Goal: Task Accomplishment & Management: Manage account settings

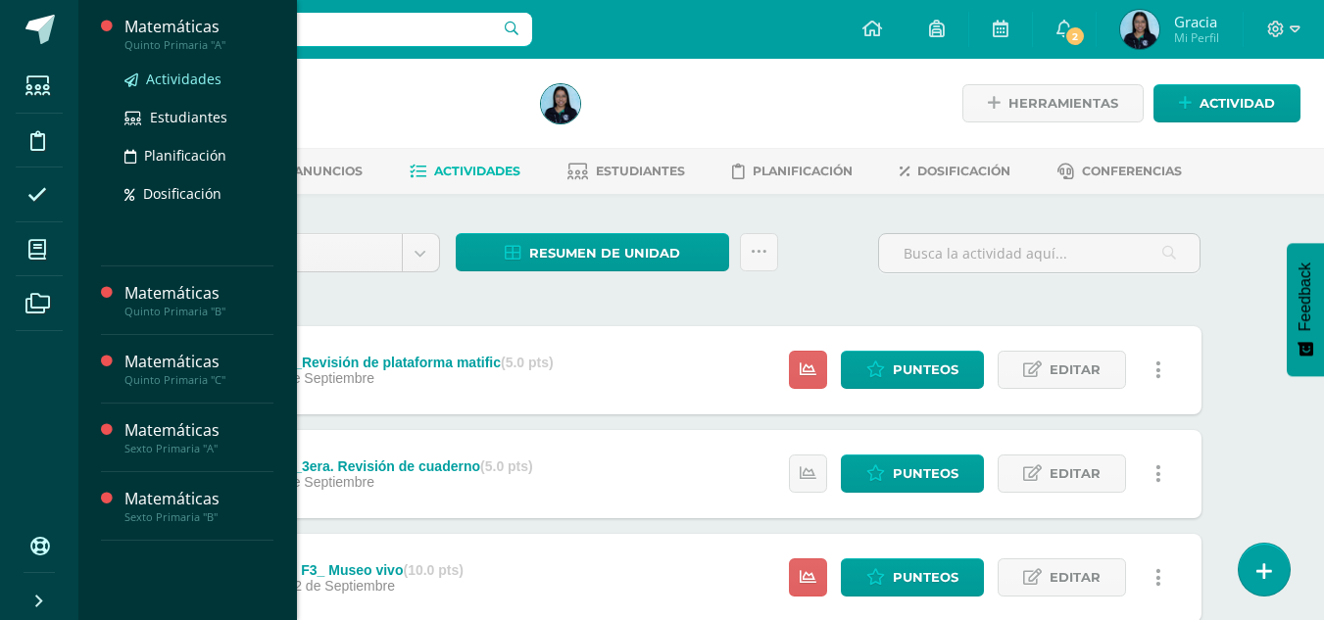
click at [171, 76] on span "Actividades" at bounding box center [183, 79] width 75 height 19
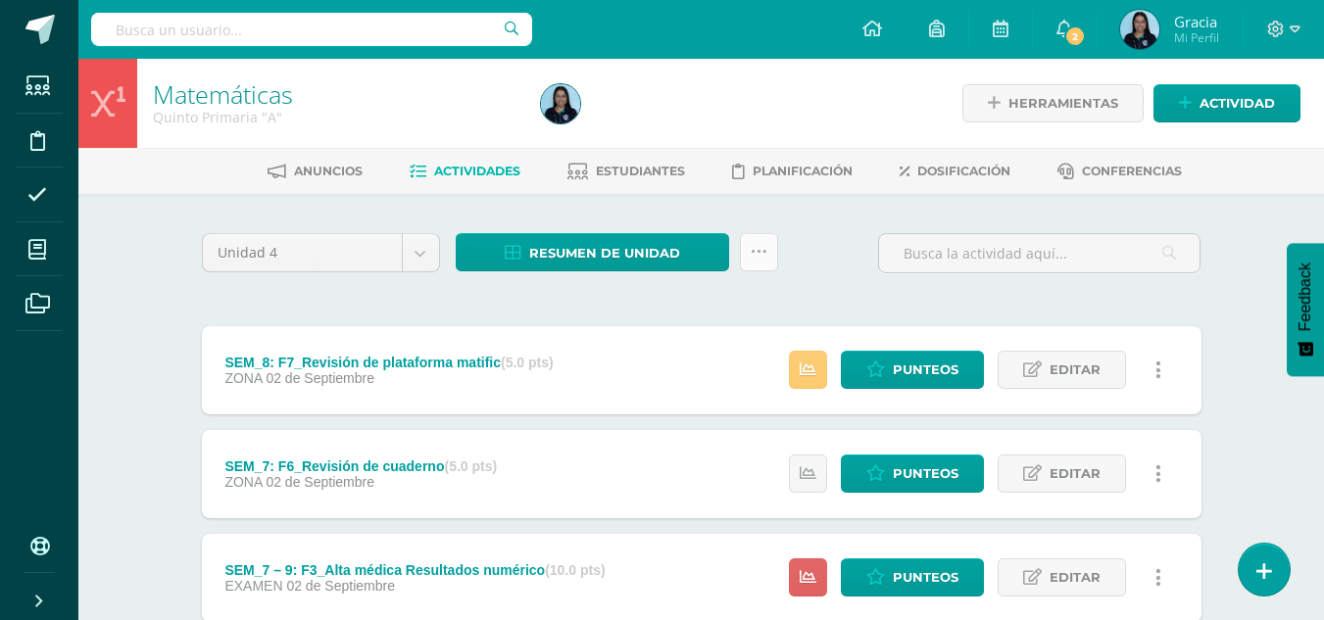
click at [759, 256] on icon at bounding box center [759, 252] width 17 height 17
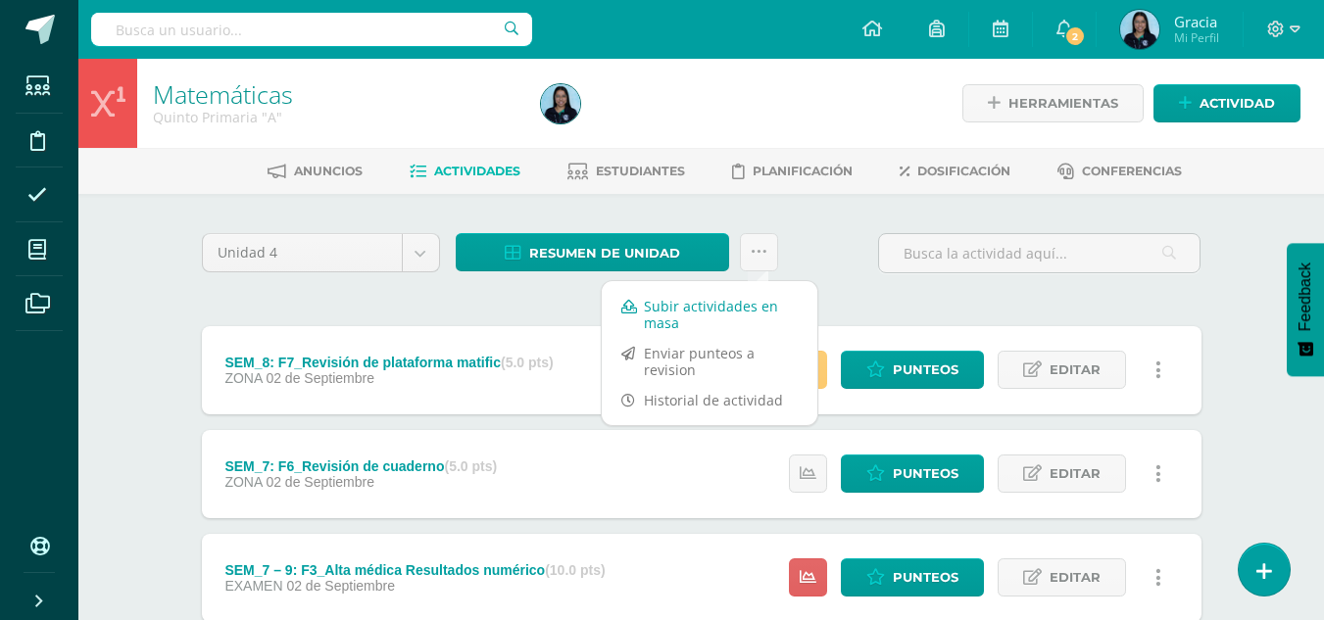
click at [728, 293] on link "Subir actividades en masa" at bounding box center [710, 314] width 216 height 47
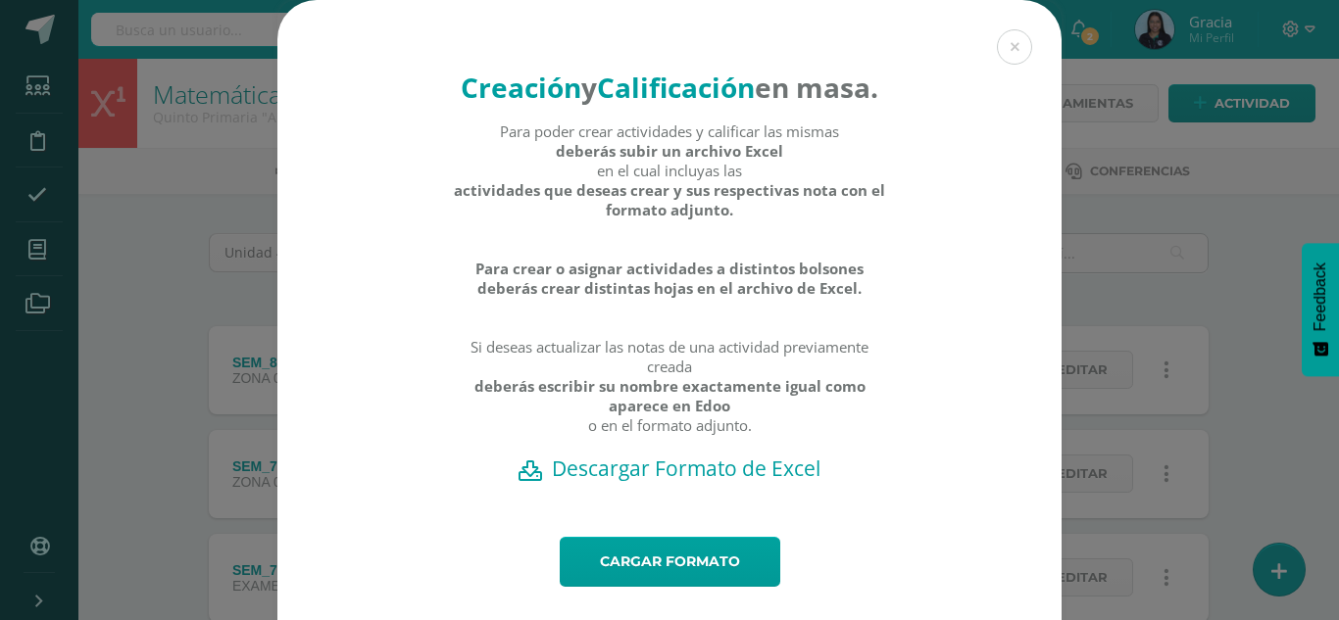
scroll to position [77, 0]
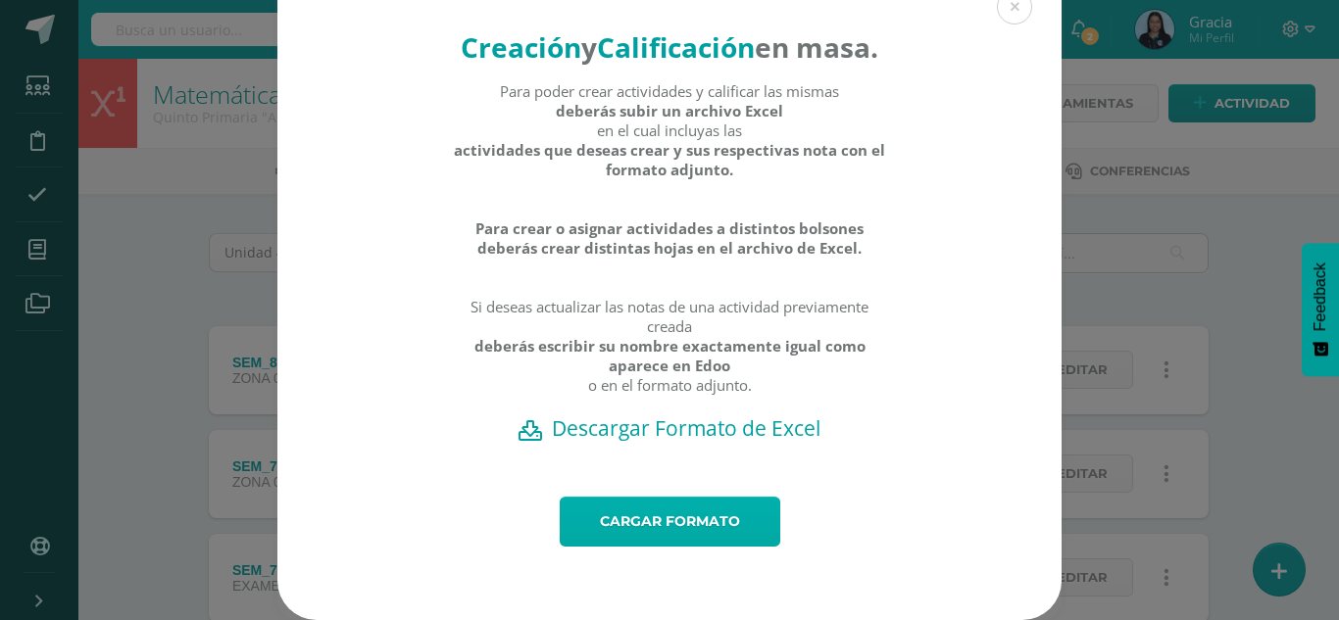
click at [622, 510] on link "Cargar formato" at bounding box center [670, 522] width 220 height 50
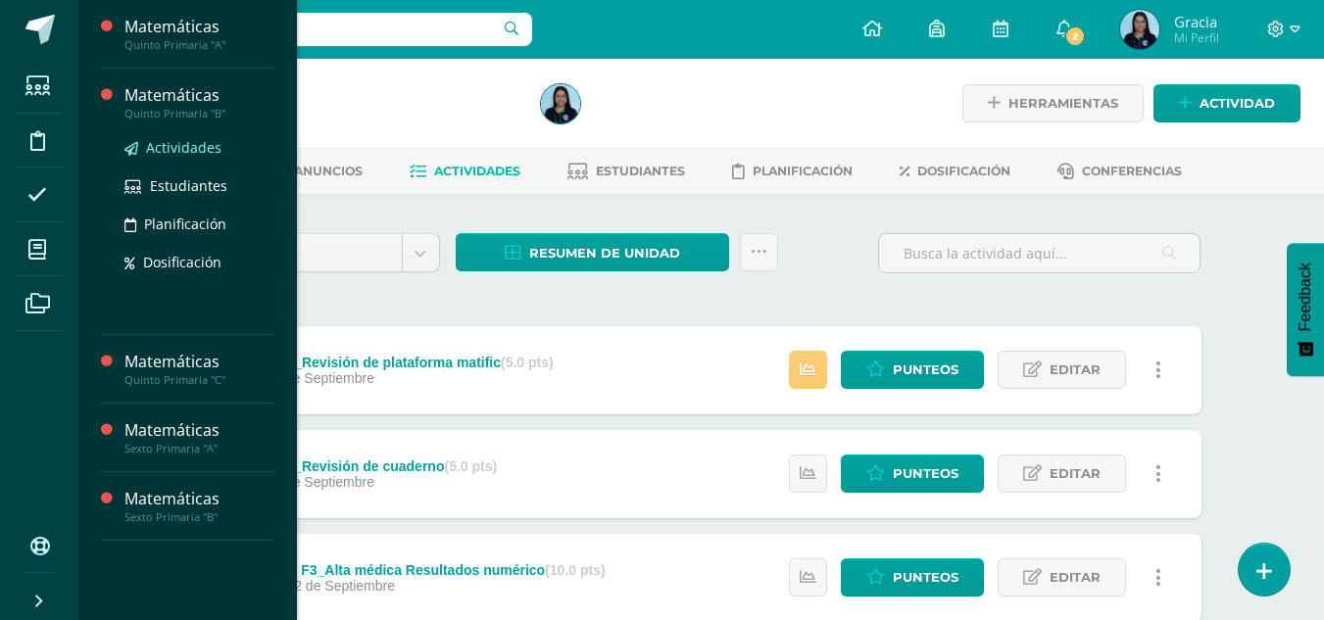
click at [167, 142] on span "Actividades" at bounding box center [183, 147] width 75 height 19
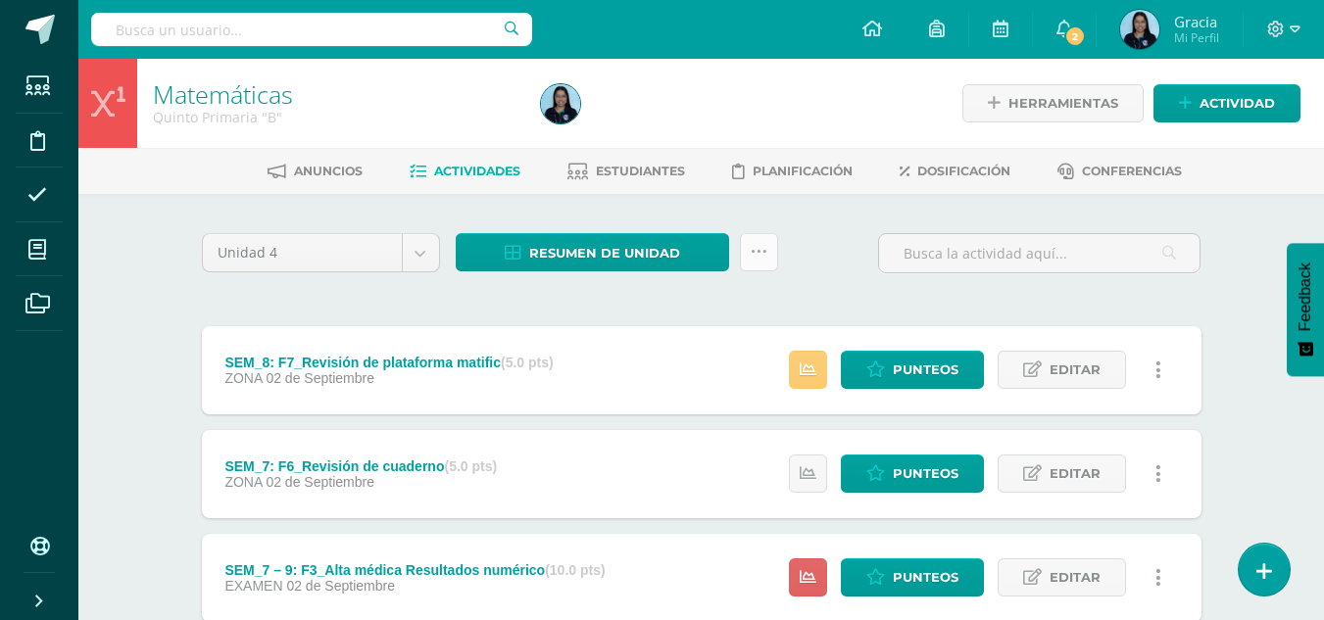
click at [751, 260] on icon at bounding box center [759, 252] width 17 height 17
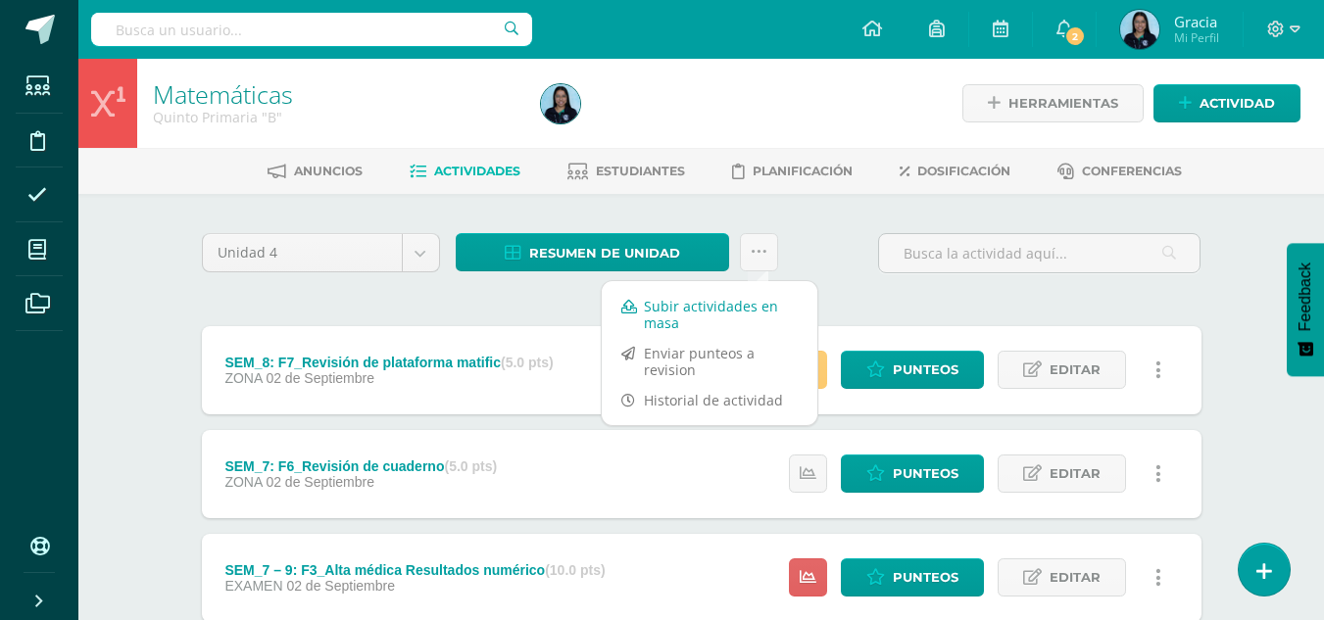
click at [685, 321] on link "Subir actividades en masa" at bounding box center [710, 314] width 216 height 47
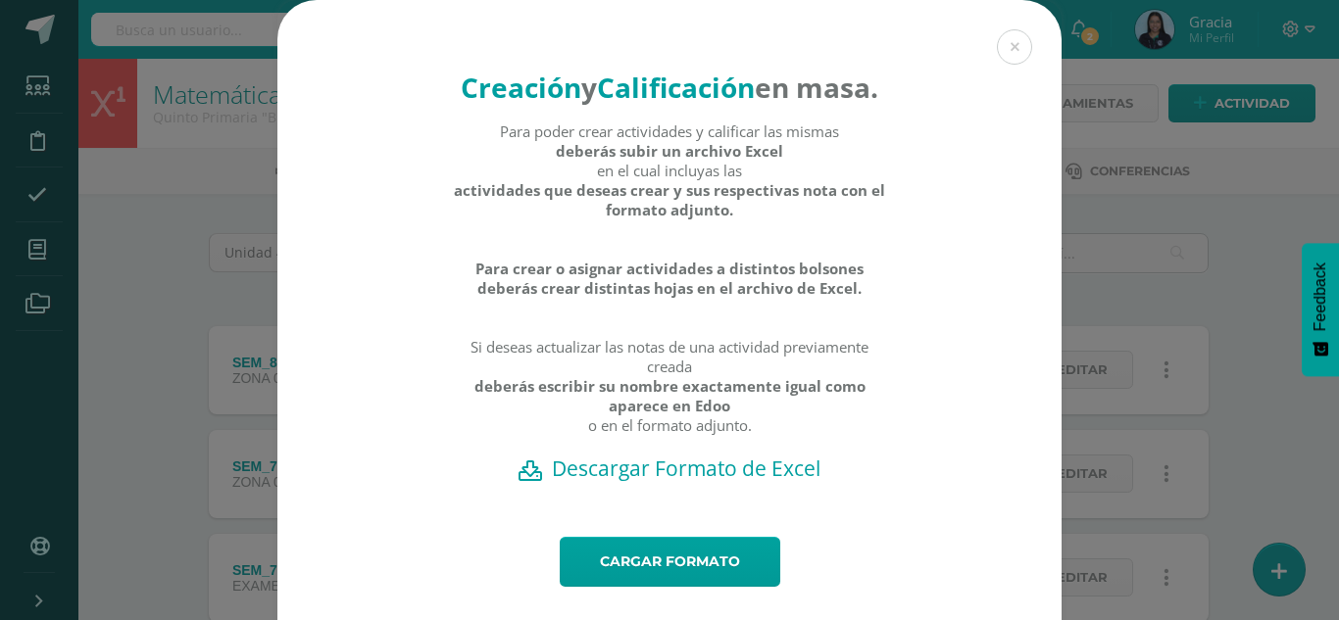
scroll to position [77, 0]
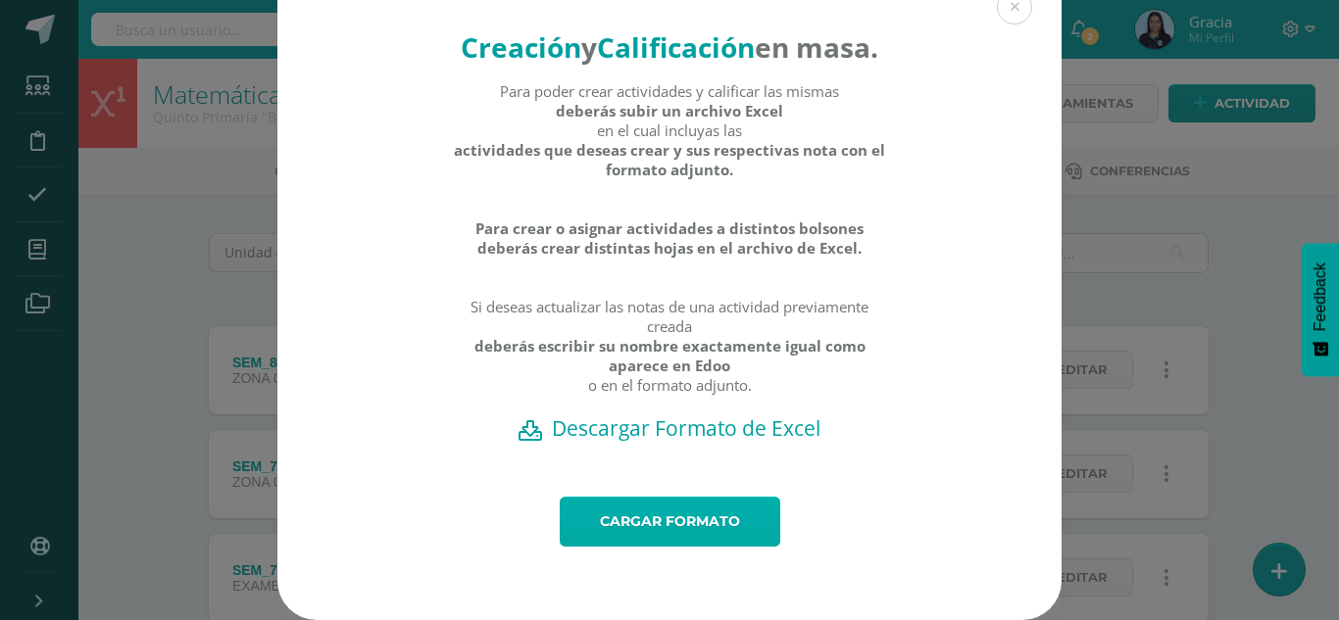
click at [614, 507] on link "Cargar formato" at bounding box center [670, 522] width 220 height 50
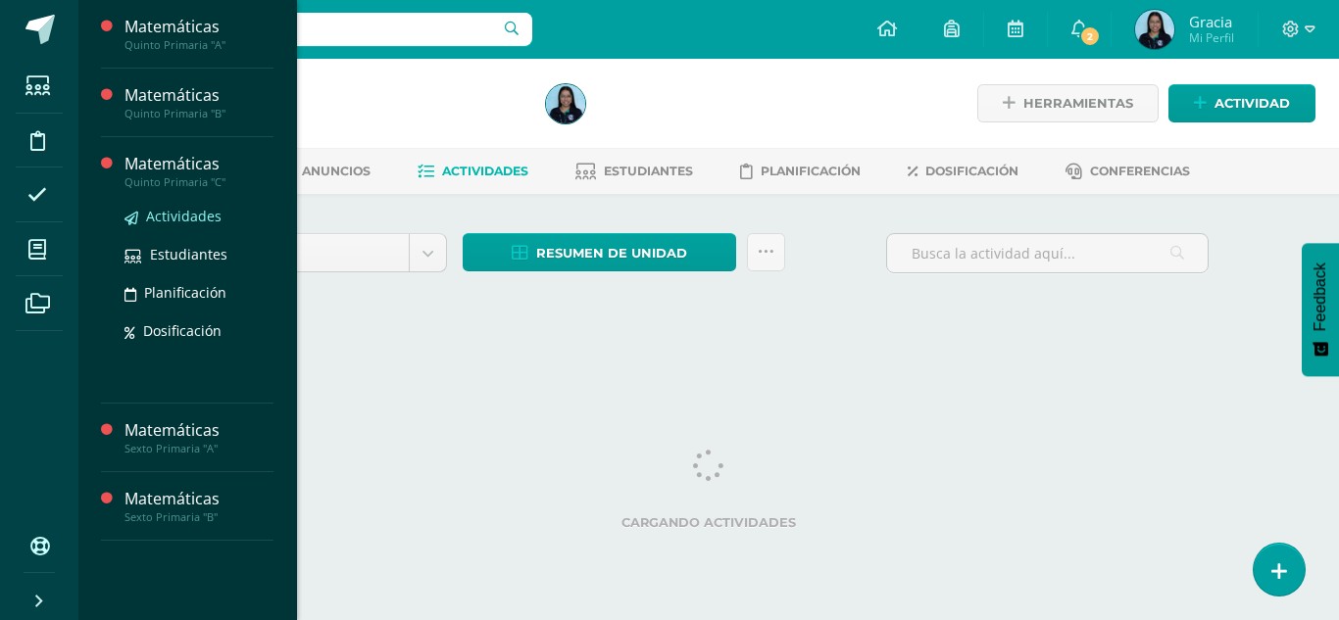
click at [169, 215] on span "Actividades" at bounding box center [183, 216] width 75 height 19
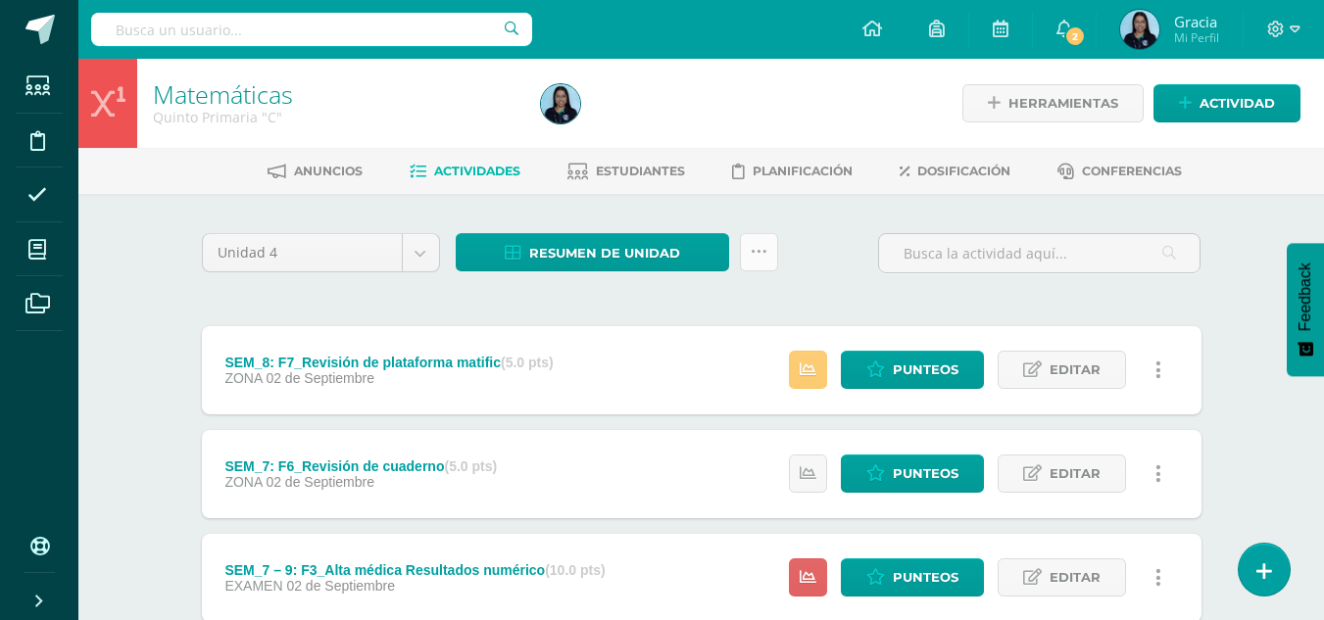
click at [757, 259] on icon at bounding box center [759, 252] width 17 height 17
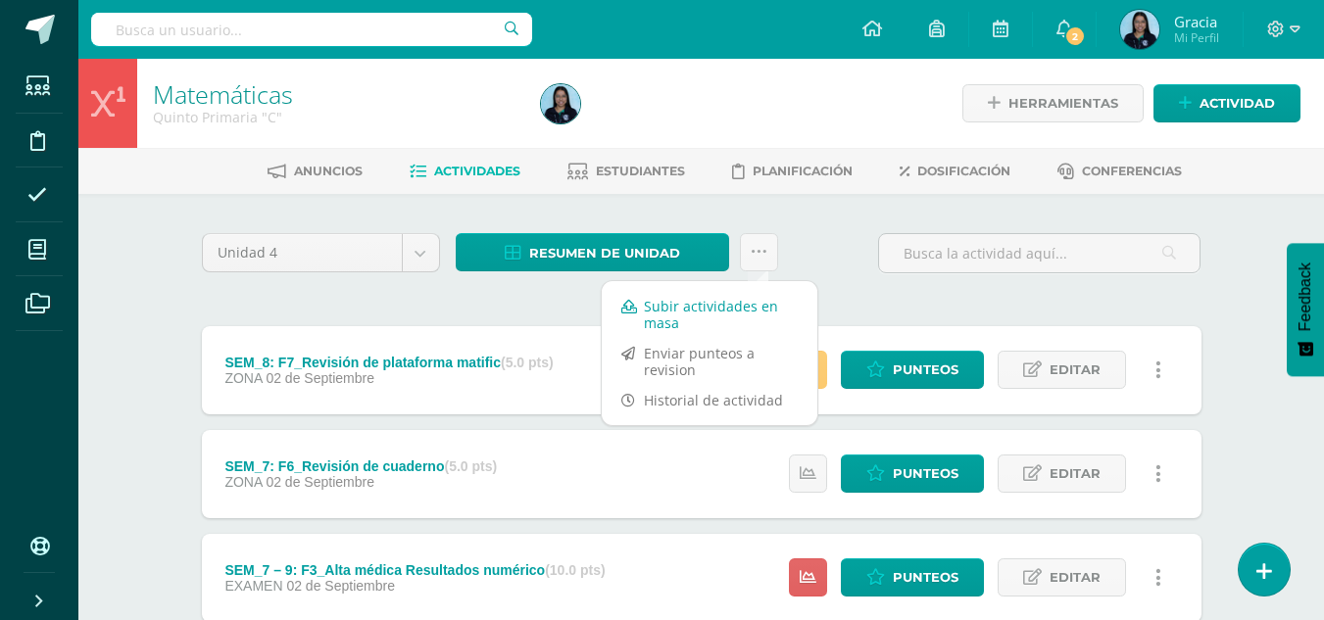
click at [663, 322] on link "Subir actividades en masa" at bounding box center [710, 314] width 216 height 47
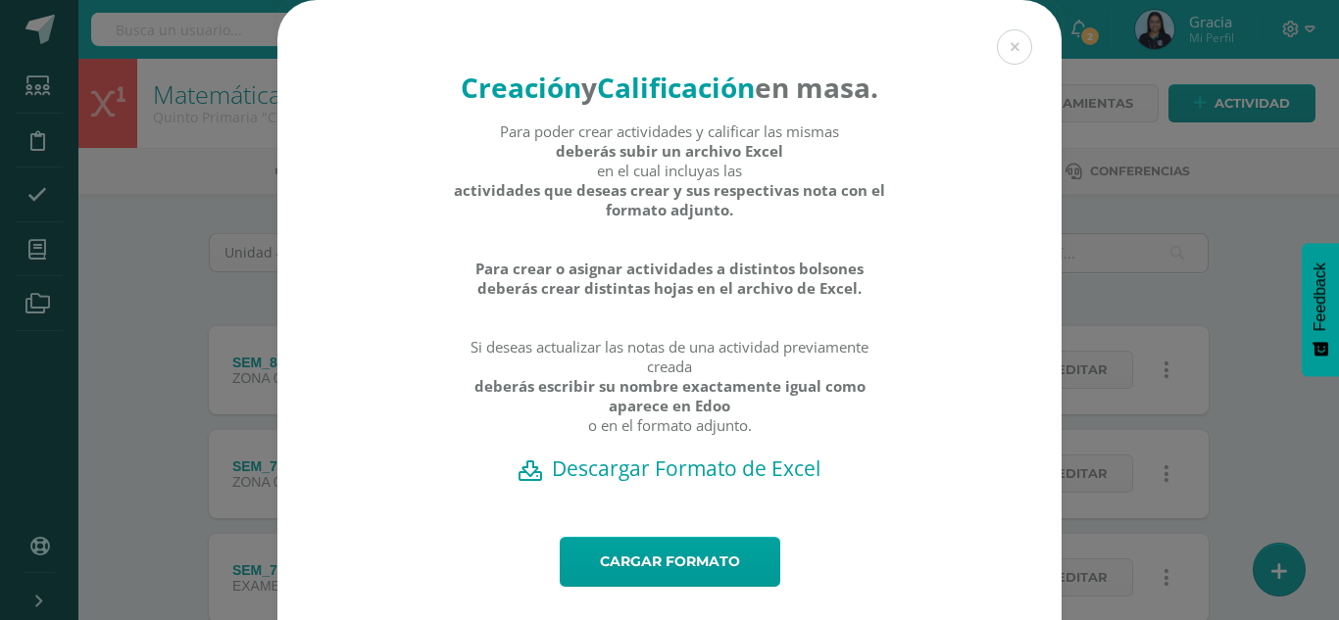
scroll to position [77, 0]
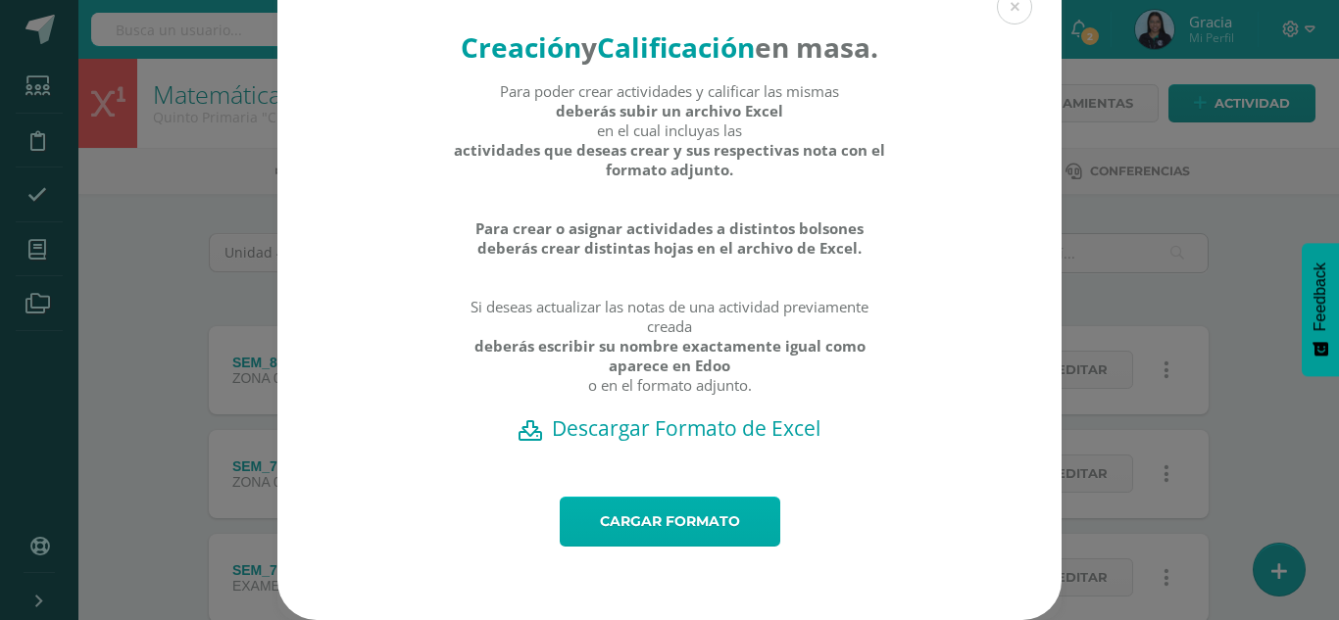
click at [609, 514] on link "Cargar formato" at bounding box center [670, 522] width 220 height 50
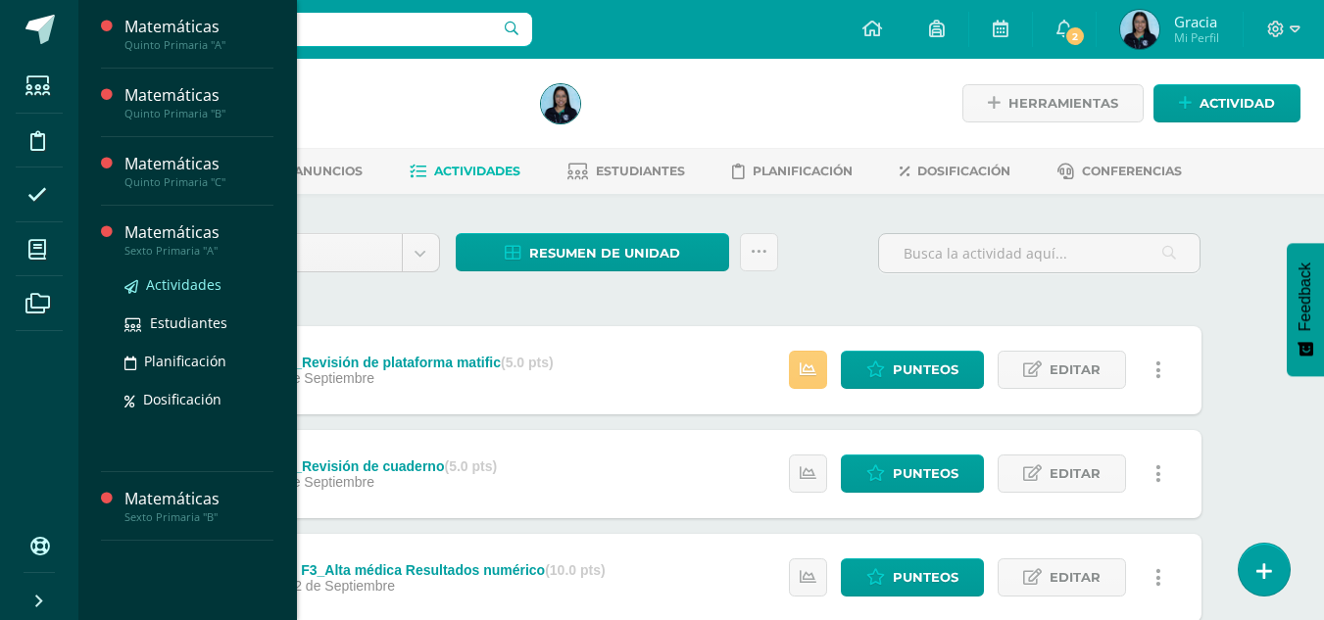
click at [160, 286] on span "Actividades" at bounding box center [183, 284] width 75 height 19
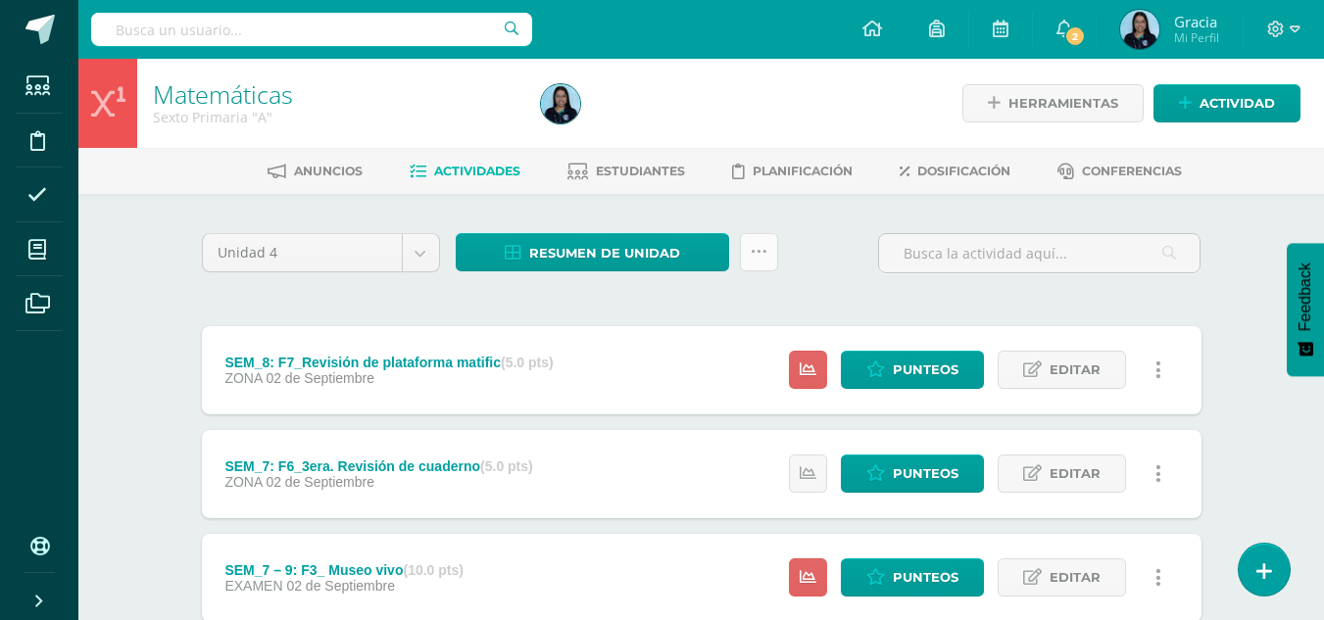
click at [764, 254] on icon at bounding box center [759, 252] width 17 height 17
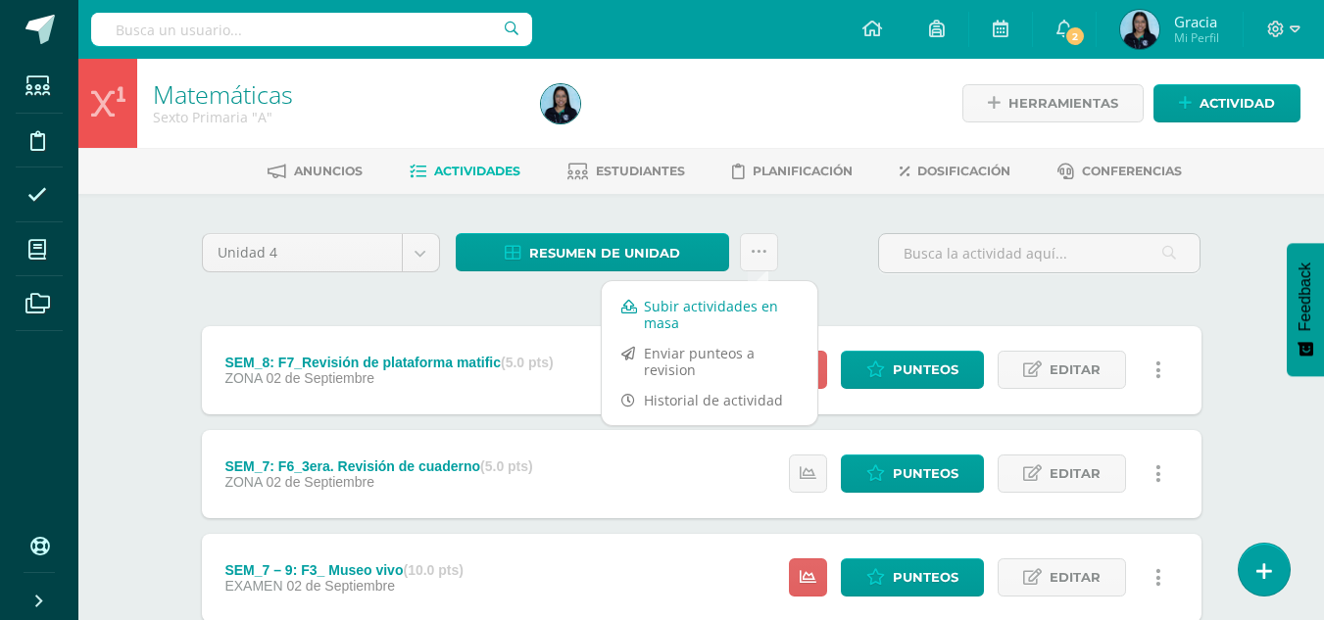
click at [660, 317] on link "Subir actividades en masa" at bounding box center [710, 314] width 216 height 47
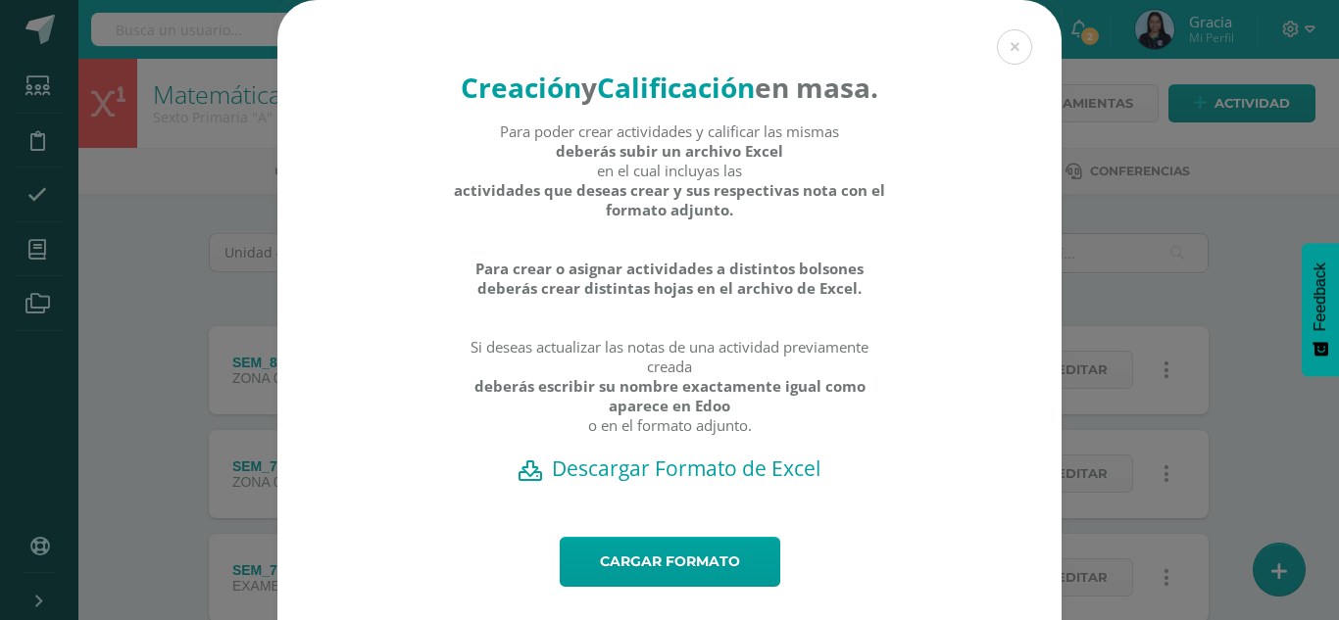
scroll to position [77, 0]
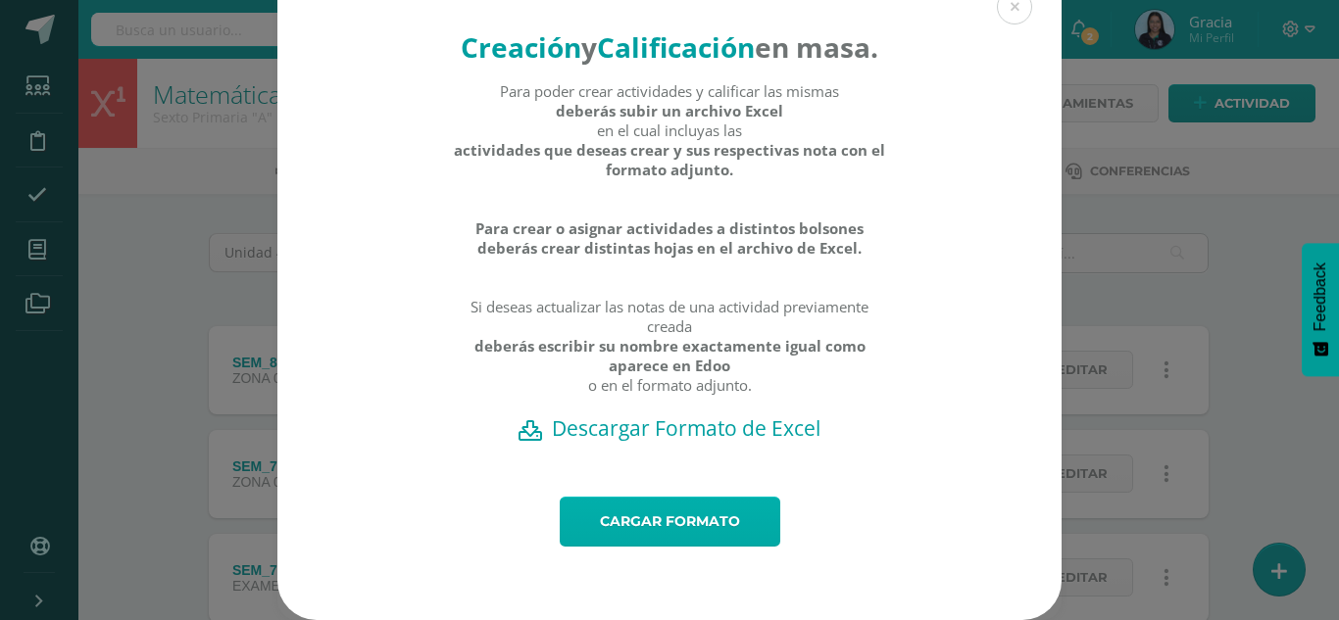
click at [607, 510] on link "Cargar formato" at bounding box center [670, 522] width 220 height 50
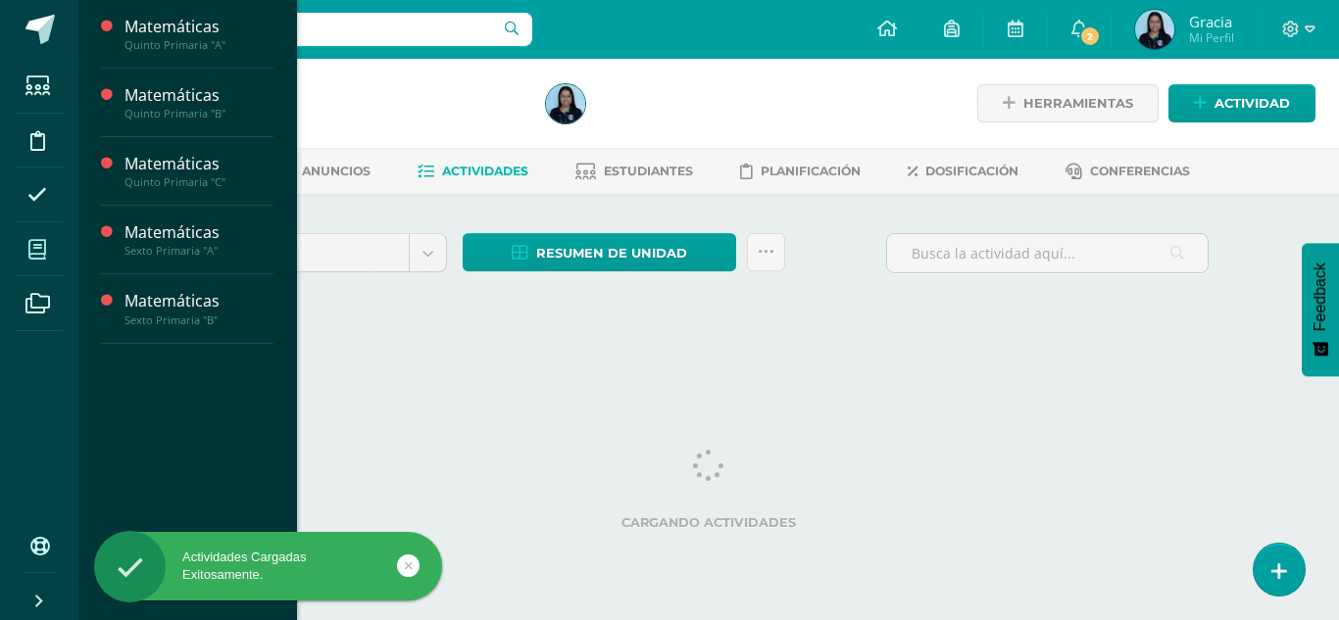
click at [41, 259] on icon at bounding box center [37, 250] width 18 height 20
click at [161, 353] on span "Actividades" at bounding box center [183, 354] width 75 height 19
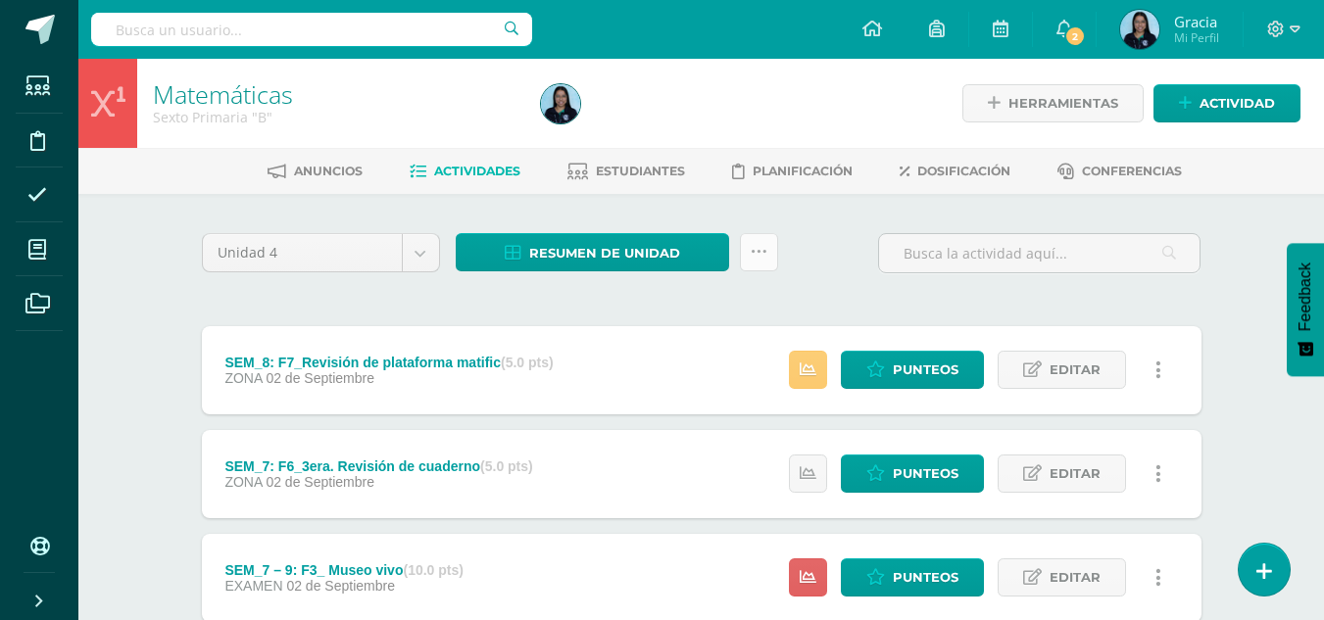
click at [768, 251] on link at bounding box center [759, 252] width 38 height 38
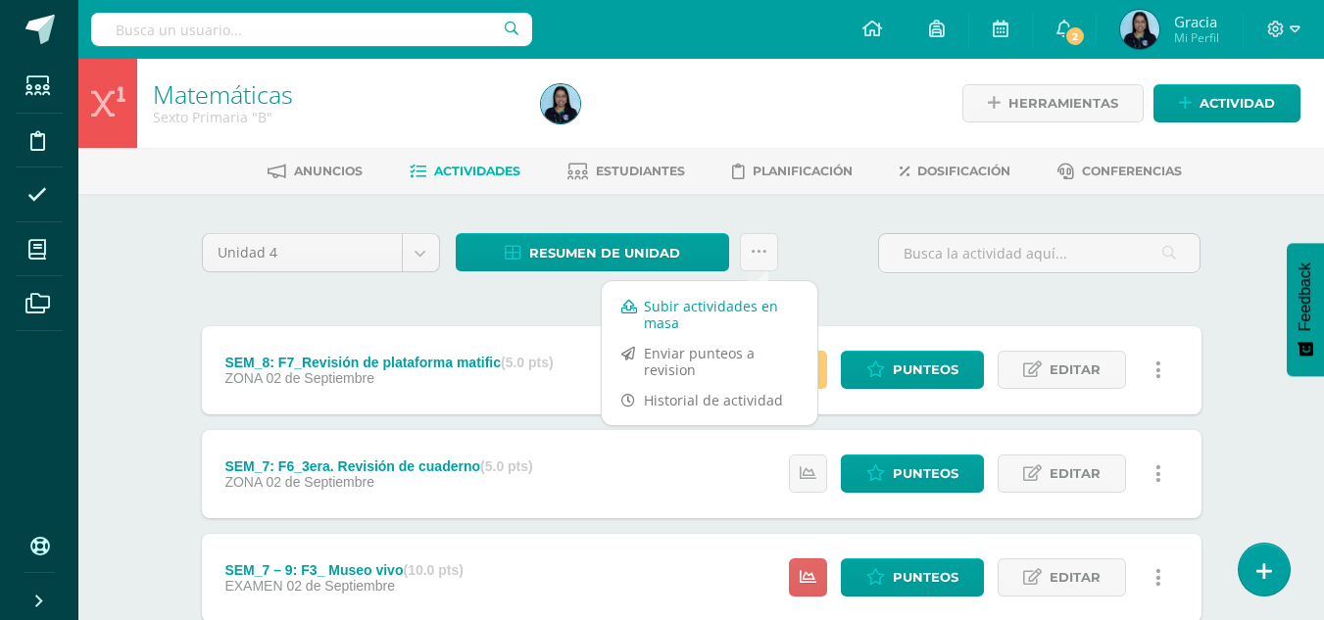
click at [730, 306] on link "Subir actividades en masa" at bounding box center [710, 314] width 216 height 47
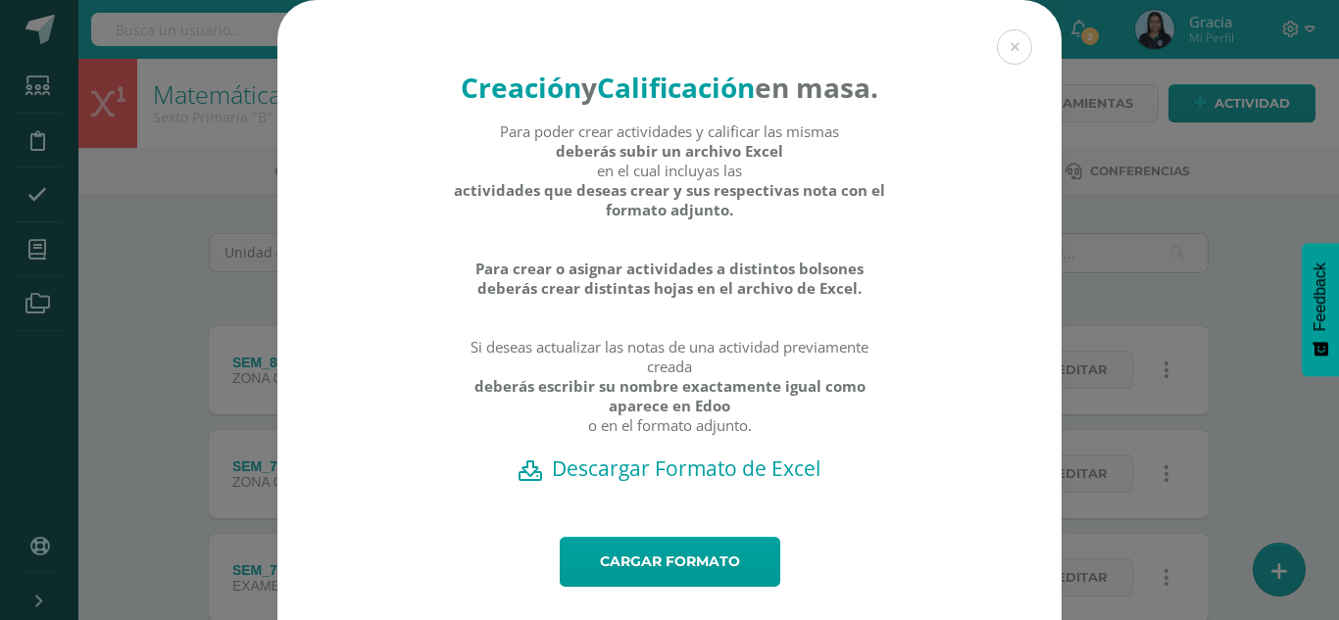
scroll to position [77, 0]
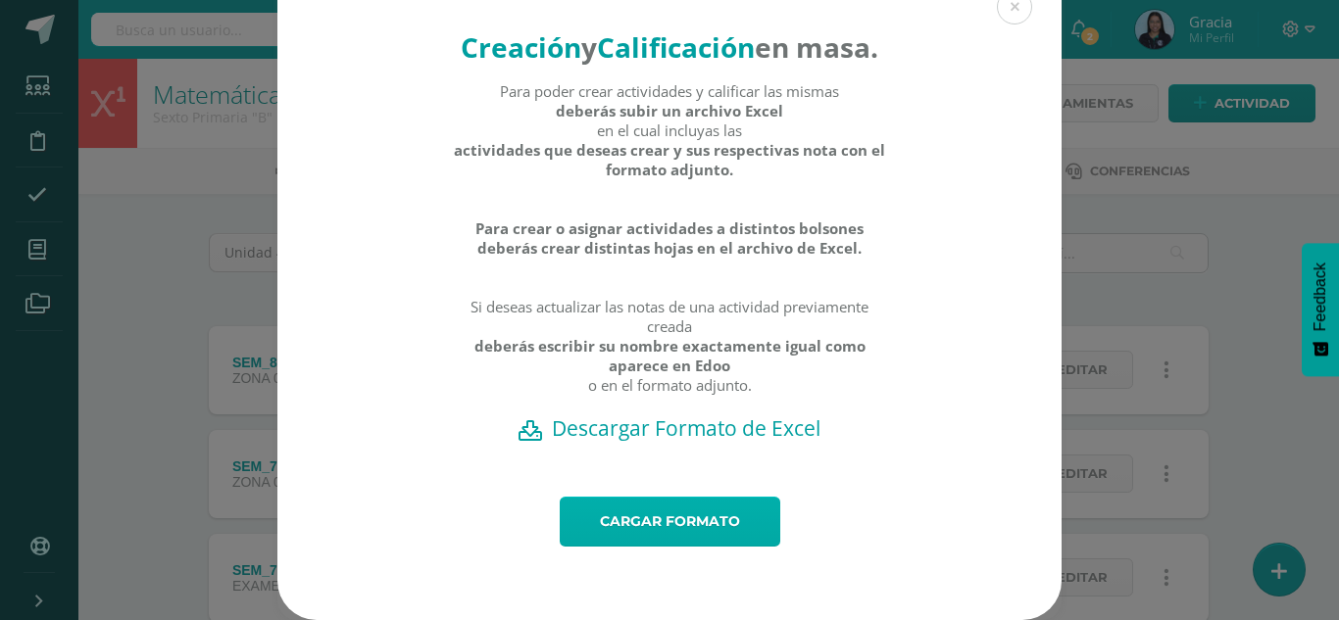
click at [621, 513] on link "Cargar formato" at bounding box center [670, 522] width 220 height 50
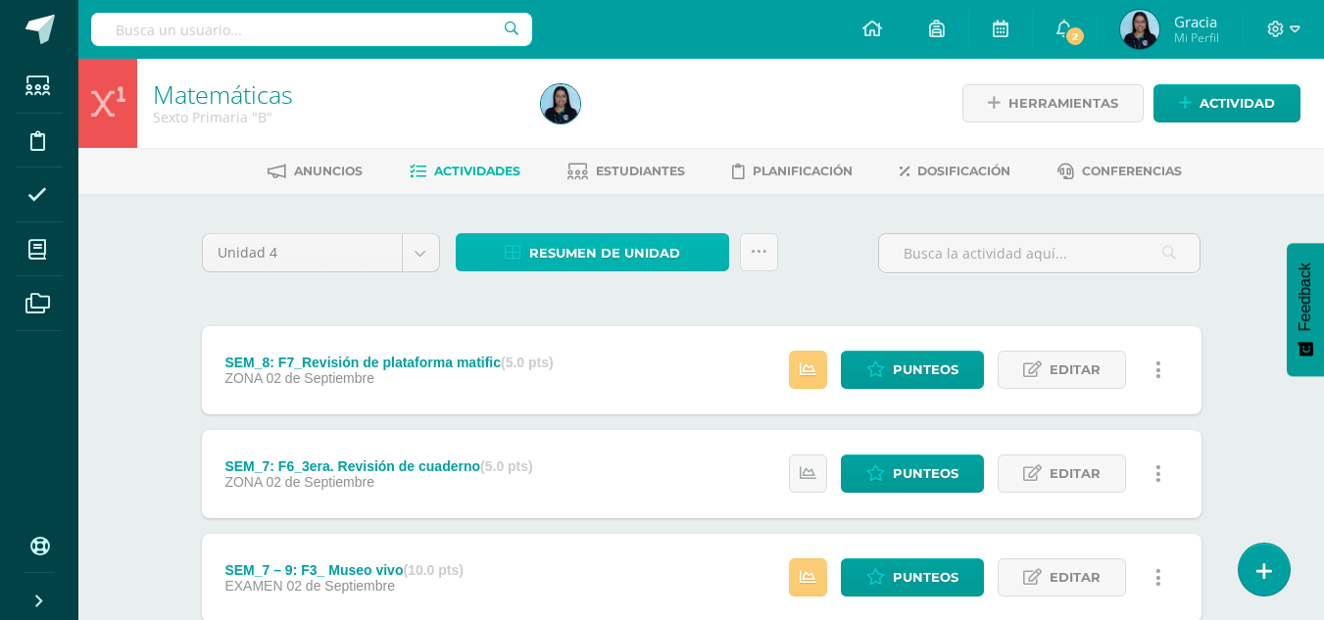
click at [637, 239] on span "Resumen de unidad" at bounding box center [604, 253] width 151 height 36
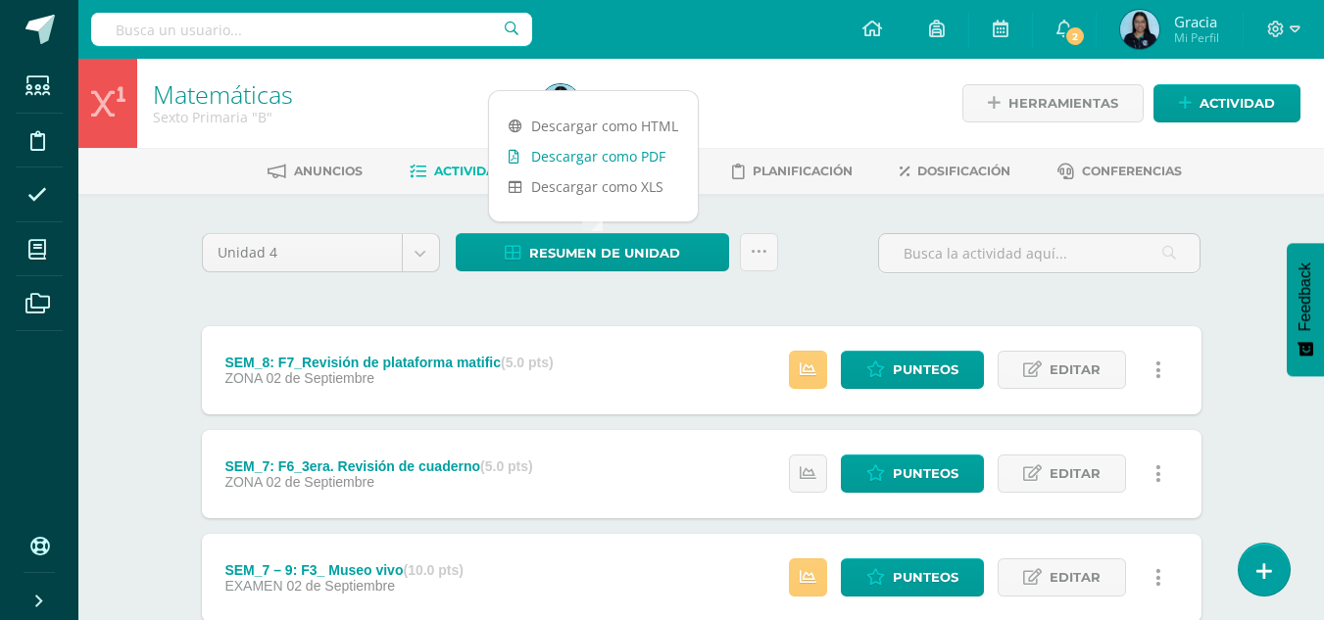
click at [589, 160] on link "Descargar como PDF" at bounding box center [593, 156] width 209 height 30
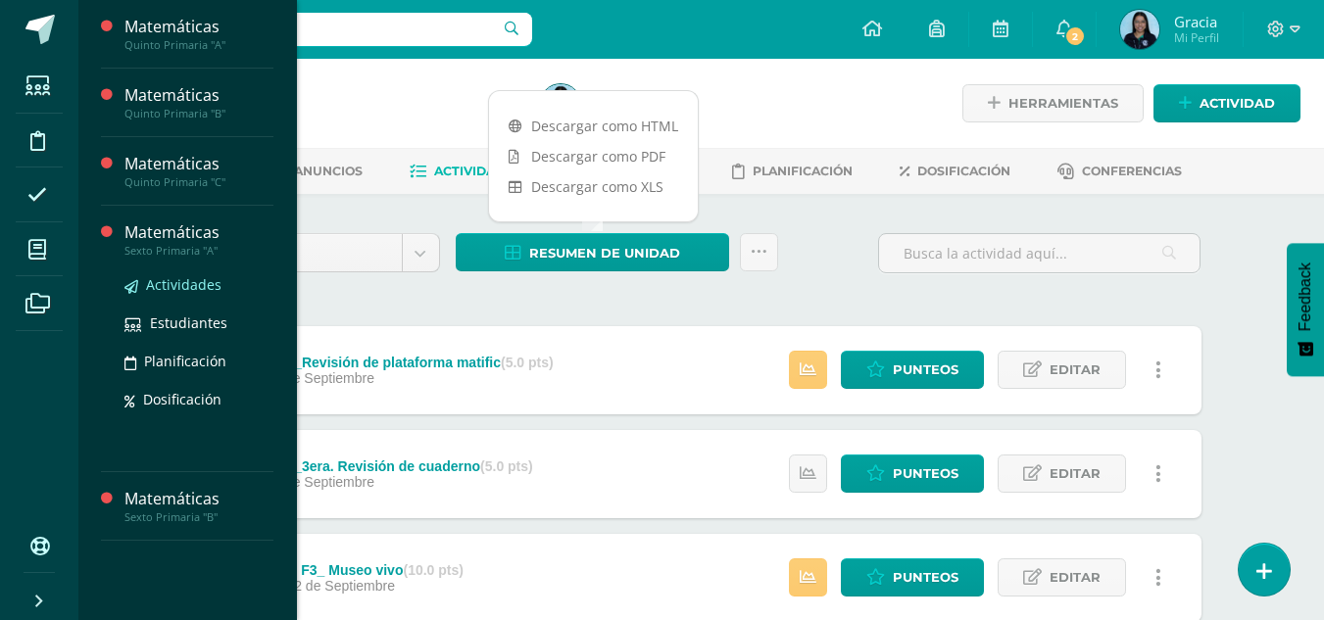
click at [153, 281] on span "Actividades" at bounding box center [183, 284] width 75 height 19
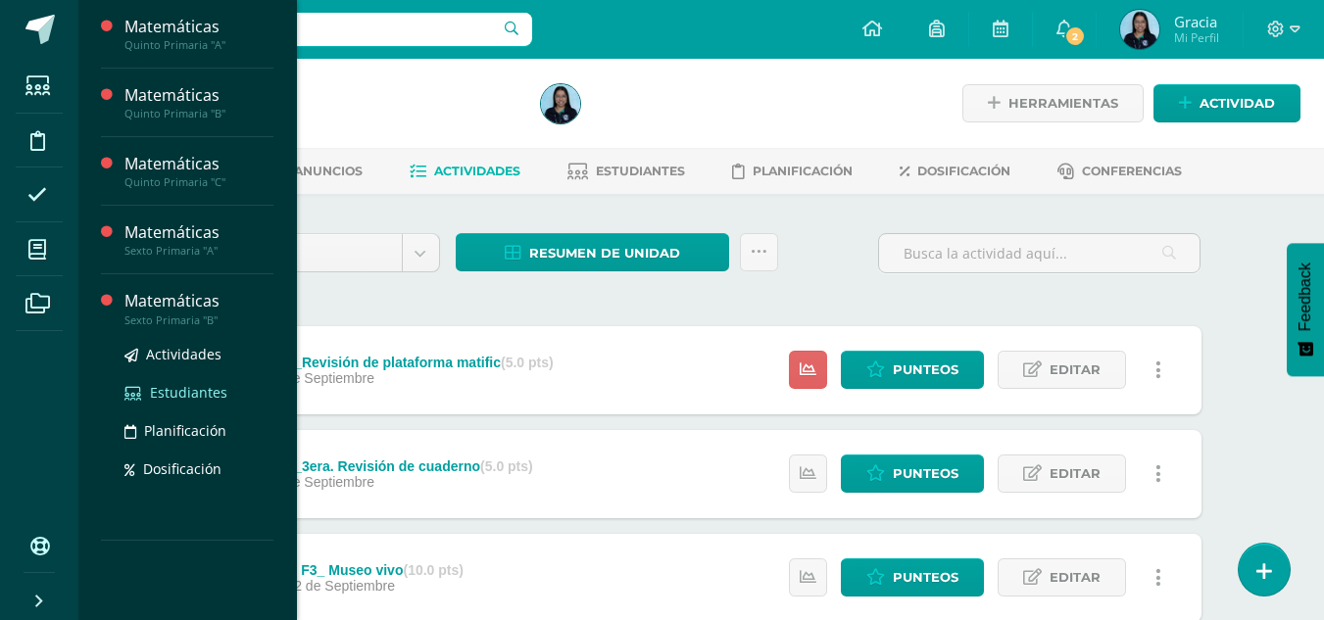
click at [187, 385] on span "Estudiantes" at bounding box center [188, 392] width 77 height 19
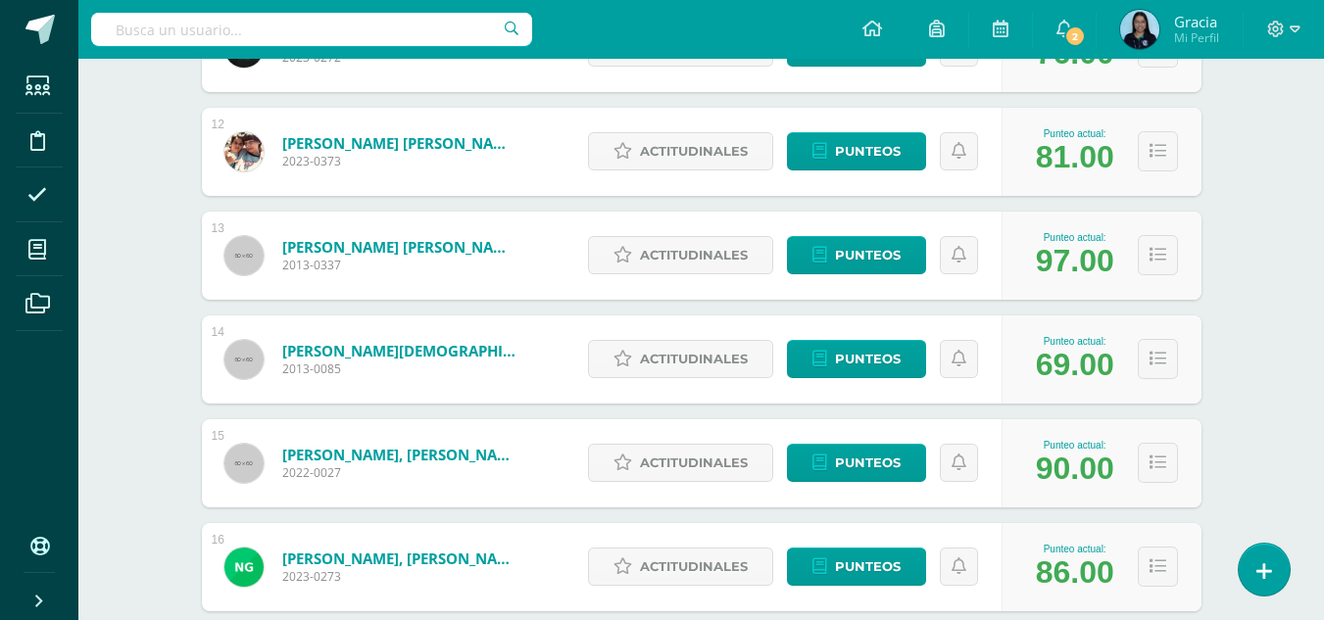
scroll to position [1462, 0]
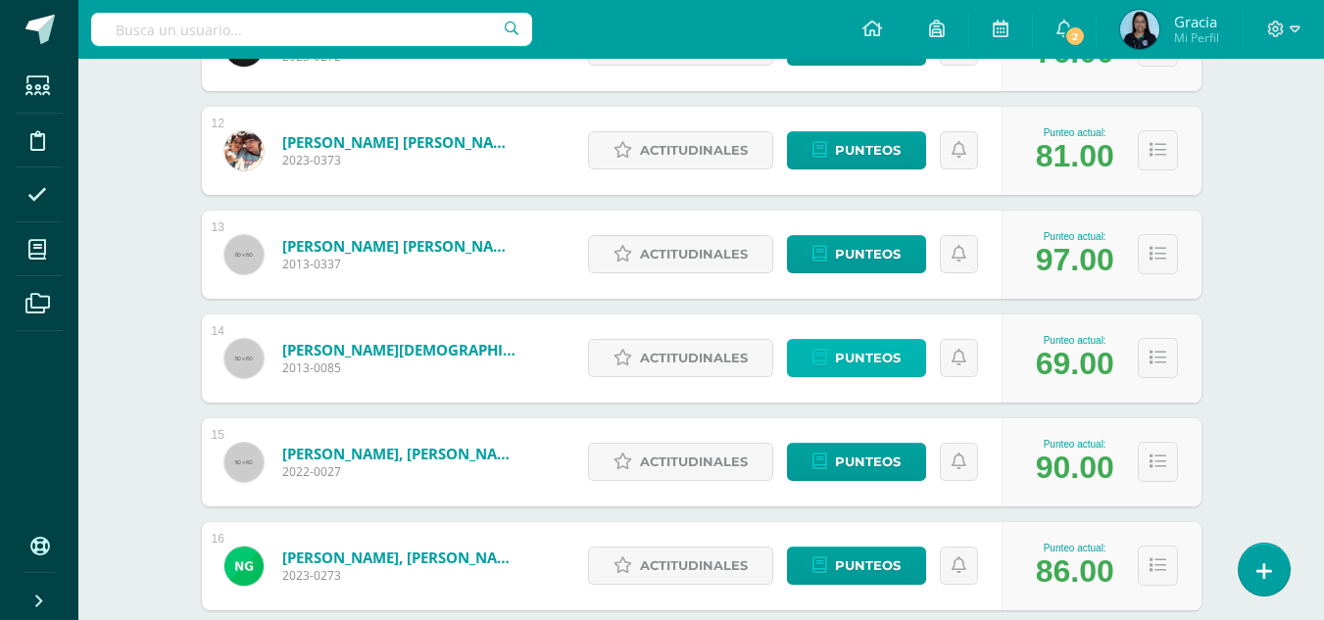
click at [835, 366] on span "Punteos" at bounding box center [868, 358] width 66 height 36
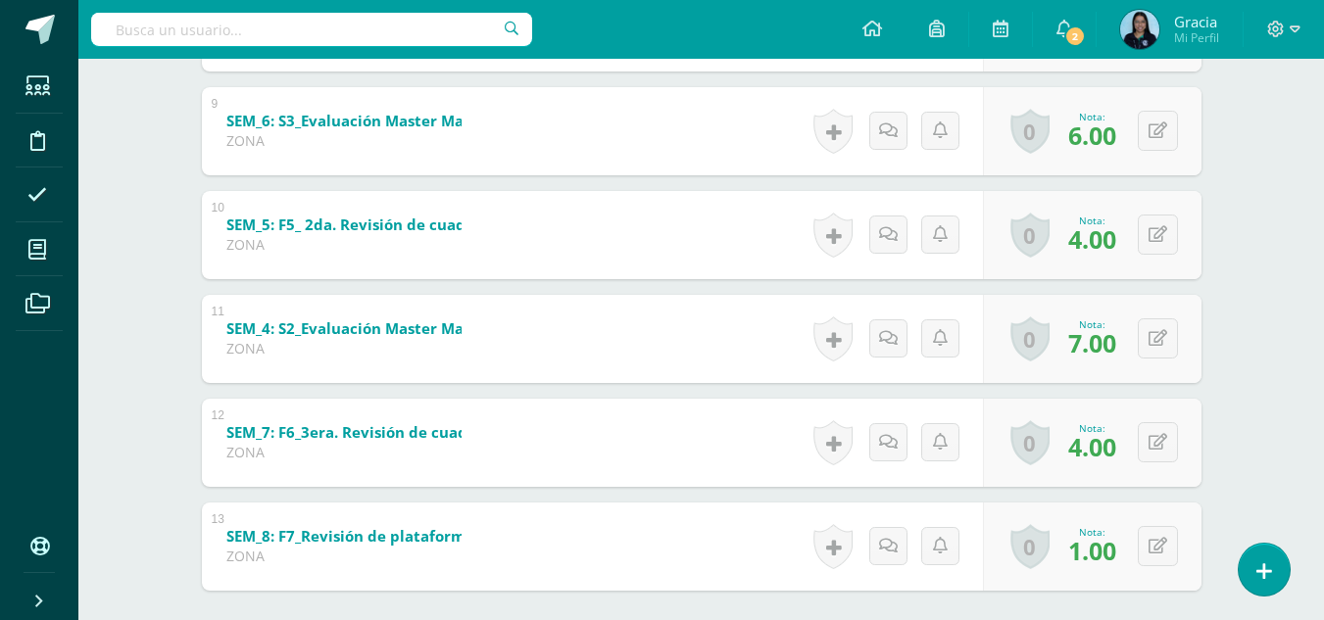
scroll to position [1234, 0]
click at [1151, 561] on button at bounding box center [1170, 545] width 41 height 41
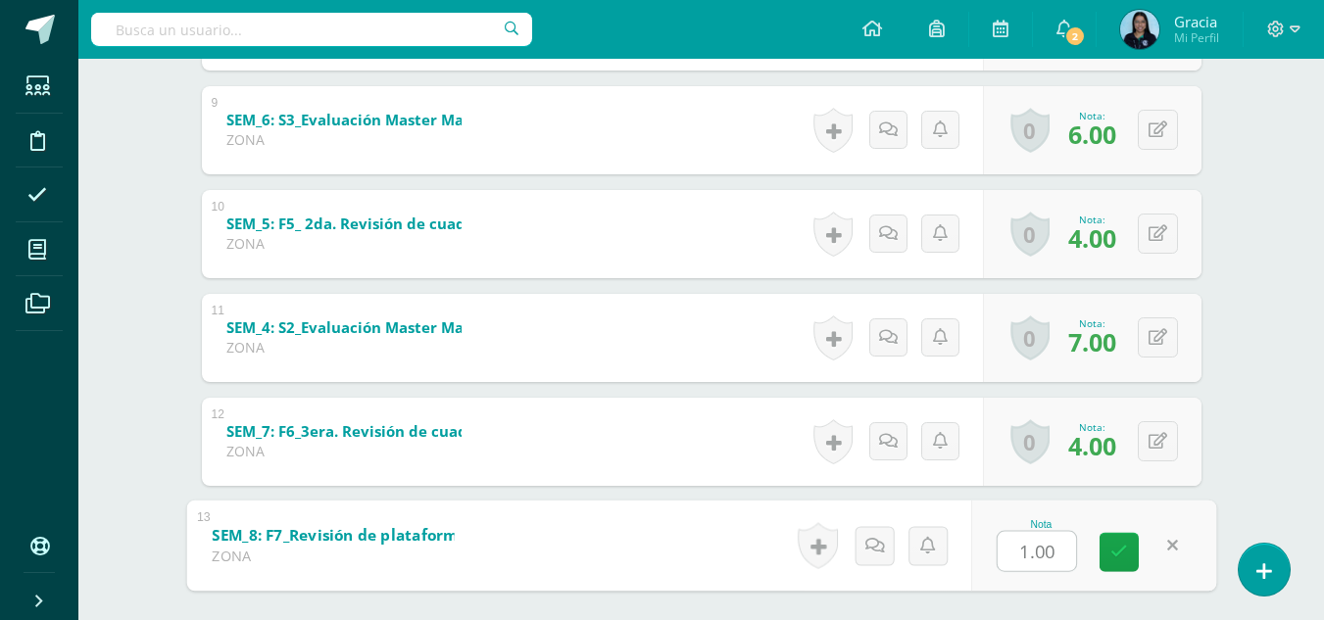
type input "3"
click at [1122, 544] on icon at bounding box center [1119, 552] width 18 height 17
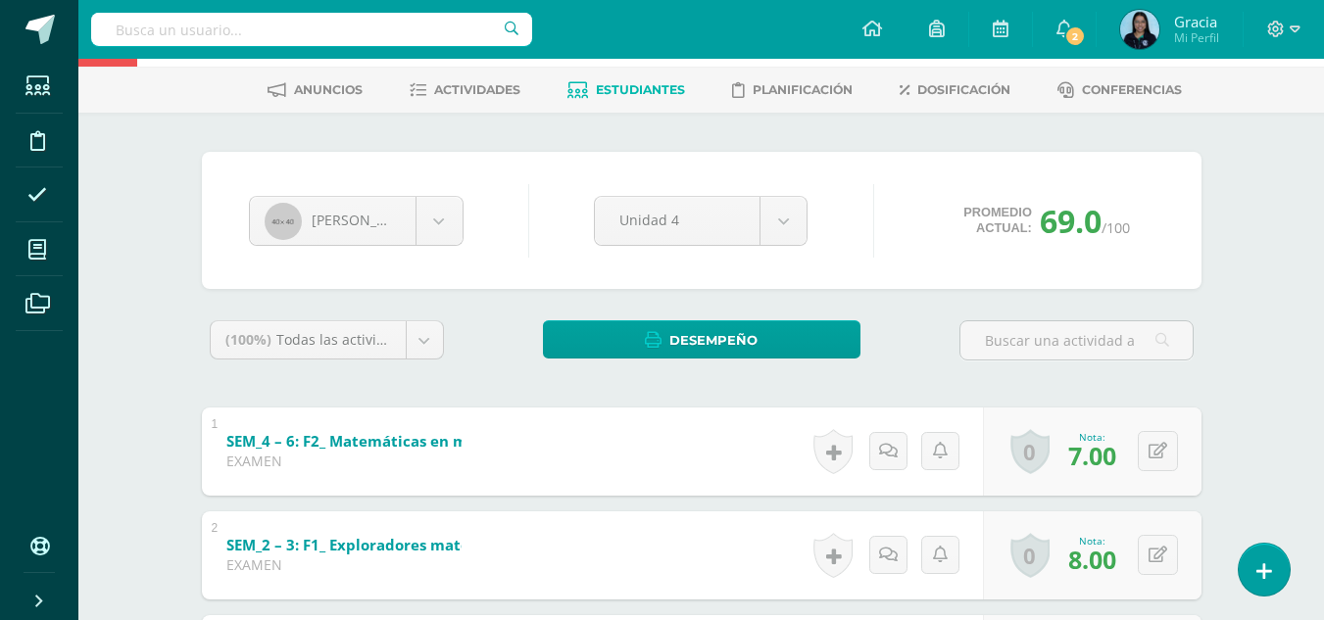
scroll to position [0, 0]
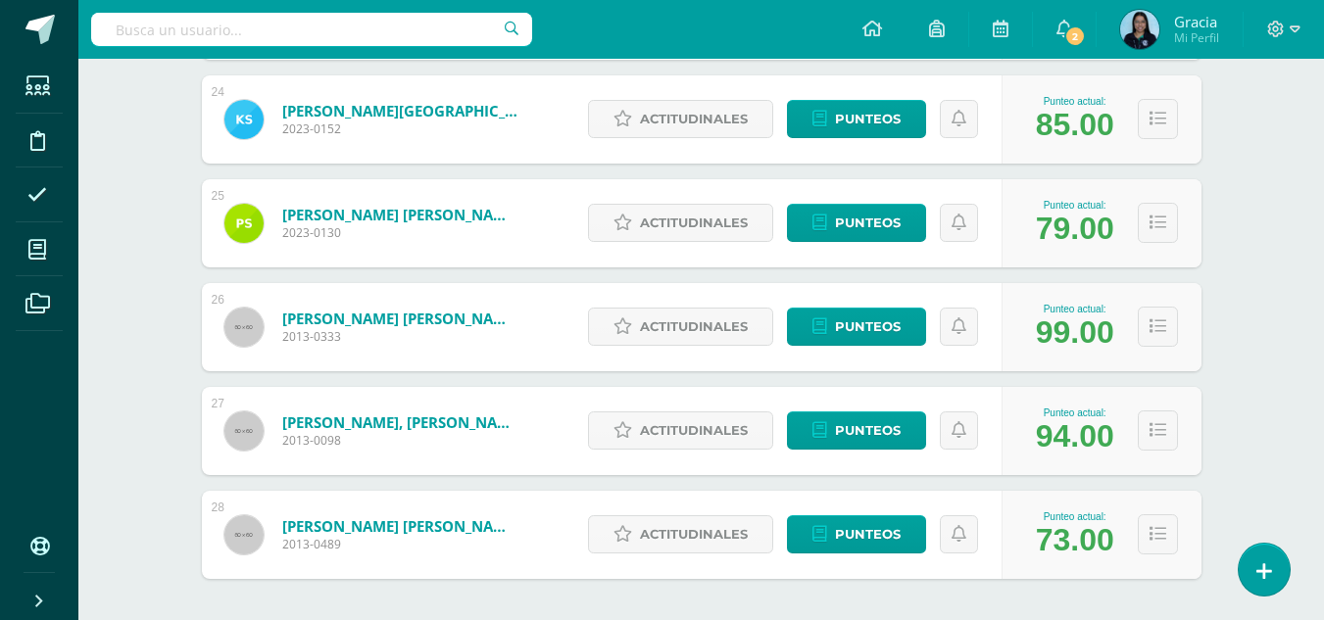
scroll to position [2743, 0]
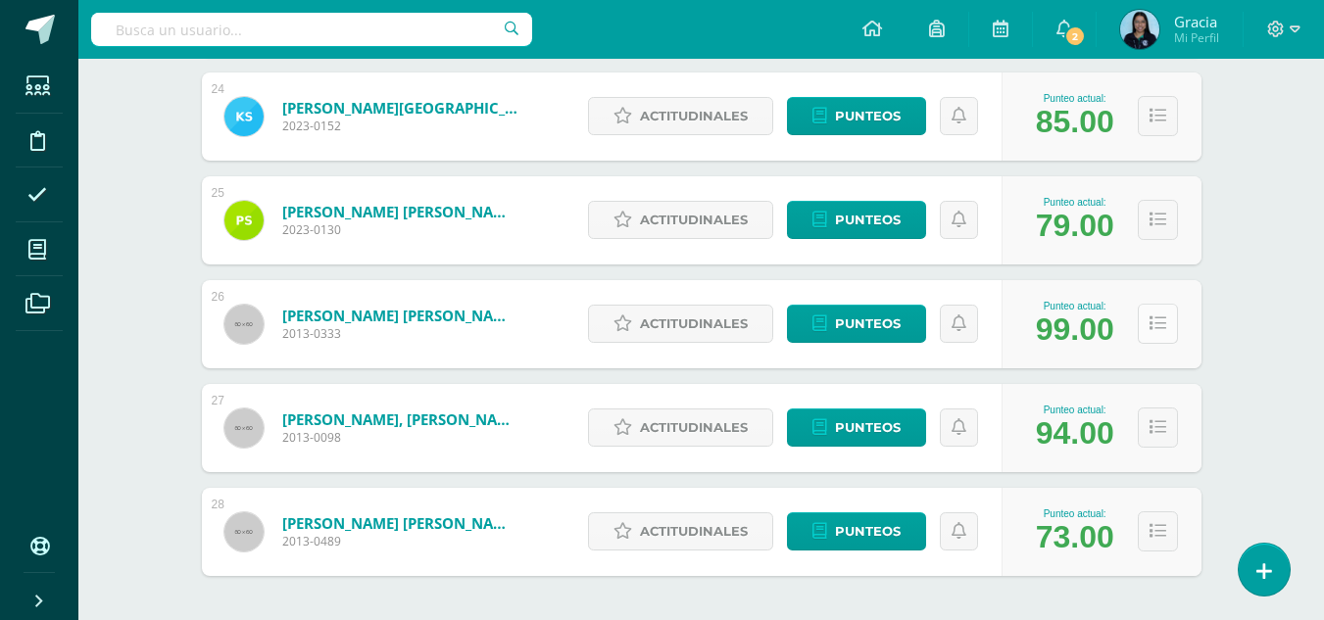
click at [1157, 339] on button at bounding box center [1158, 324] width 40 height 40
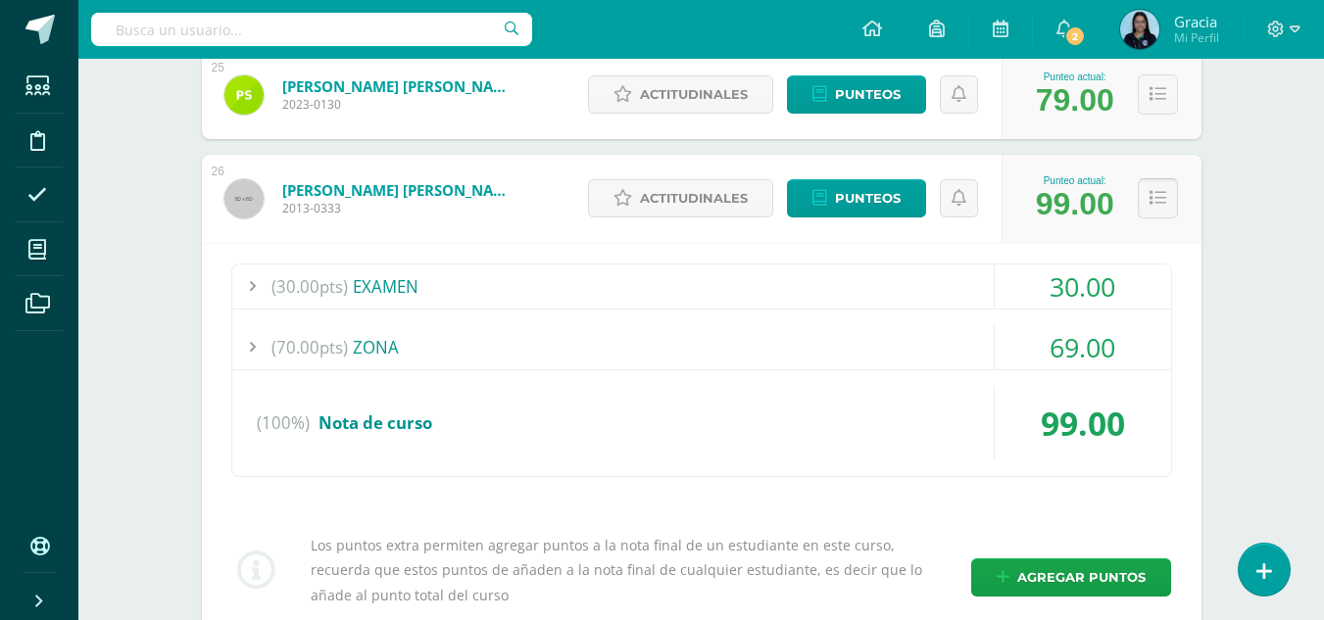
scroll to position [2863, 0]
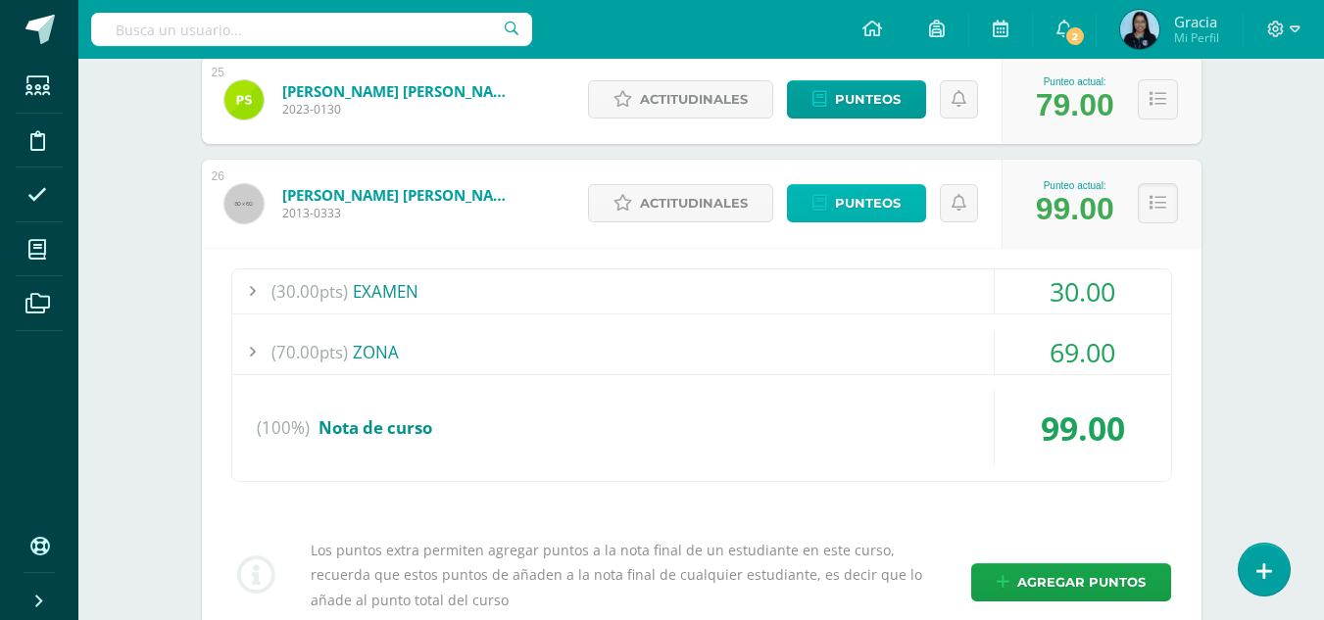
click at [831, 195] on link "Punteos" at bounding box center [856, 203] width 139 height 38
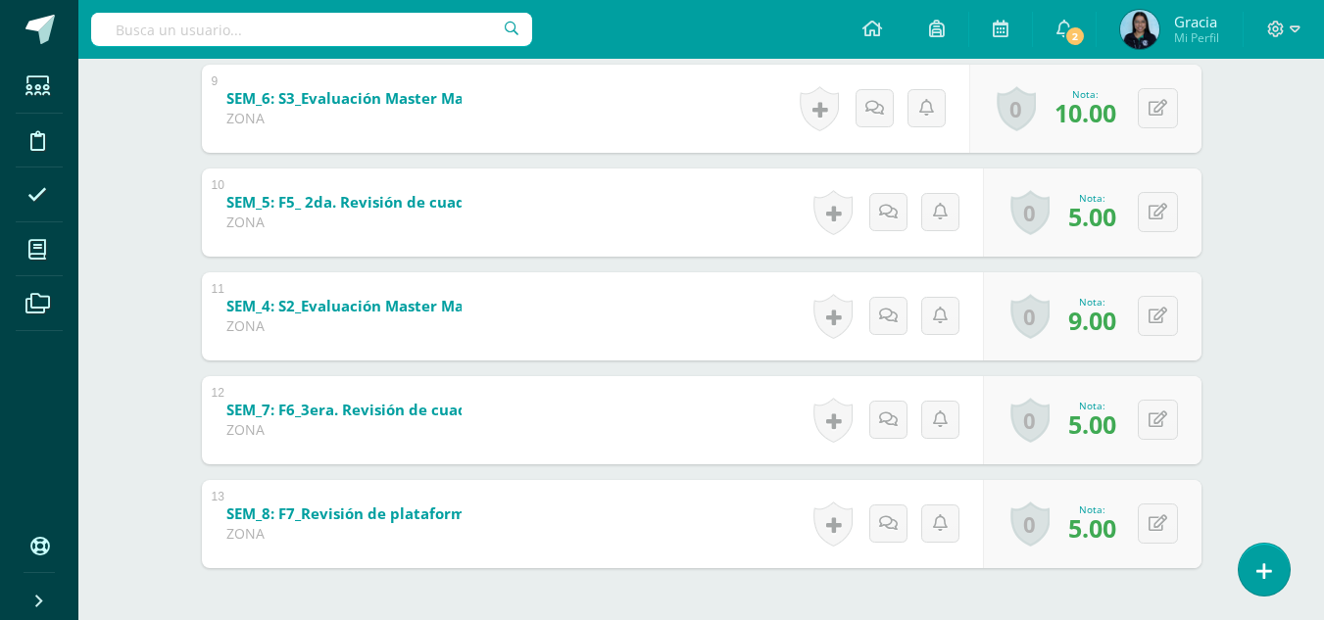
scroll to position [1255, 0]
click at [1158, 323] on icon at bounding box center [1157, 316] width 19 height 17
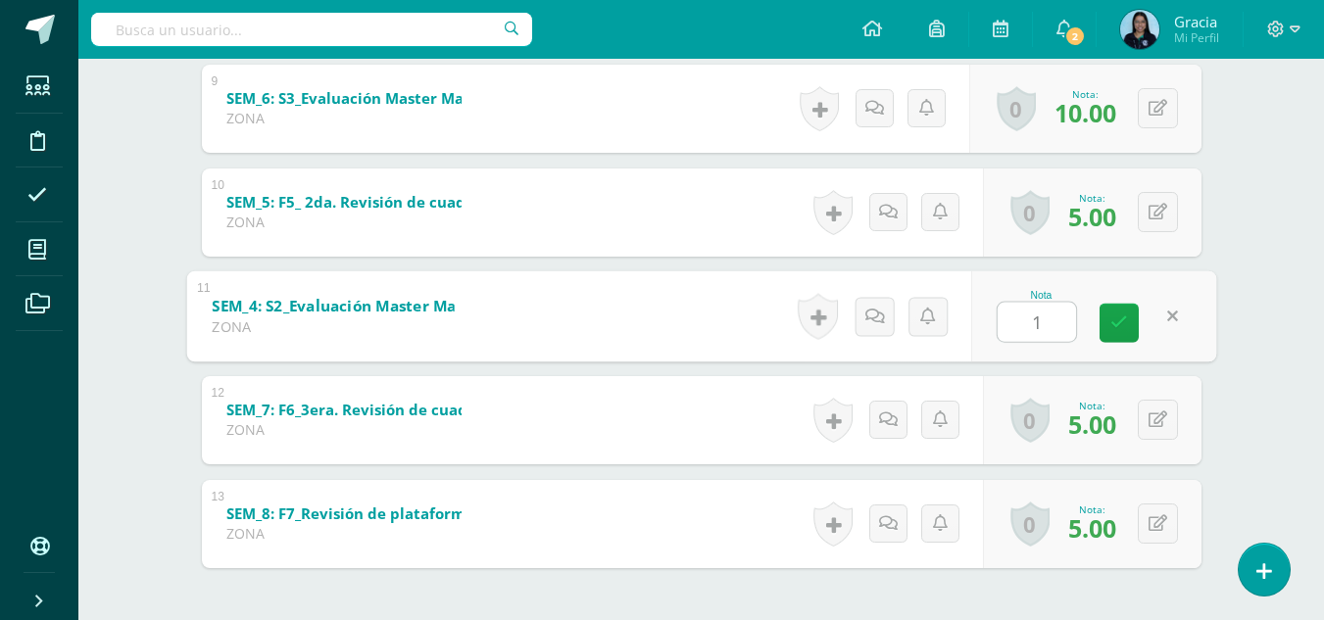
type input "10"
click at [1114, 322] on icon at bounding box center [1119, 323] width 18 height 17
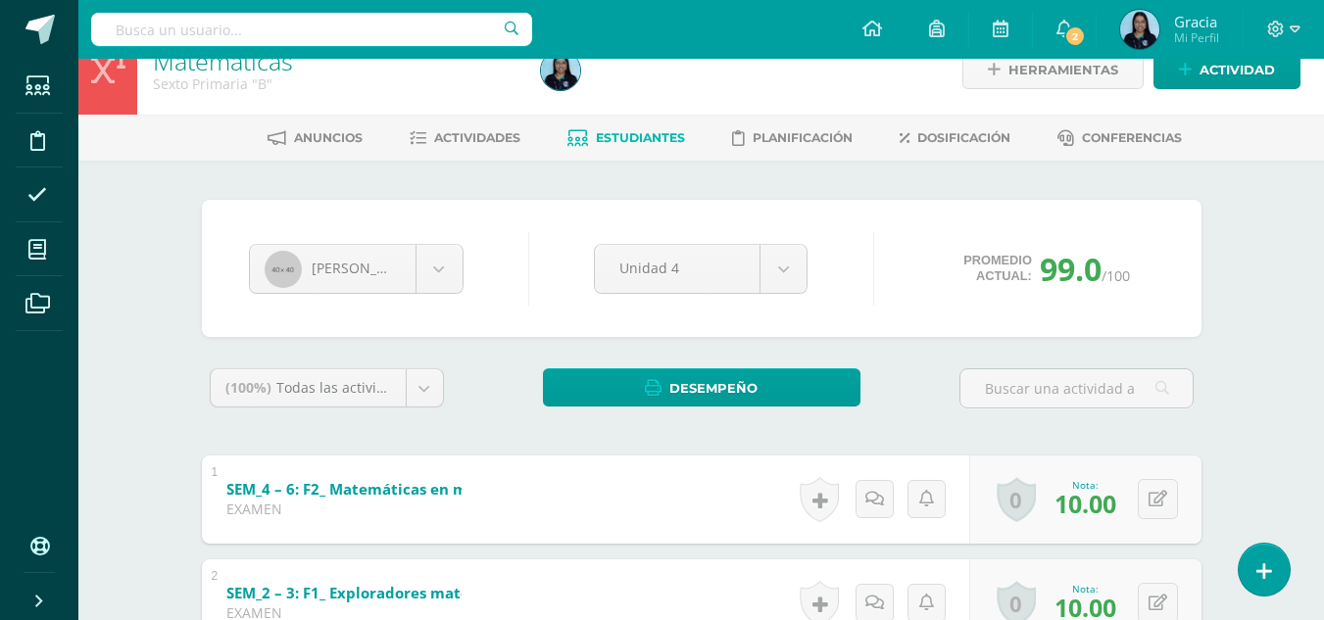
scroll to position [0, 0]
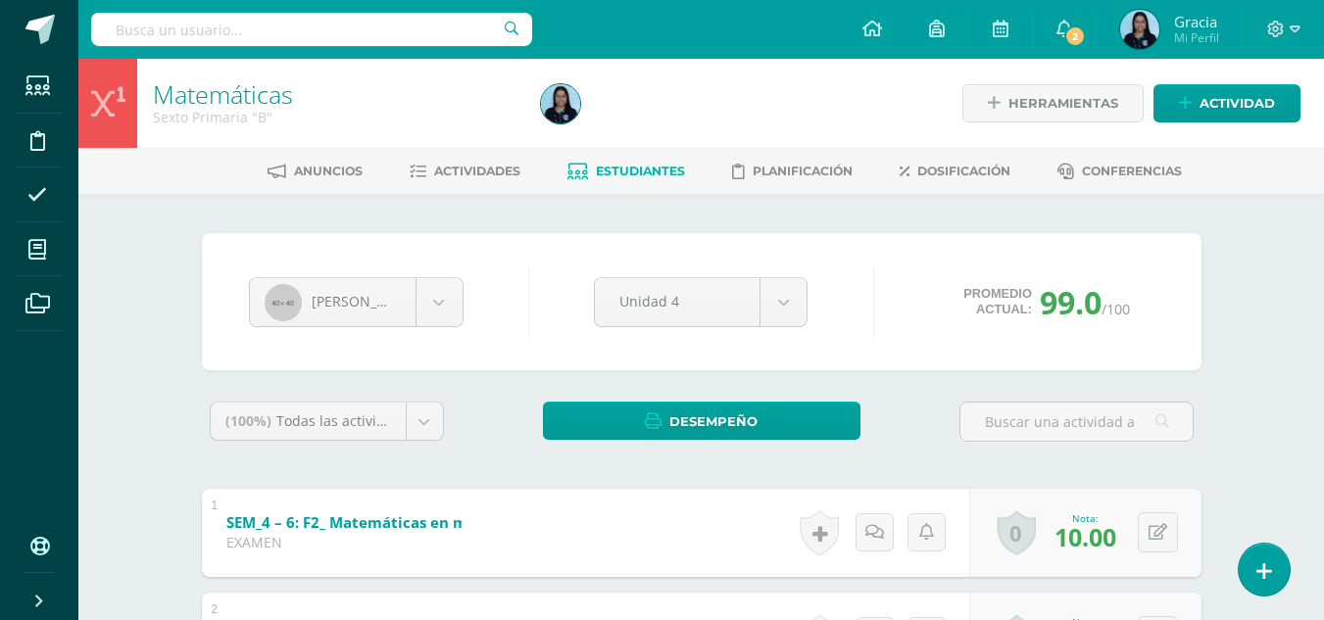
click at [661, 172] on span "Estudiantes" at bounding box center [640, 171] width 89 height 15
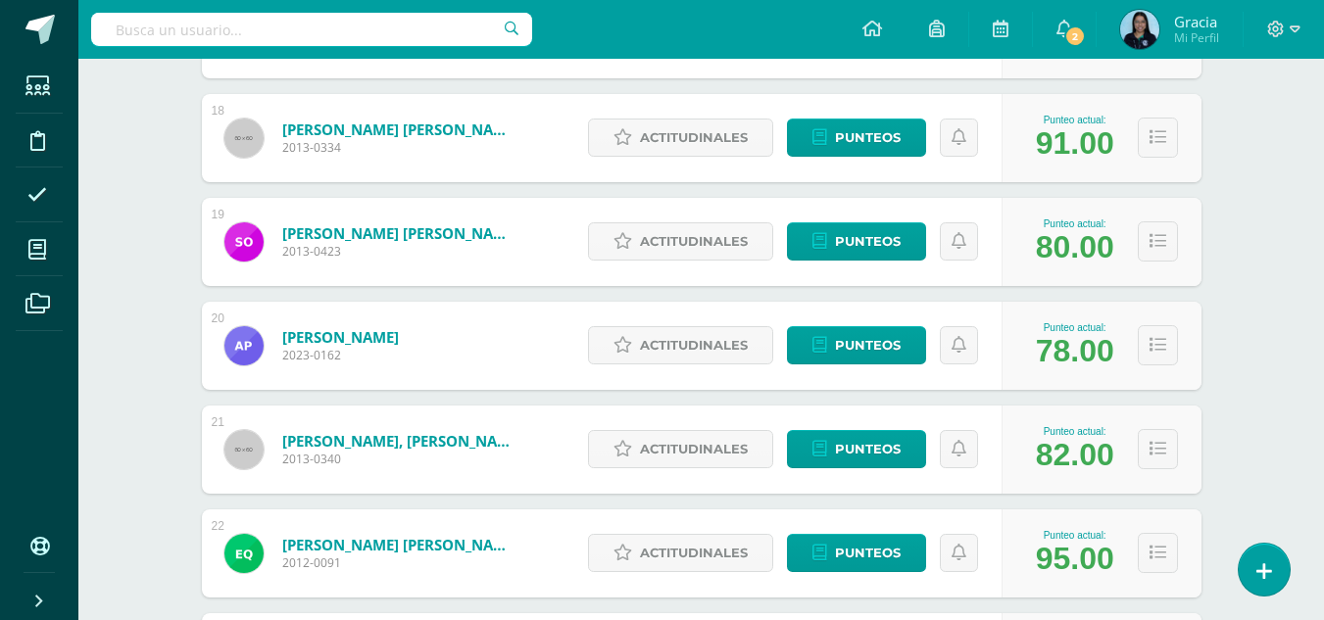
scroll to position [1997, 0]
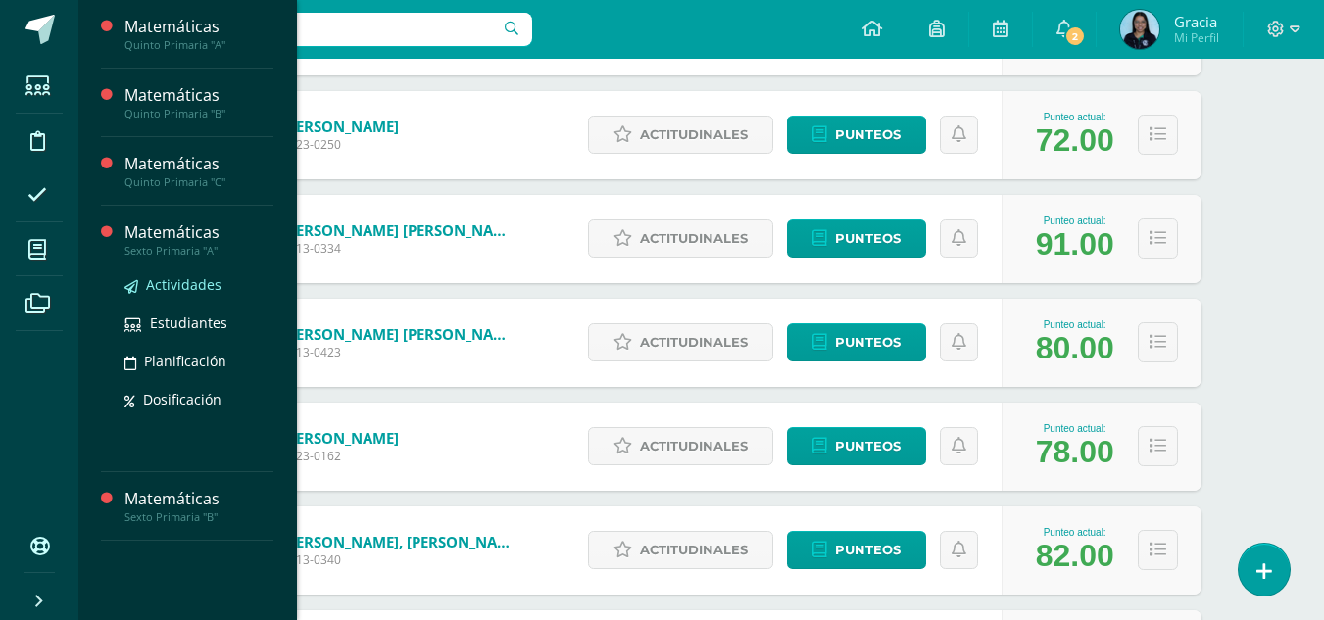
click at [198, 280] on span "Actividades" at bounding box center [183, 284] width 75 height 19
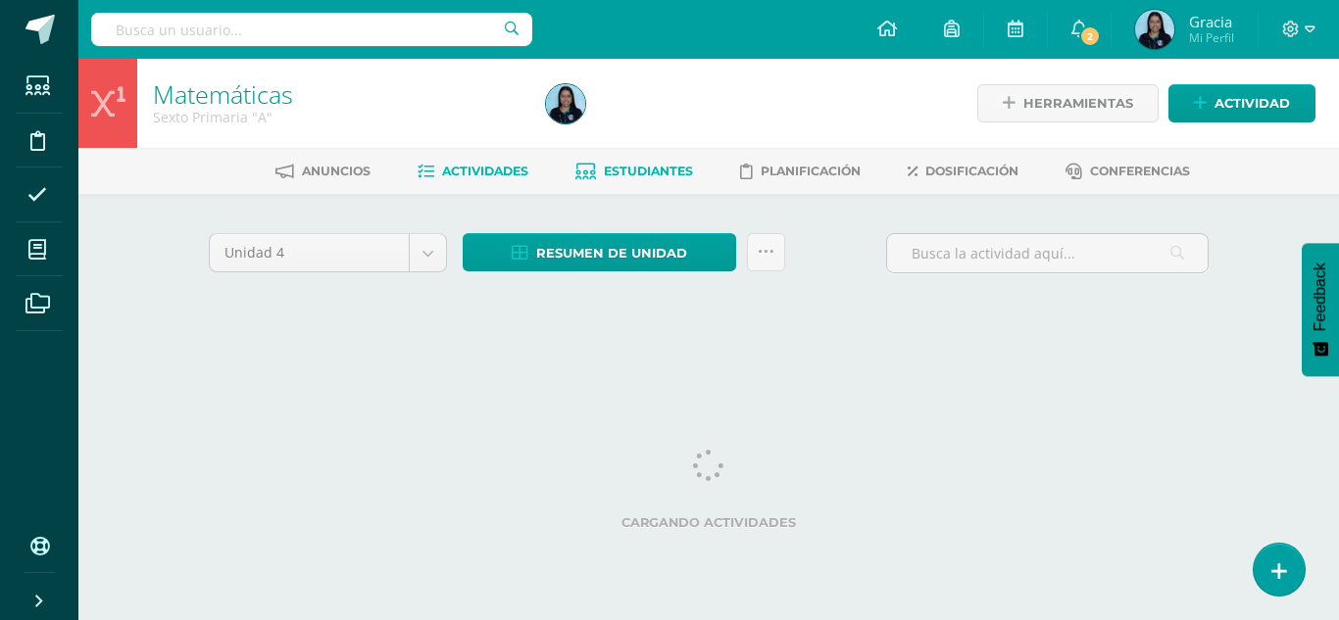
click at [647, 170] on span "Estudiantes" at bounding box center [648, 171] width 89 height 15
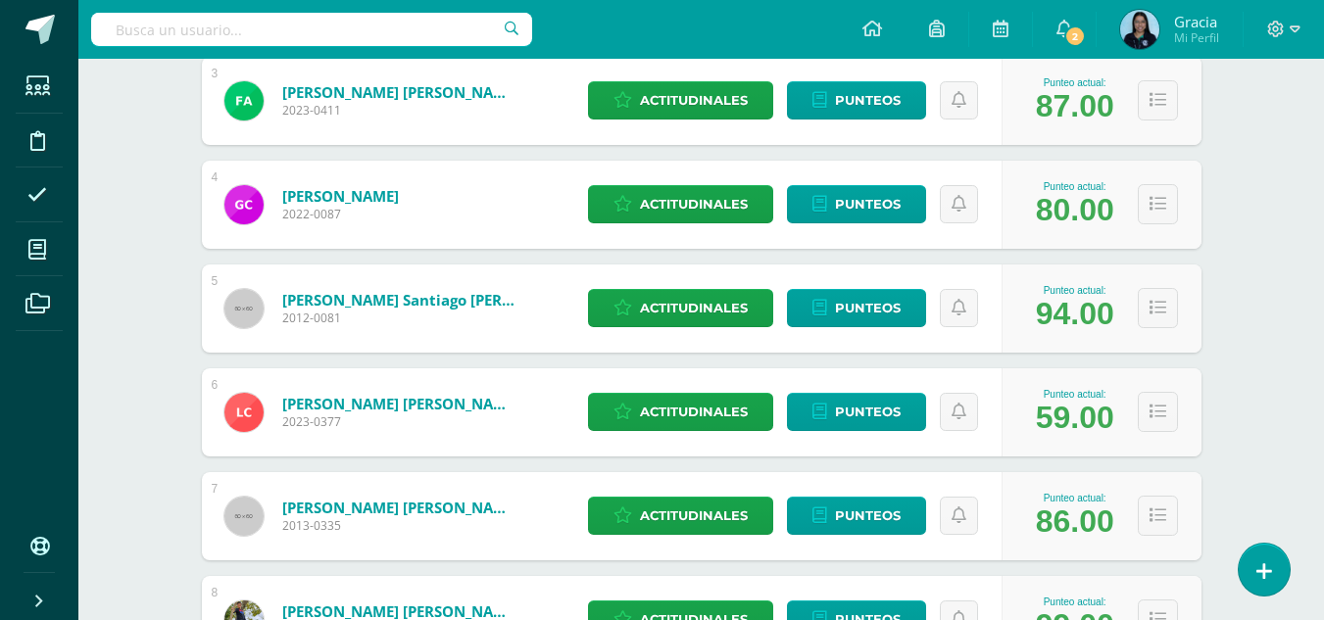
scroll to position [579, 0]
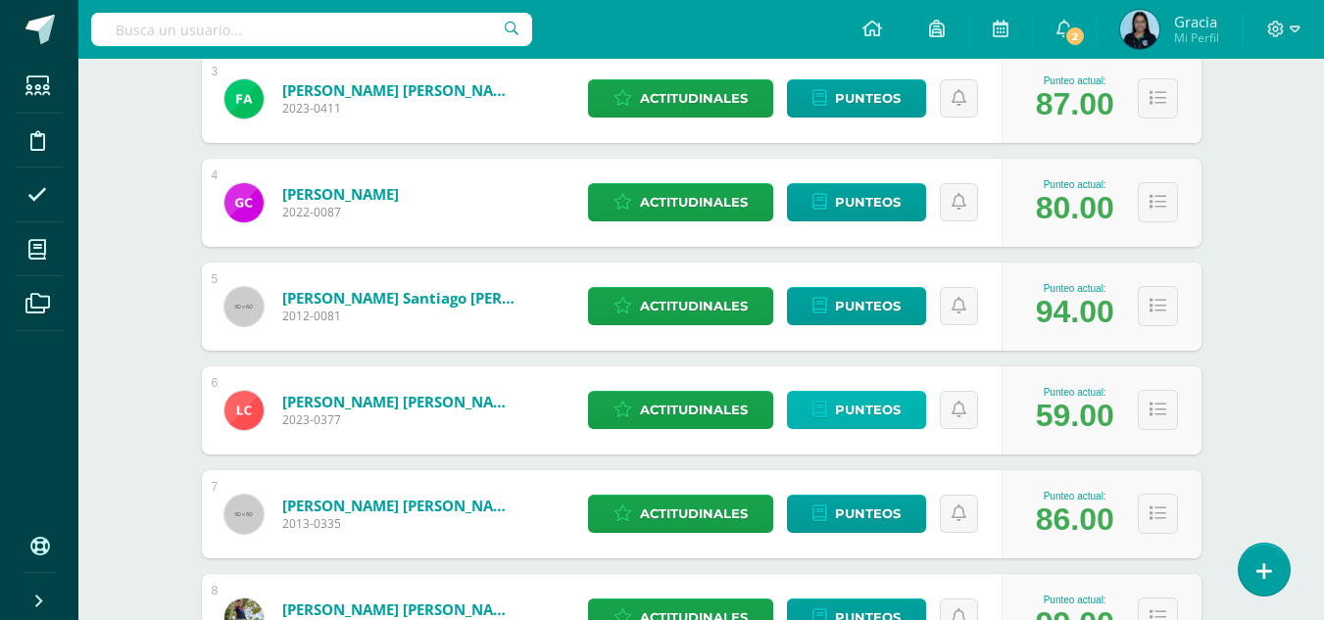
click at [843, 415] on span "Punteos" at bounding box center [868, 410] width 66 height 36
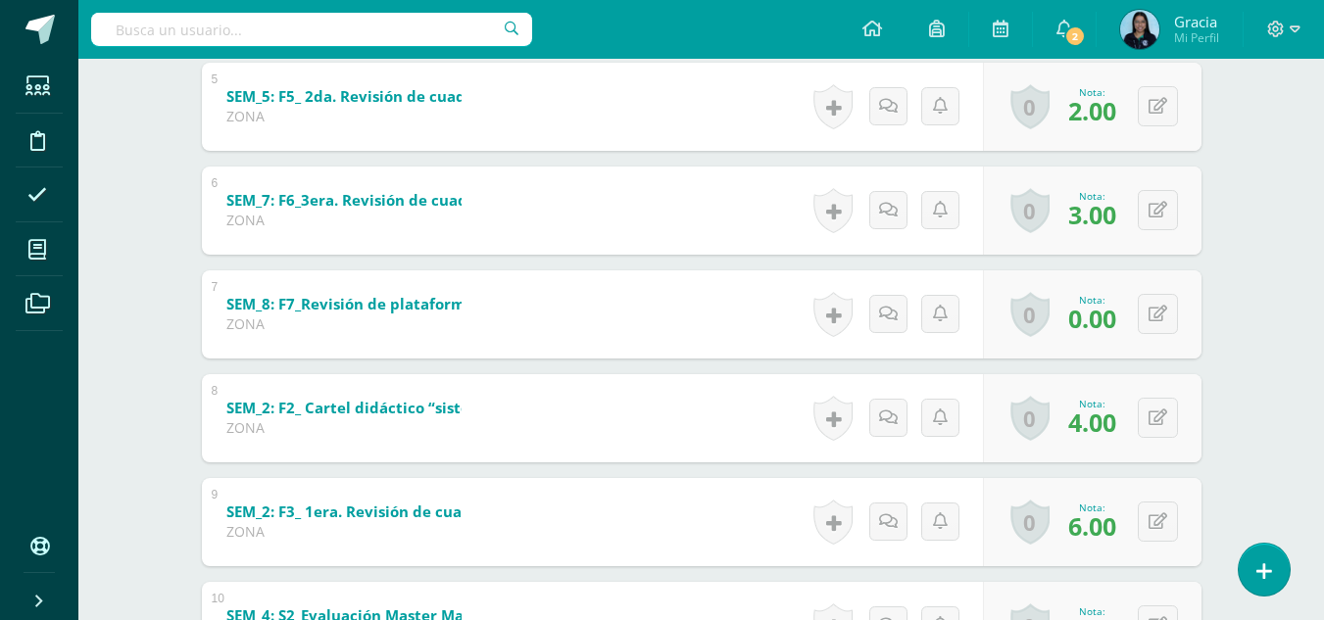
scroll to position [841, 0]
click at [1154, 308] on button at bounding box center [1158, 315] width 40 height 40
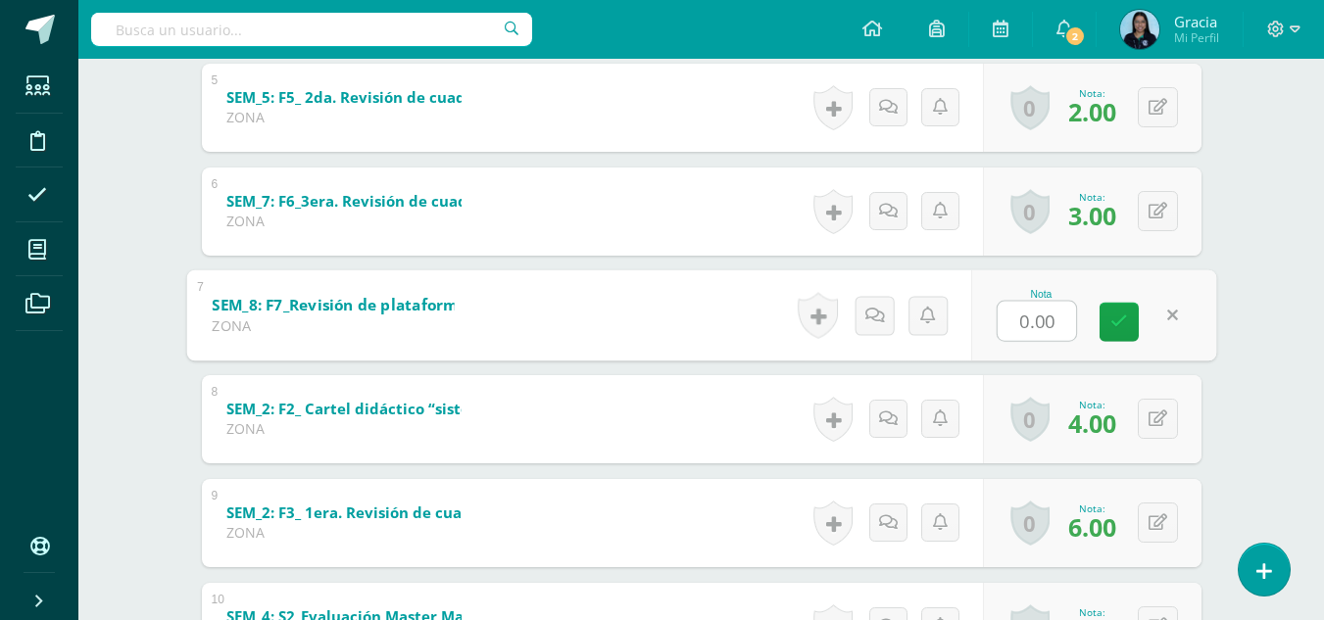
type input "2"
click at [1126, 321] on icon at bounding box center [1119, 322] width 18 height 17
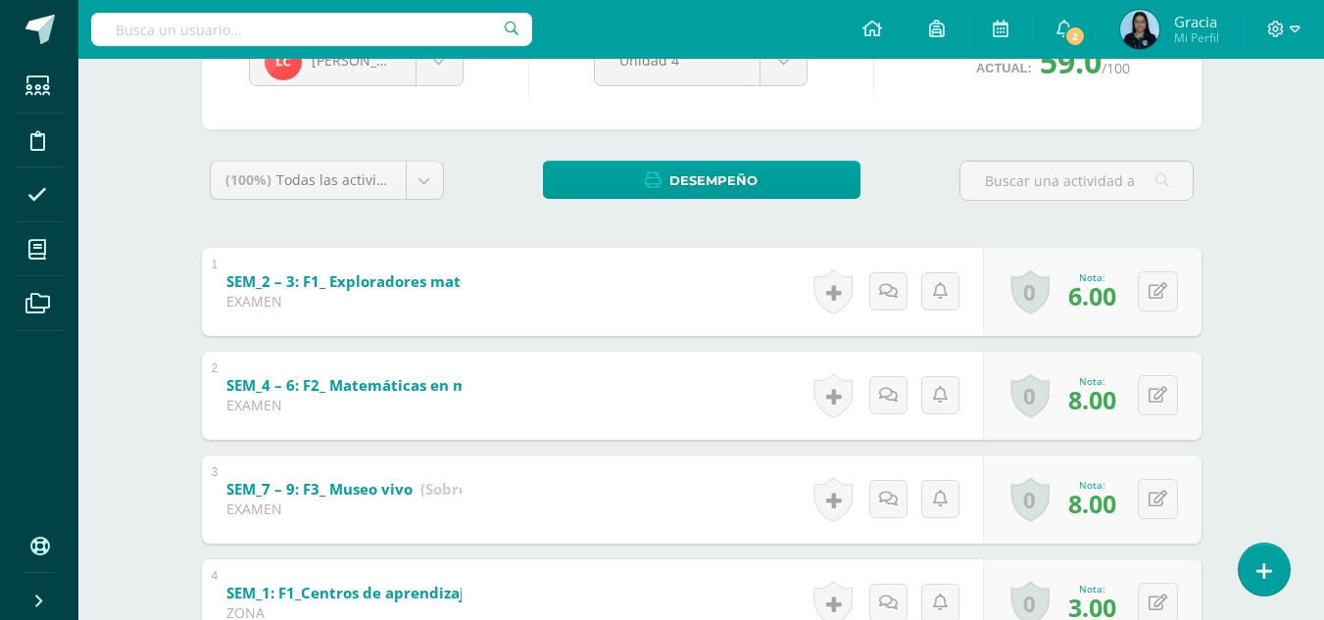
scroll to position [0, 0]
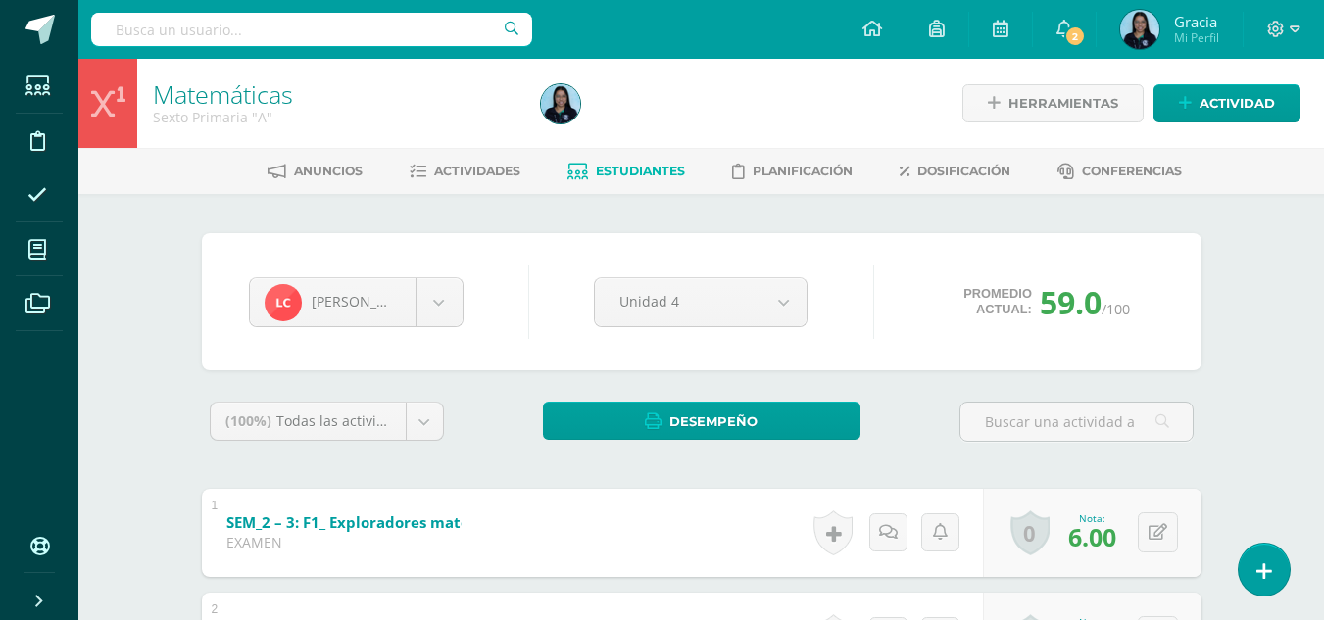
click at [644, 174] on span "Estudiantes" at bounding box center [640, 171] width 89 height 15
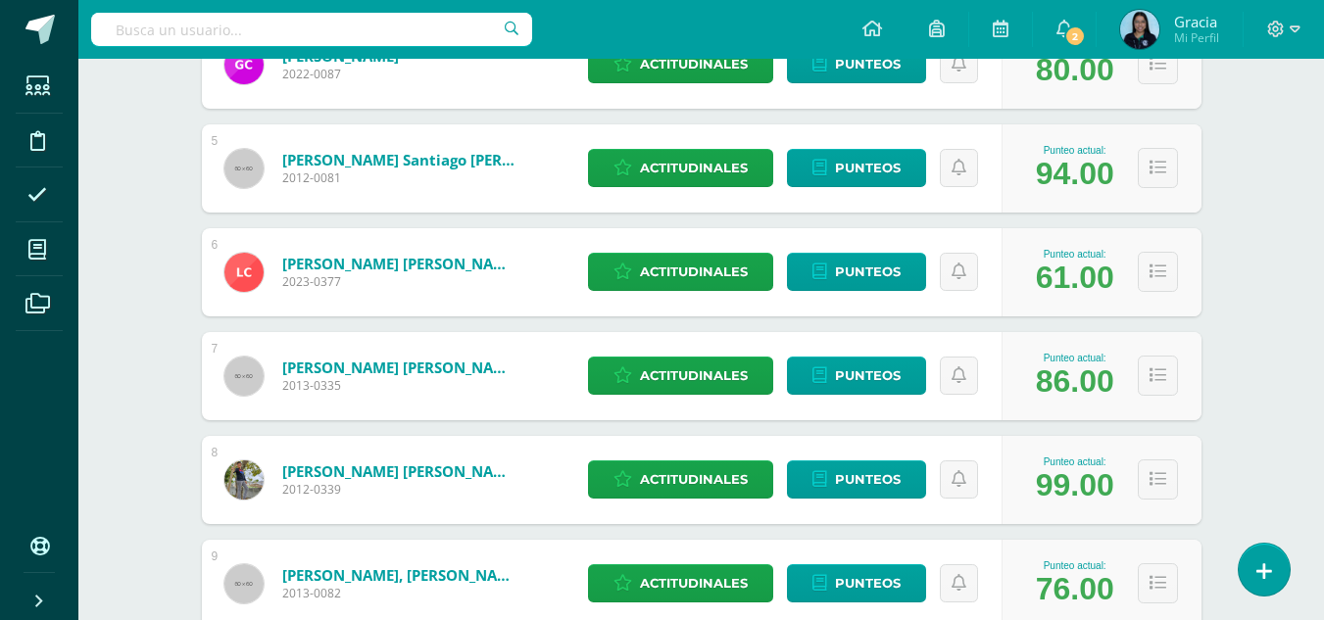
scroll to position [800, 0]
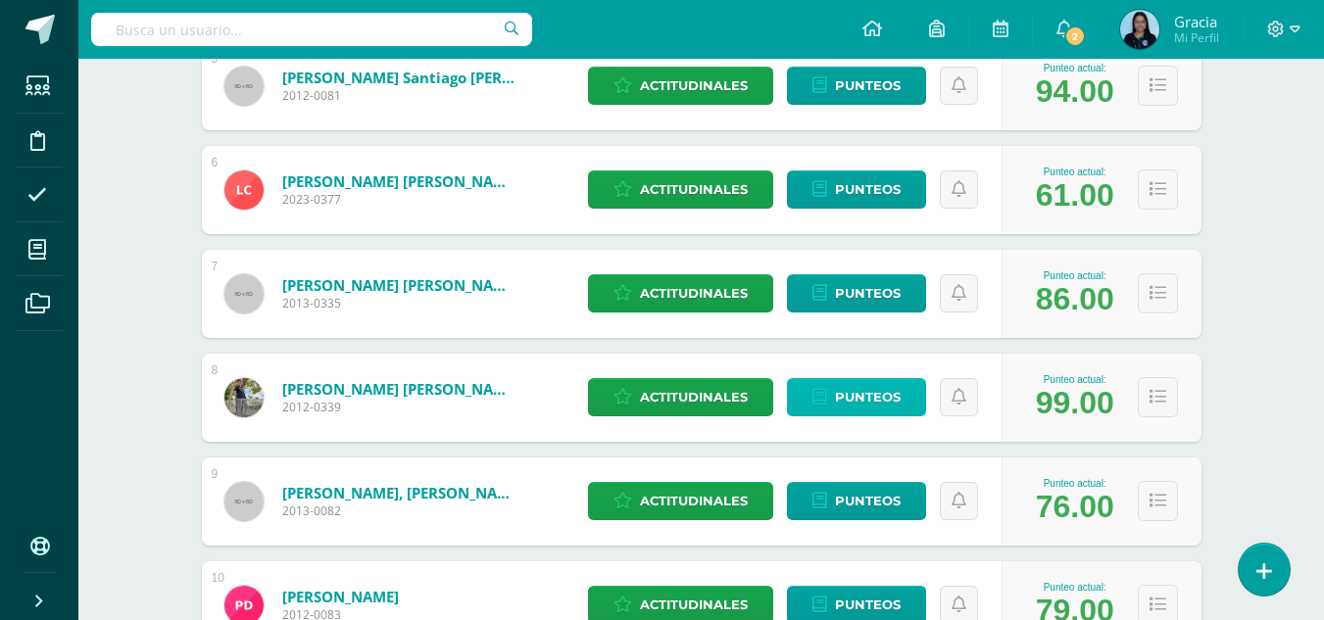
click at [865, 408] on span "Punteos" at bounding box center [868, 397] width 66 height 36
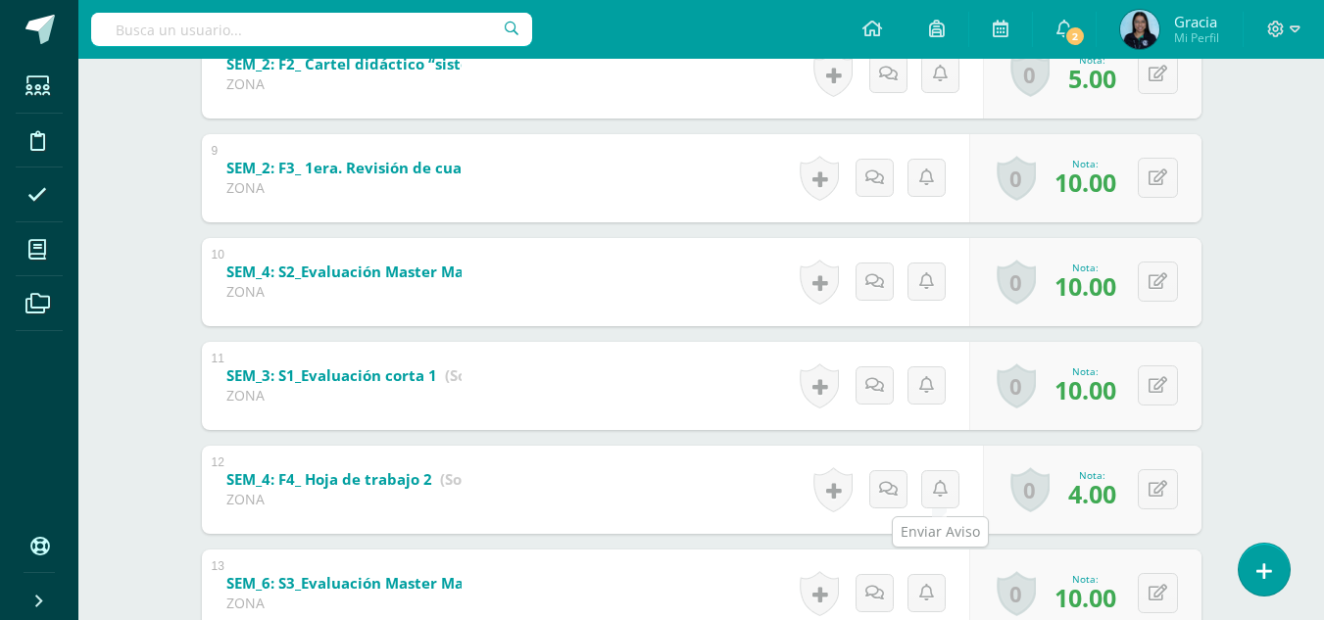
scroll to position [1334, 0]
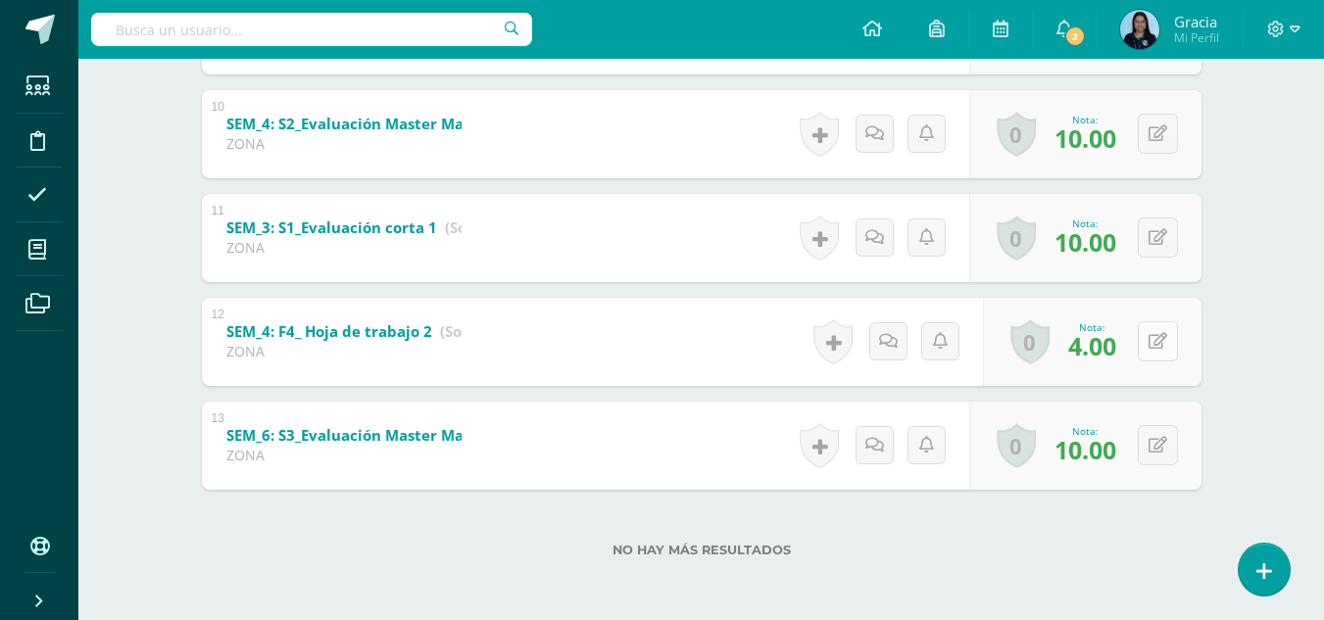
click at [1158, 346] on button at bounding box center [1158, 341] width 40 height 40
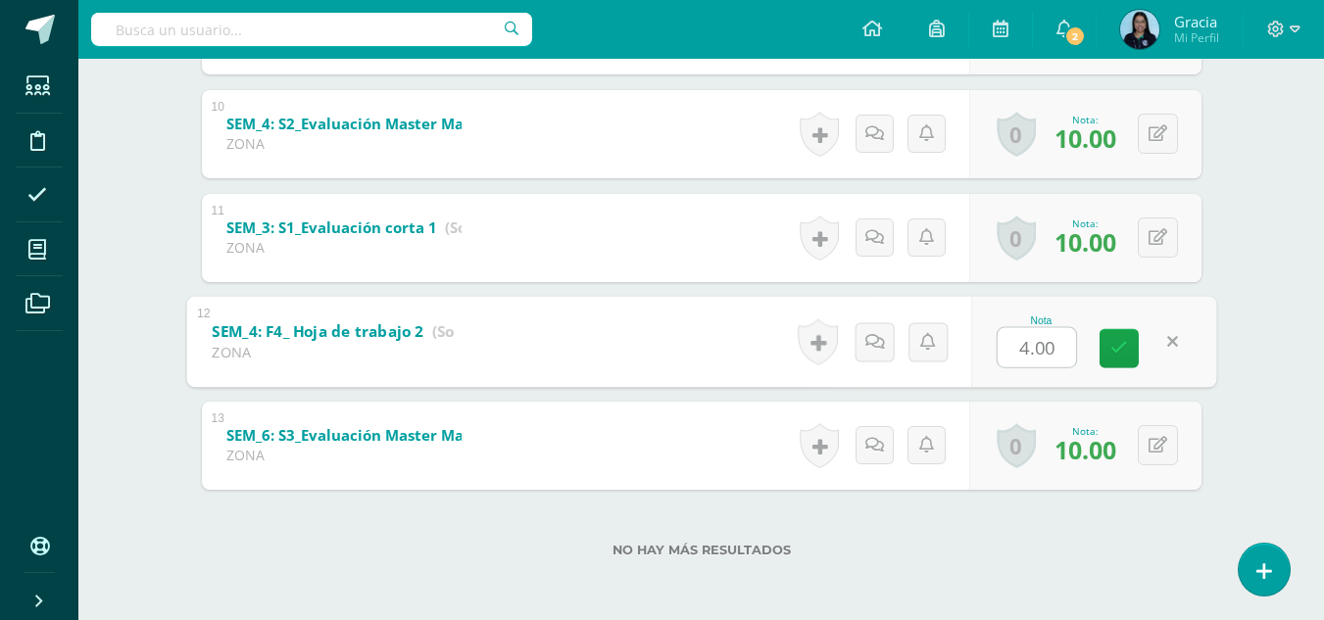
type input "5"
click at [1117, 348] on icon at bounding box center [1119, 348] width 18 height 17
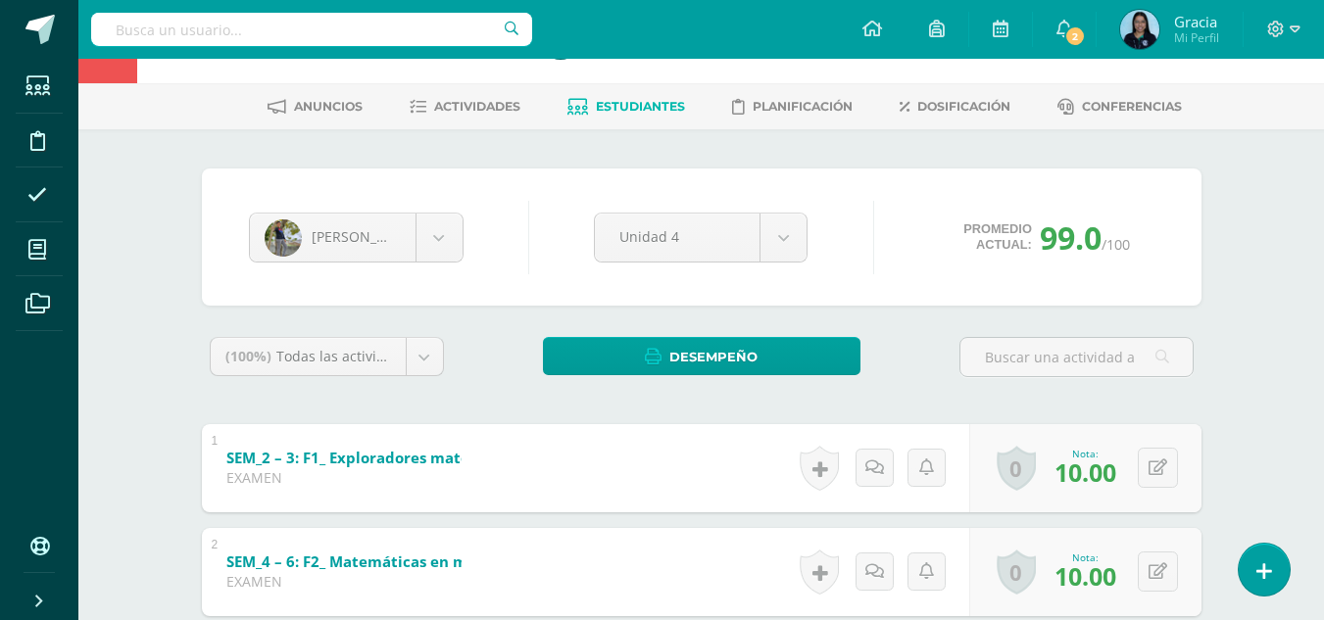
scroll to position [0, 0]
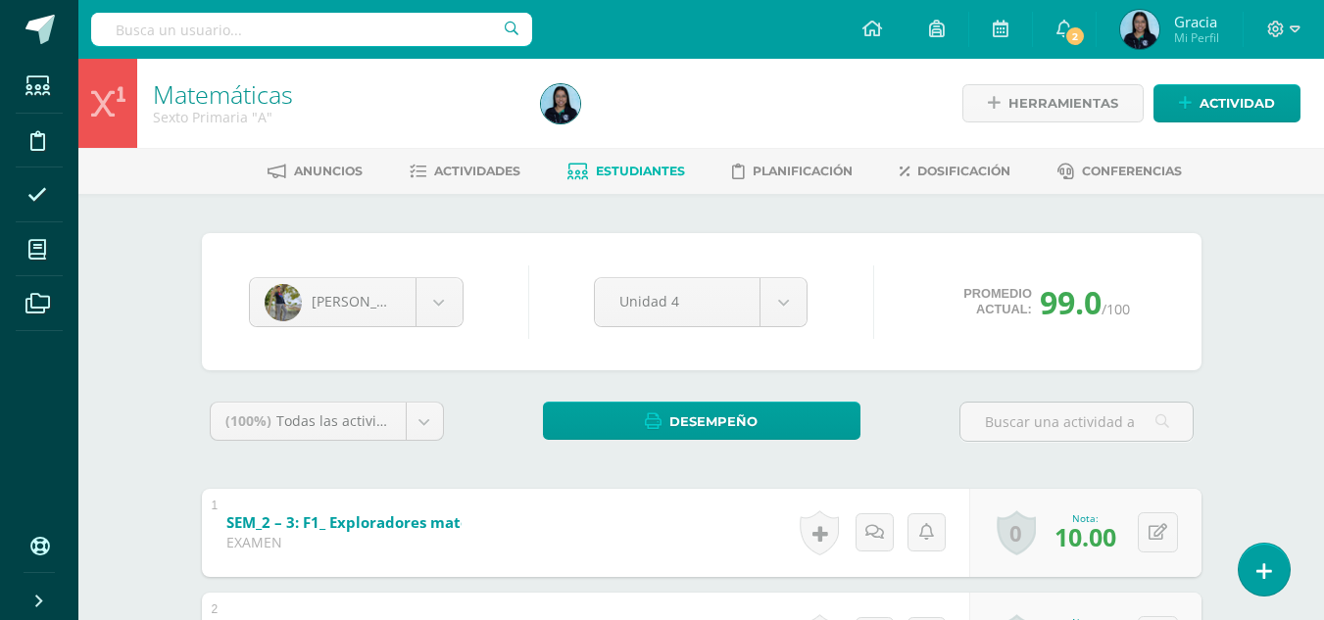
click at [621, 174] on span "Estudiantes" at bounding box center [640, 171] width 89 height 15
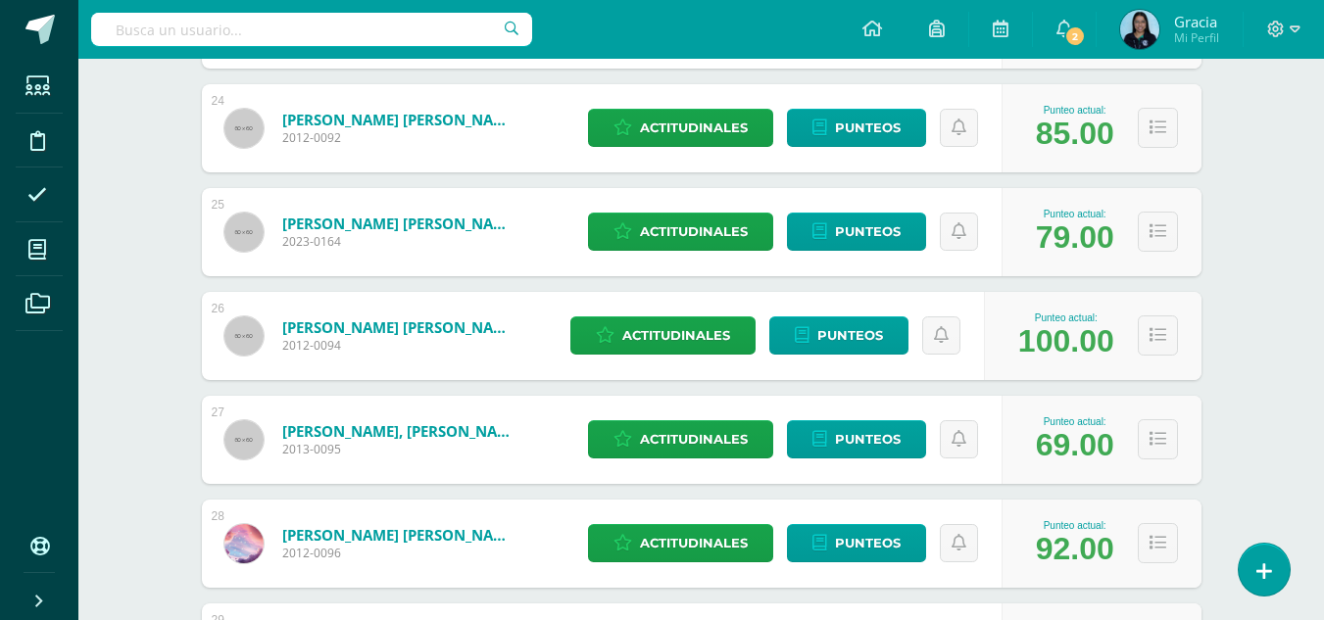
scroll to position [2732, 0]
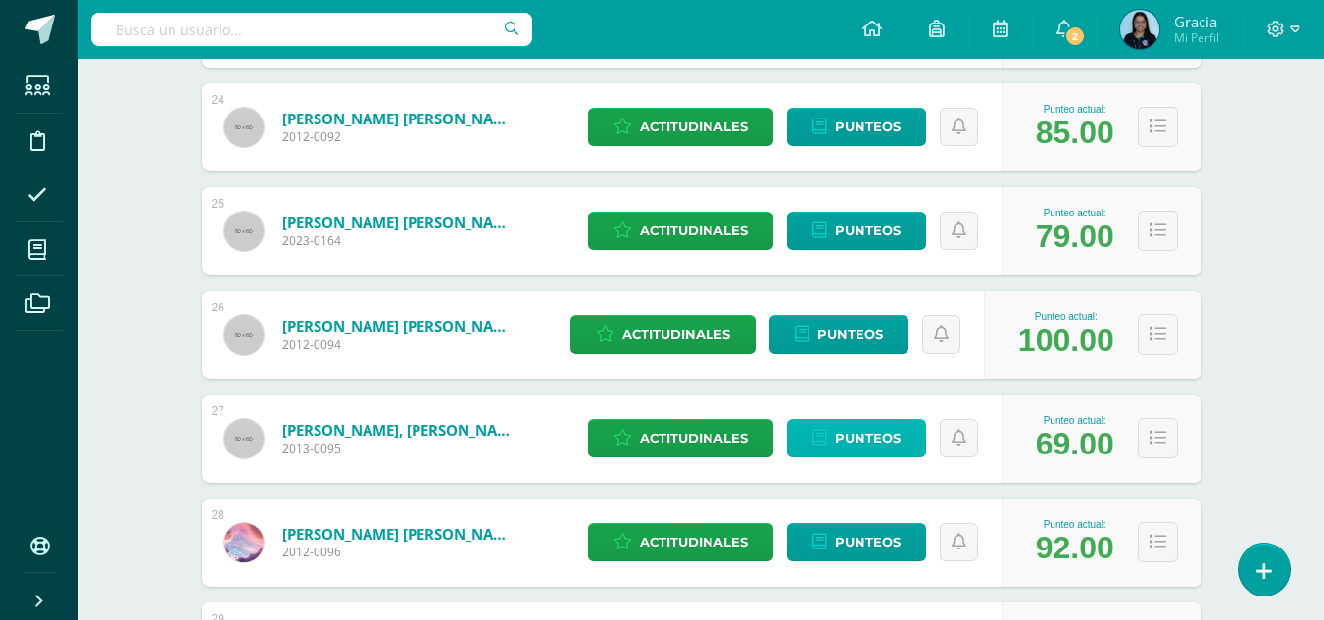
click at [885, 453] on span "Punteos" at bounding box center [868, 438] width 66 height 36
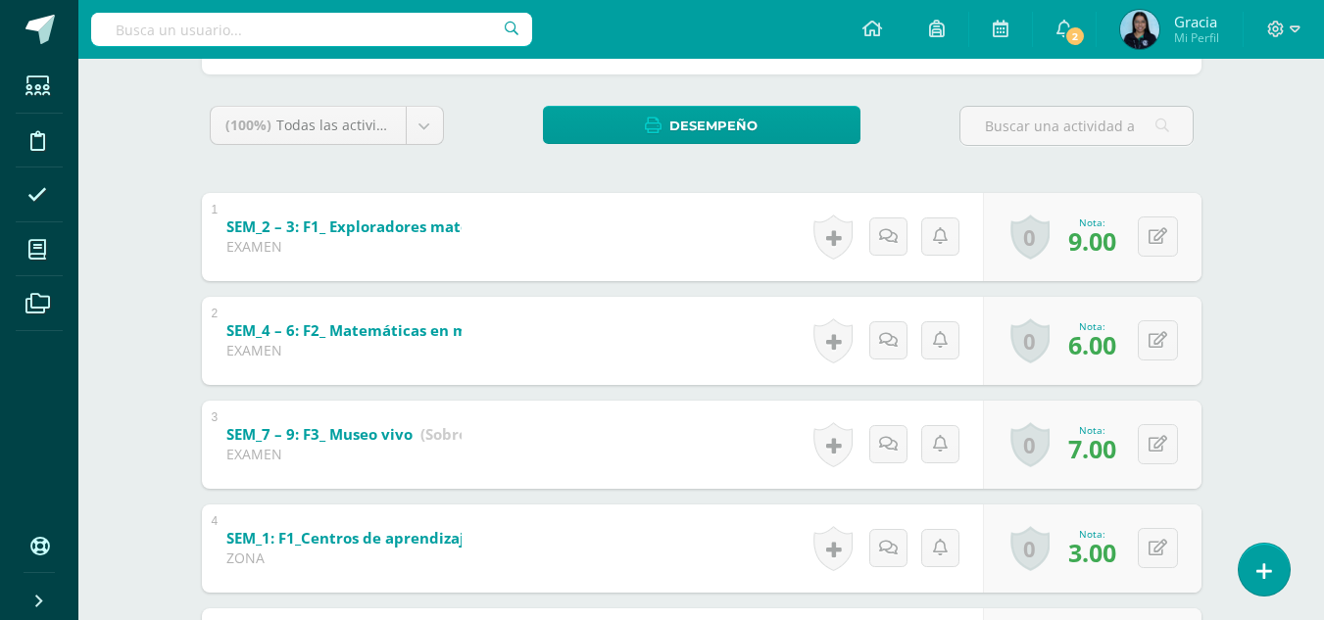
scroll to position [301, 0]
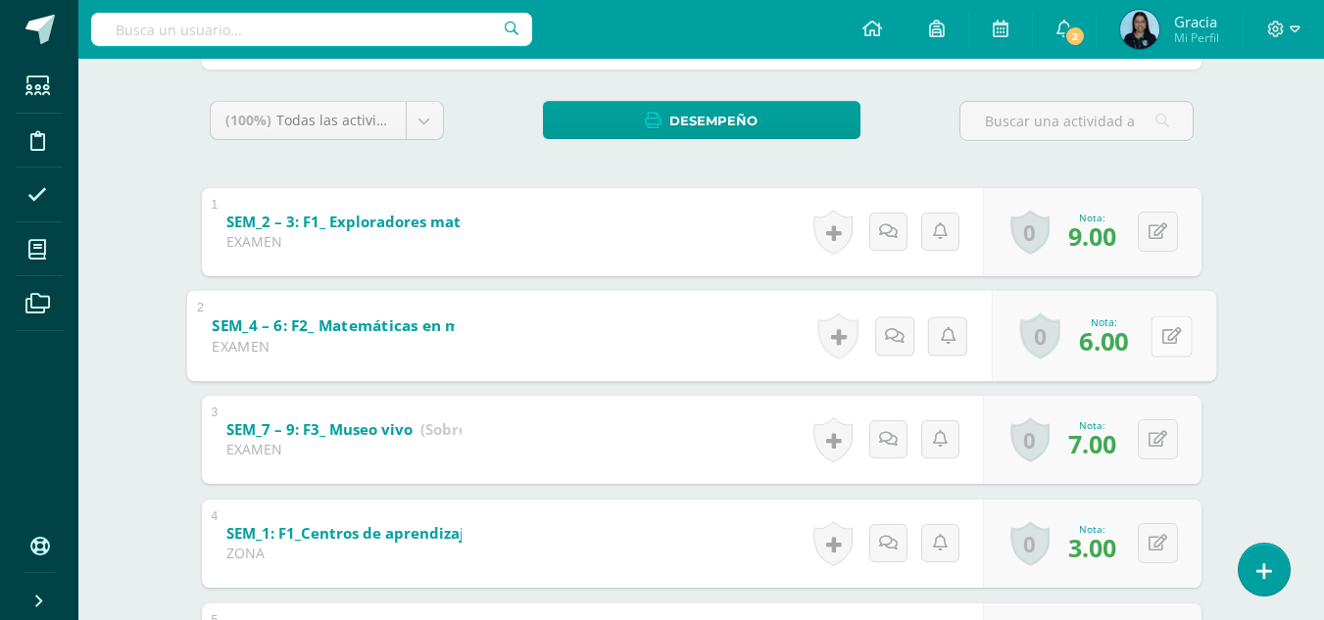
click at [1161, 344] on icon at bounding box center [1171, 335] width 20 height 17
type input "7"
click at [1119, 344] on icon at bounding box center [1119, 342] width 18 height 17
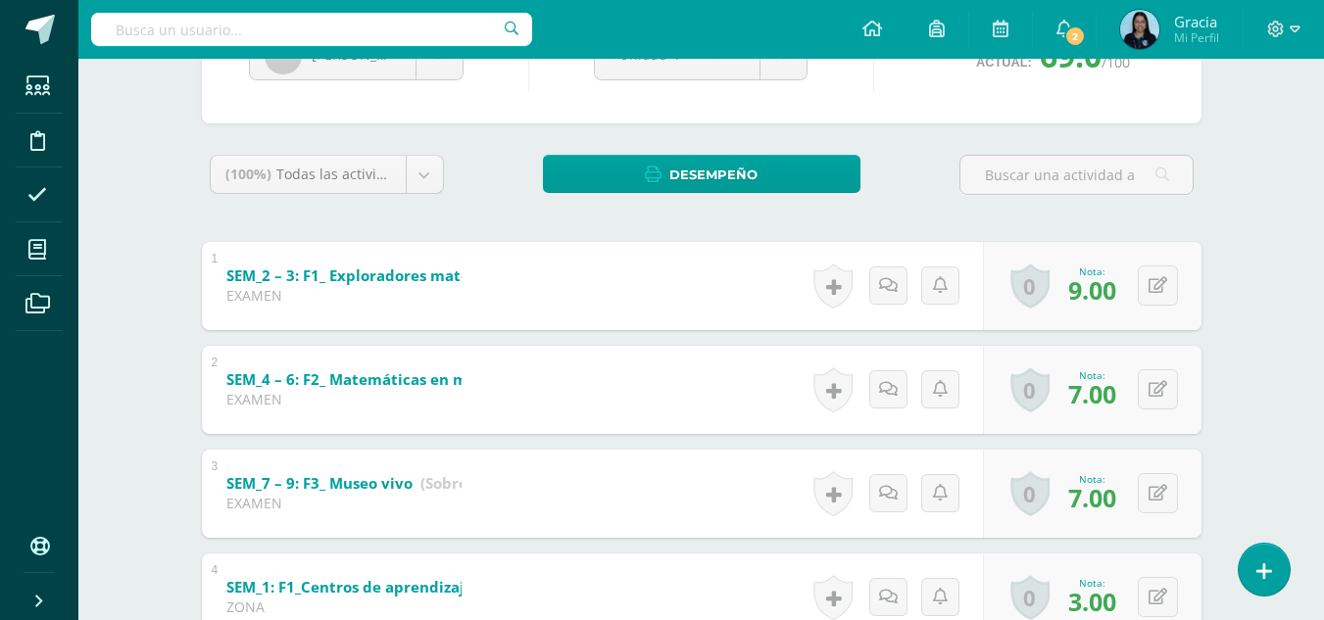
scroll to position [0, 0]
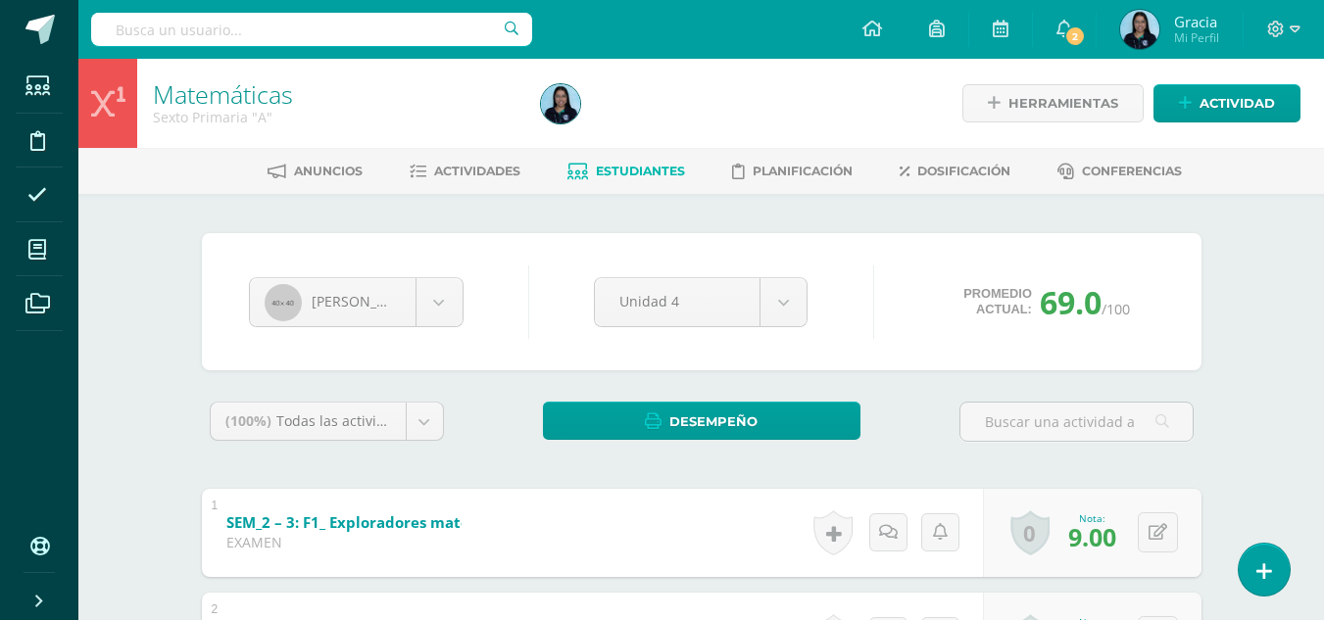
click at [630, 168] on span "Estudiantes" at bounding box center [640, 171] width 89 height 15
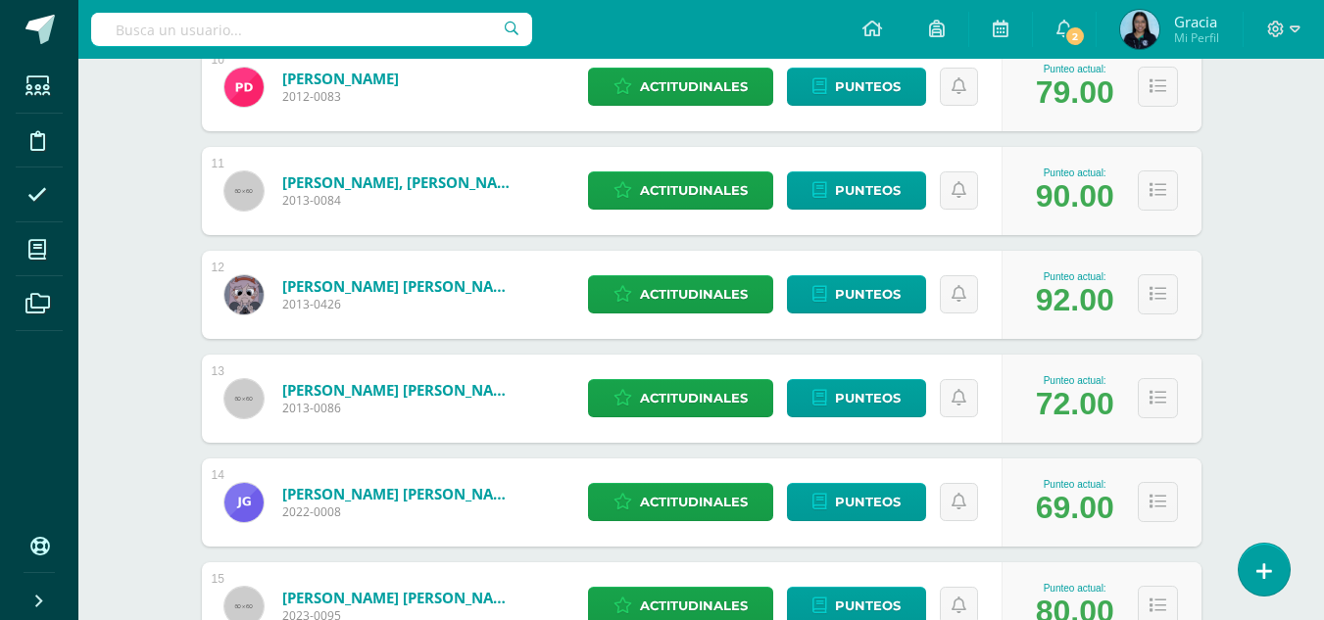
scroll to position [1330, 0]
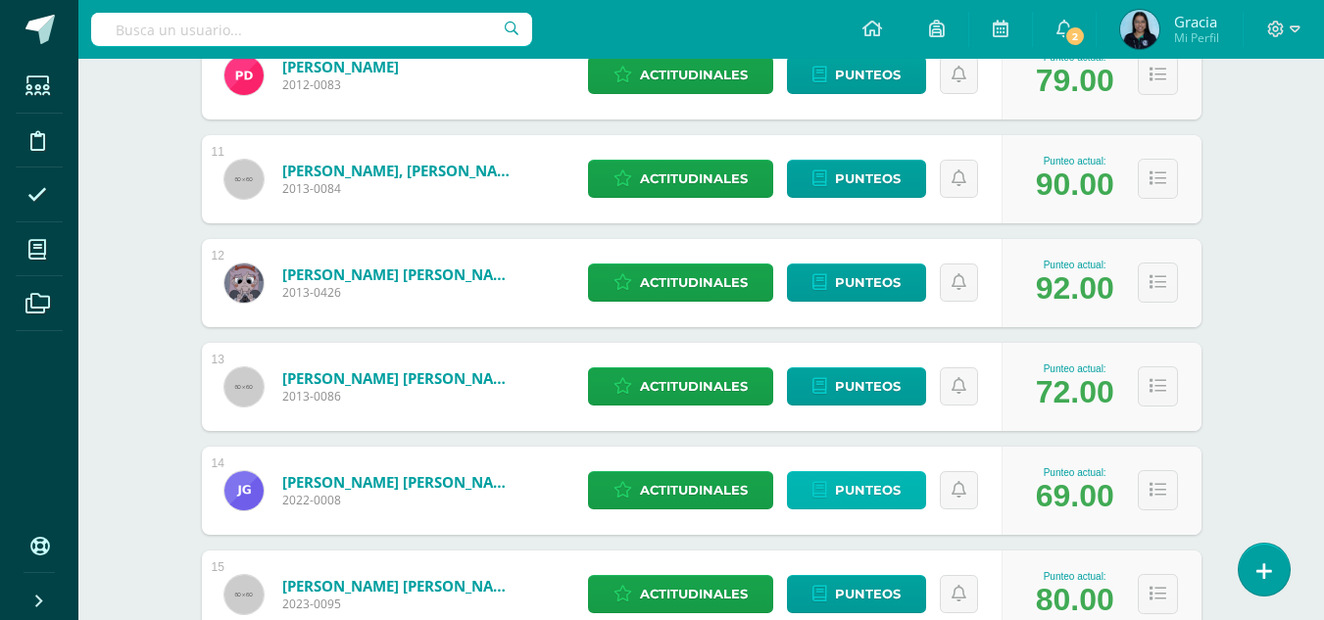
click at [866, 485] on span "Punteos" at bounding box center [868, 490] width 66 height 36
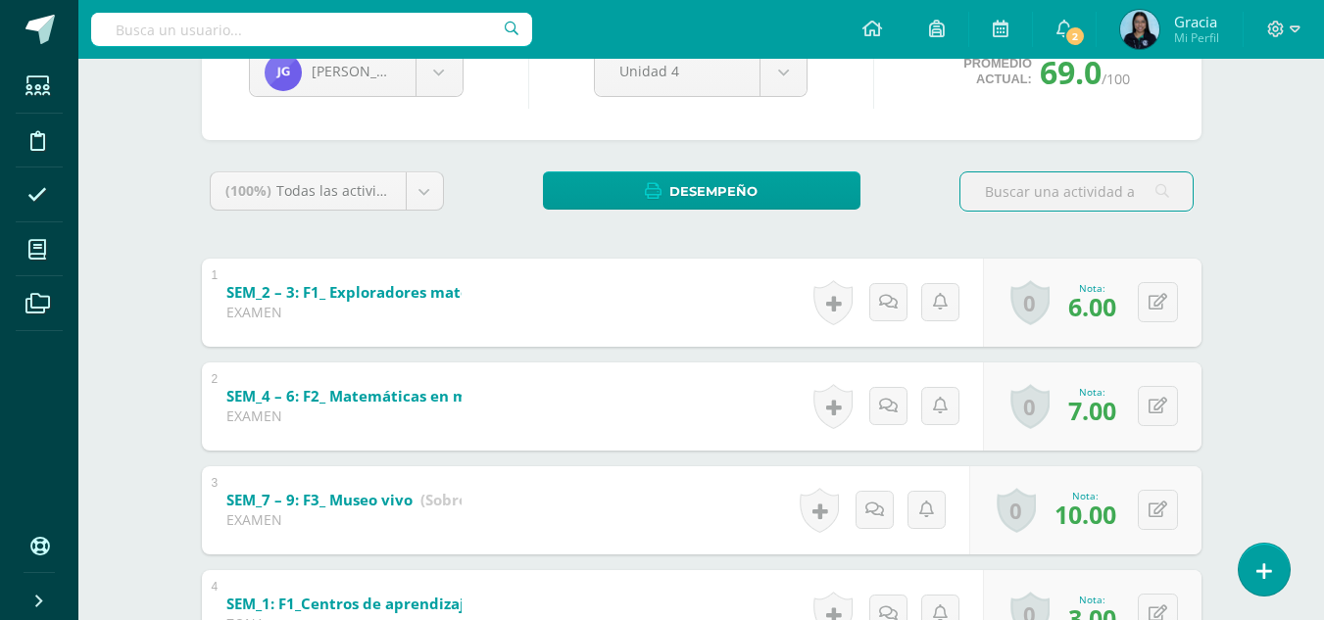
scroll to position [263, 0]
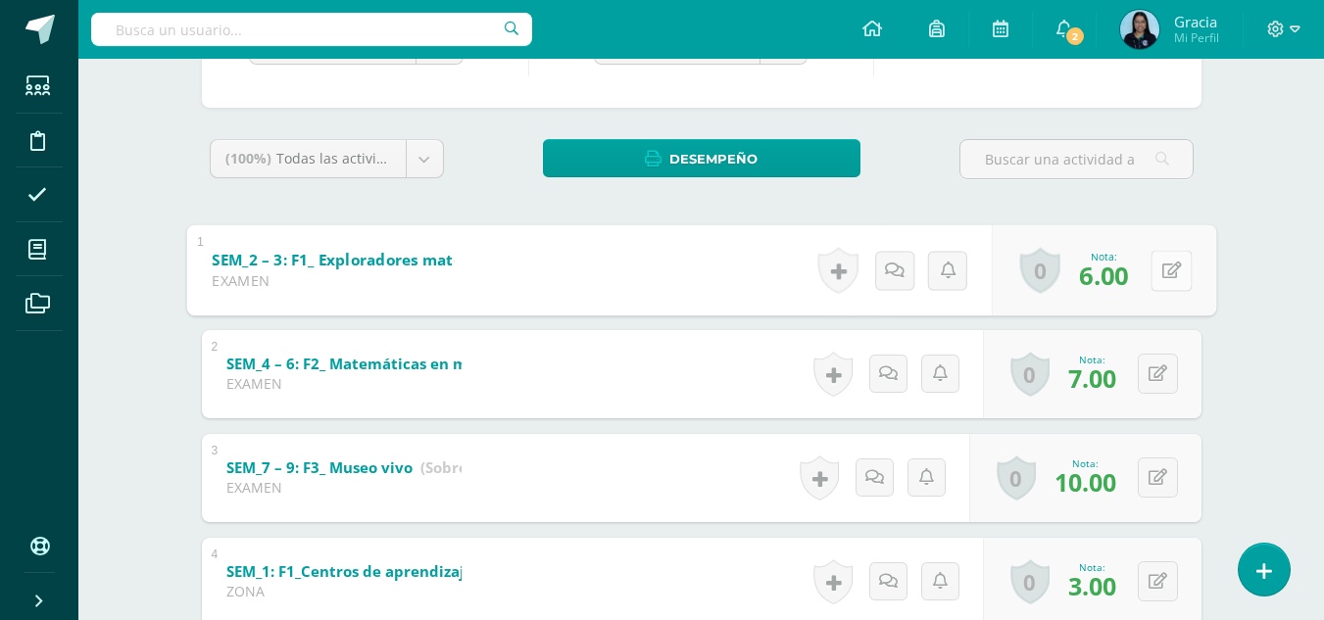
click at [1163, 265] on icon at bounding box center [1171, 270] width 20 height 17
type input "7"
click at [1119, 277] on icon at bounding box center [1119, 277] width 18 height 17
click at [1119, 277] on div "Nota: 7.00" at bounding box center [1092, 270] width 64 height 42
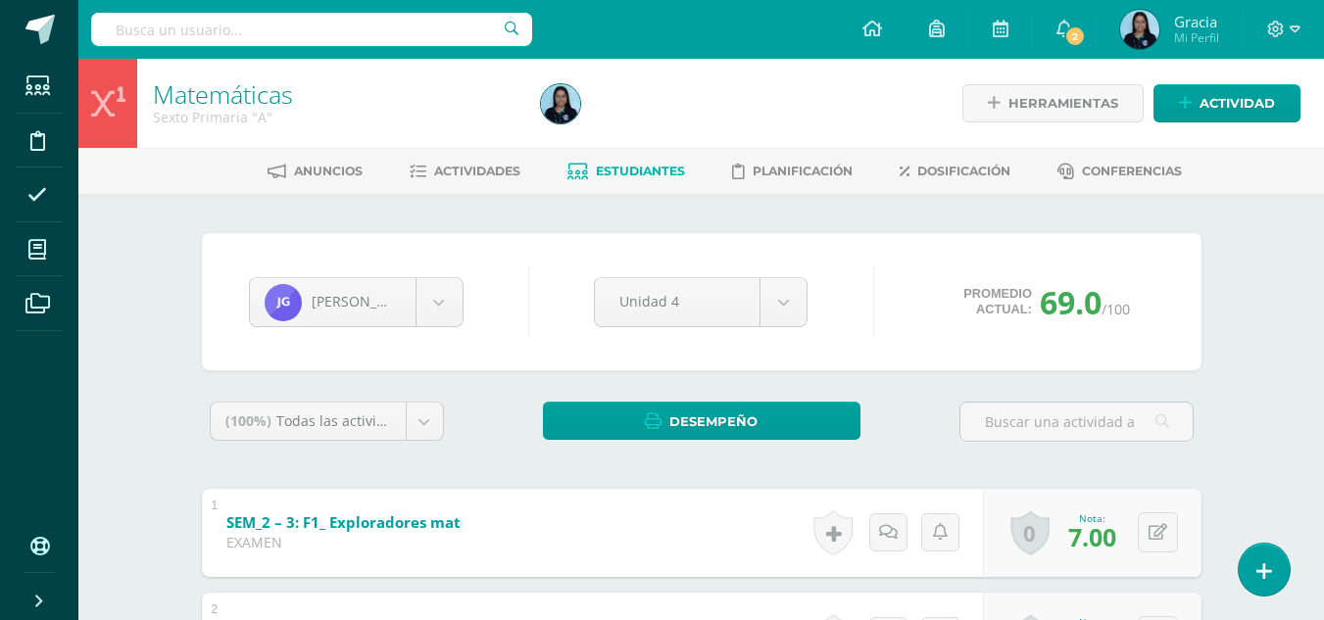
click at [617, 164] on span "Estudiantes" at bounding box center [640, 171] width 89 height 15
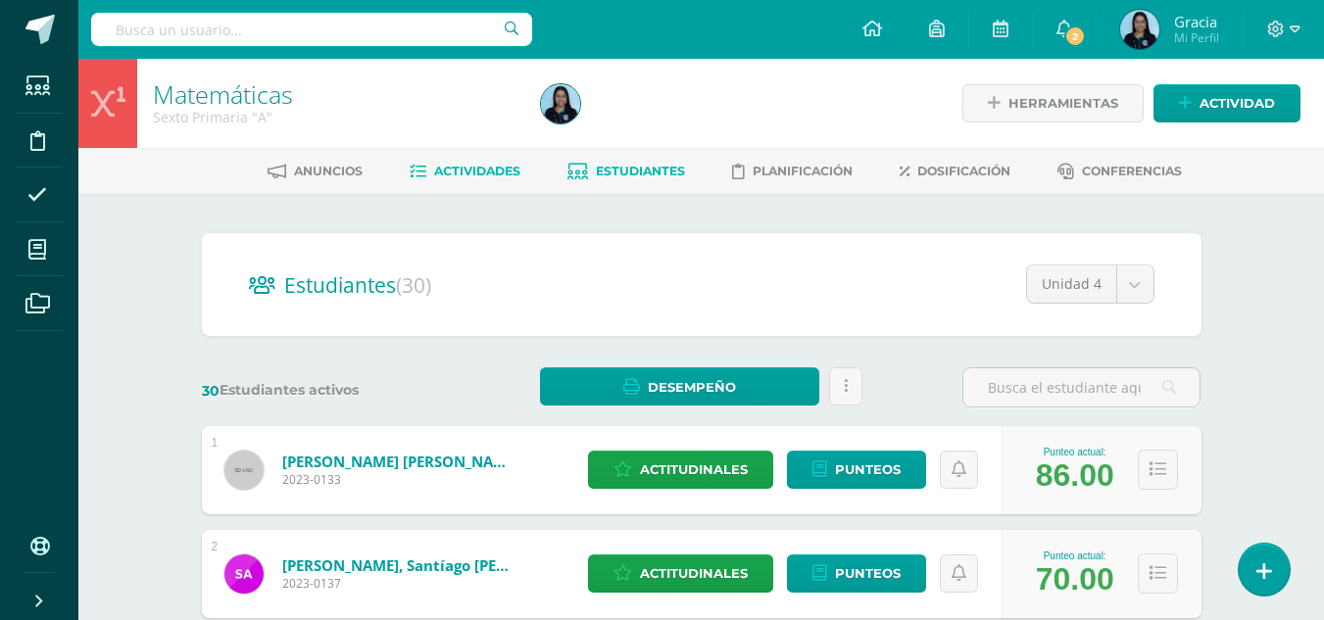
click at [461, 172] on span "Actividades" at bounding box center [477, 171] width 86 height 15
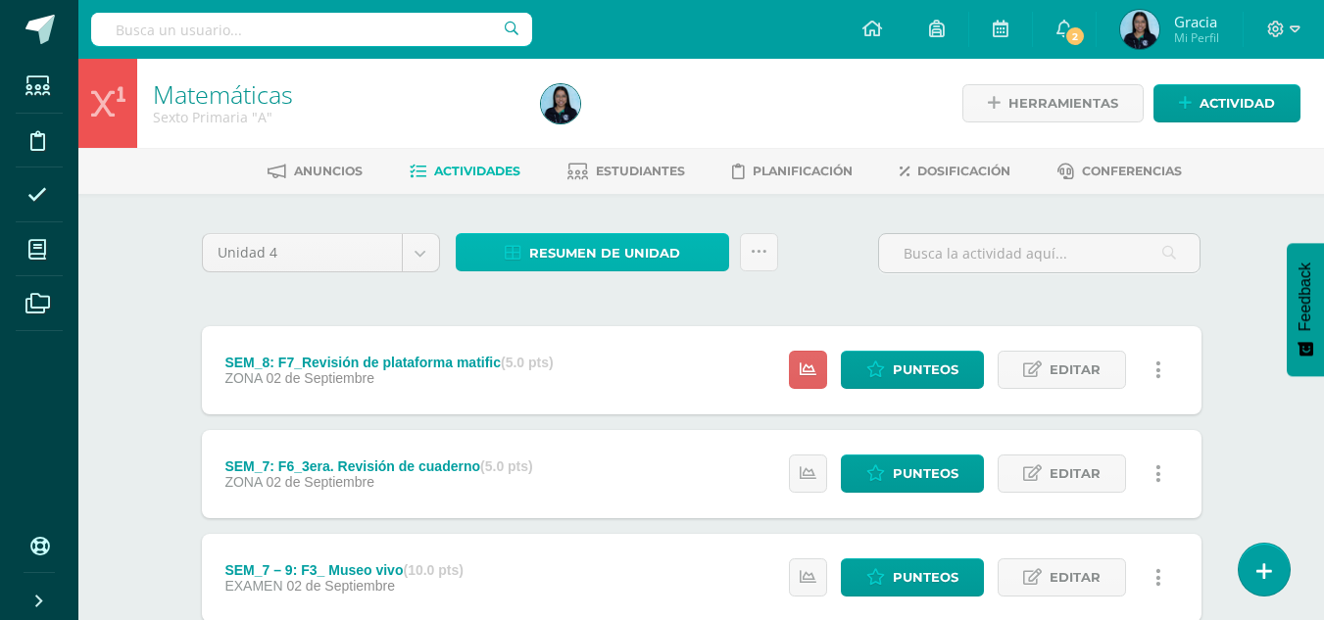
click at [555, 250] on span "Resumen de unidad" at bounding box center [604, 253] width 151 height 36
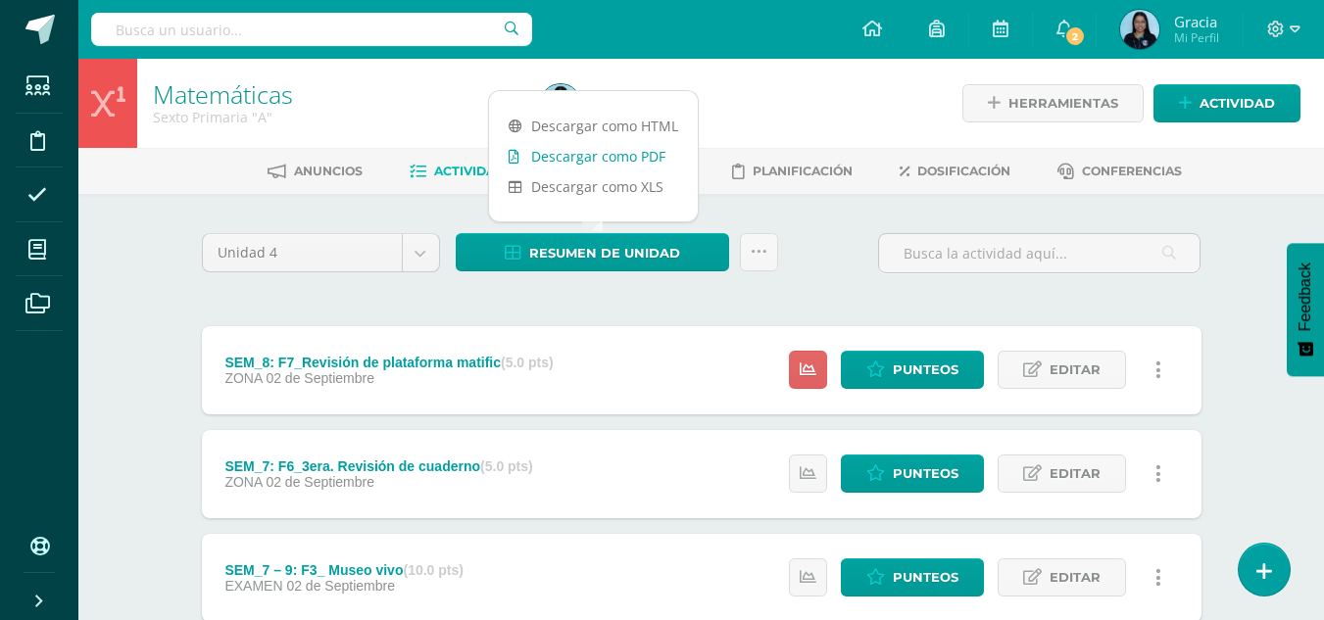
click at [587, 149] on link "Descargar como PDF" at bounding box center [593, 156] width 209 height 30
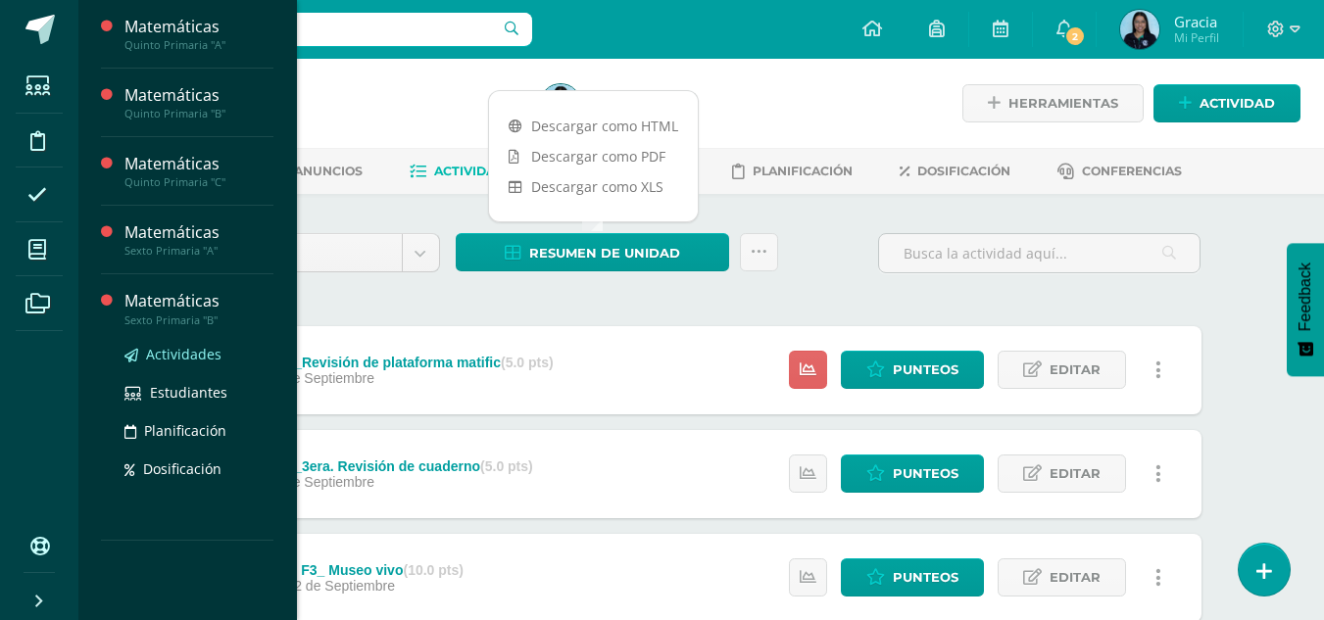
click at [155, 358] on span "Actividades" at bounding box center [183, 354] width 75 height 19
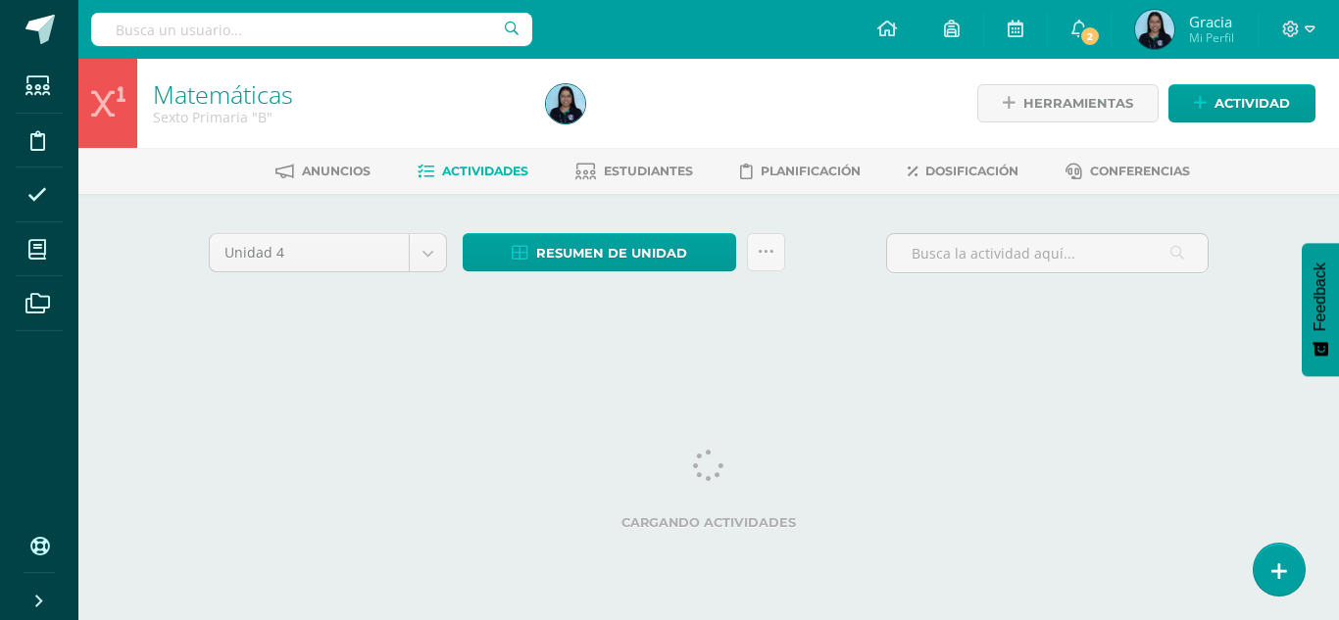
click at [1068, 507] on div "Cargando actividades" at bounding box center [709, 494] width 1000 height 88
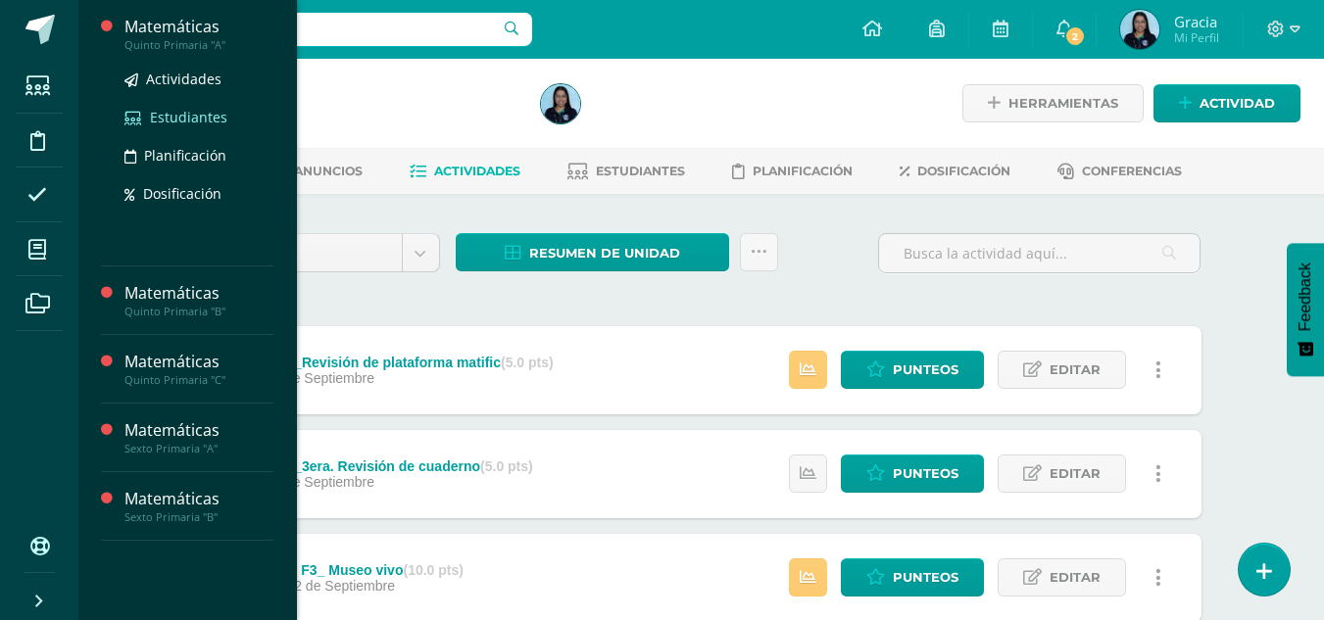
click at [179, 120] on span "Estudiantes" at bounding box center [188, 117] width 77 height 19
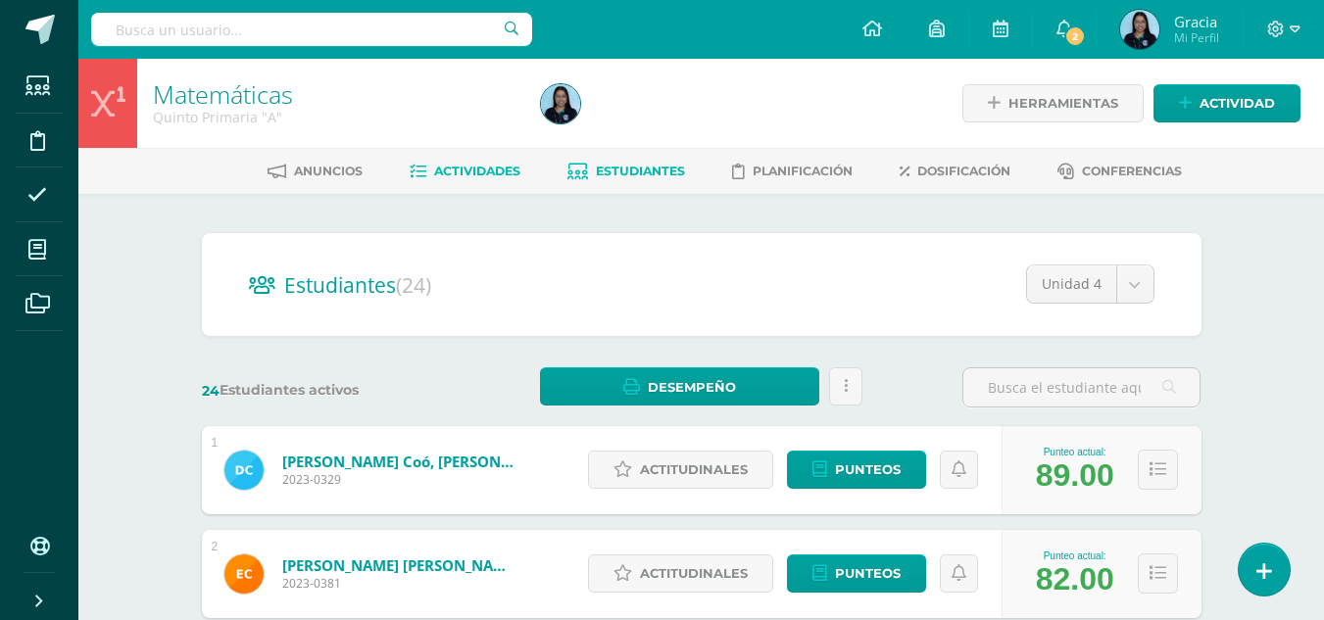
click at [479, 168] on span "Actividades" at bounding box center [477, 171] width 86 height 15
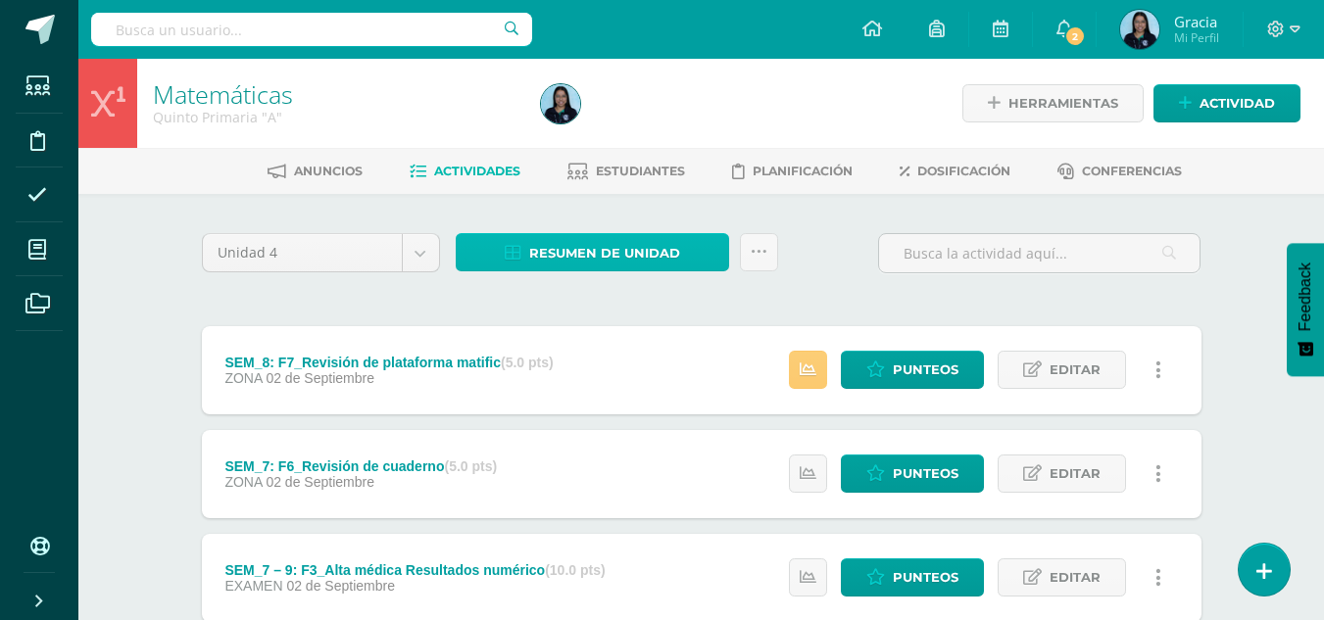
click at [625, 268] on span "Resumen de unidad" at bounding box center [604, 253] width 151 height 36
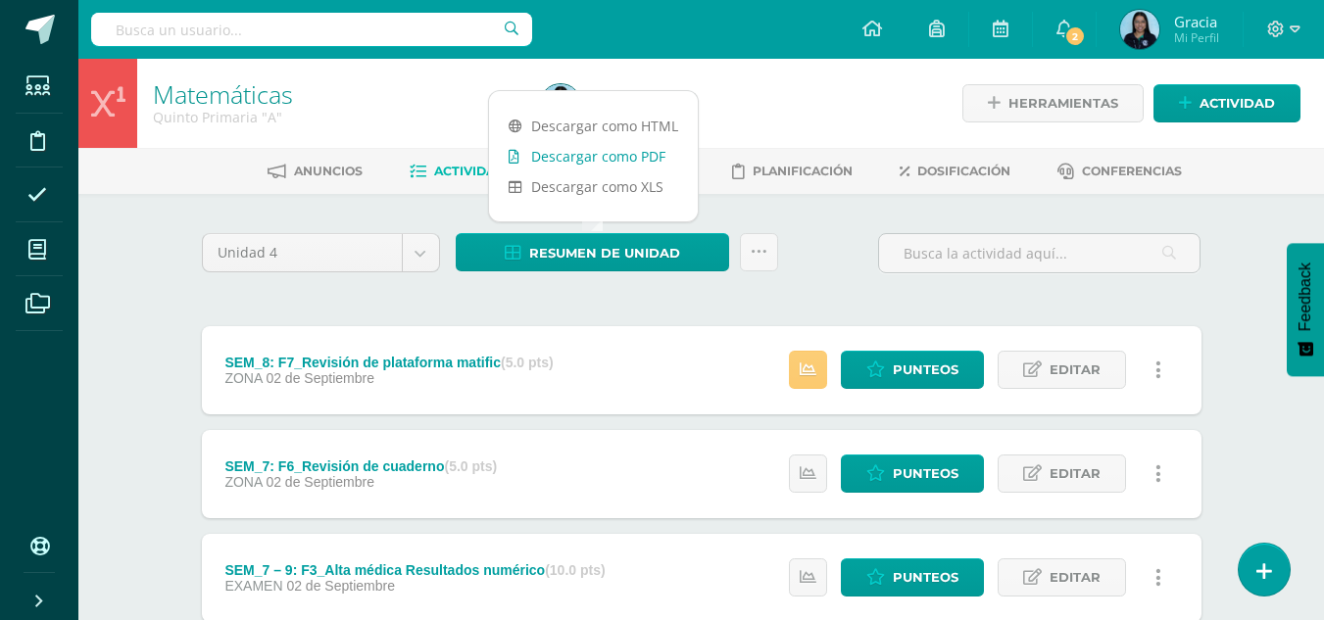
click at [584, 152] on link "Descargar como PDF" at bounding box center [593, 156] width 209 height 30
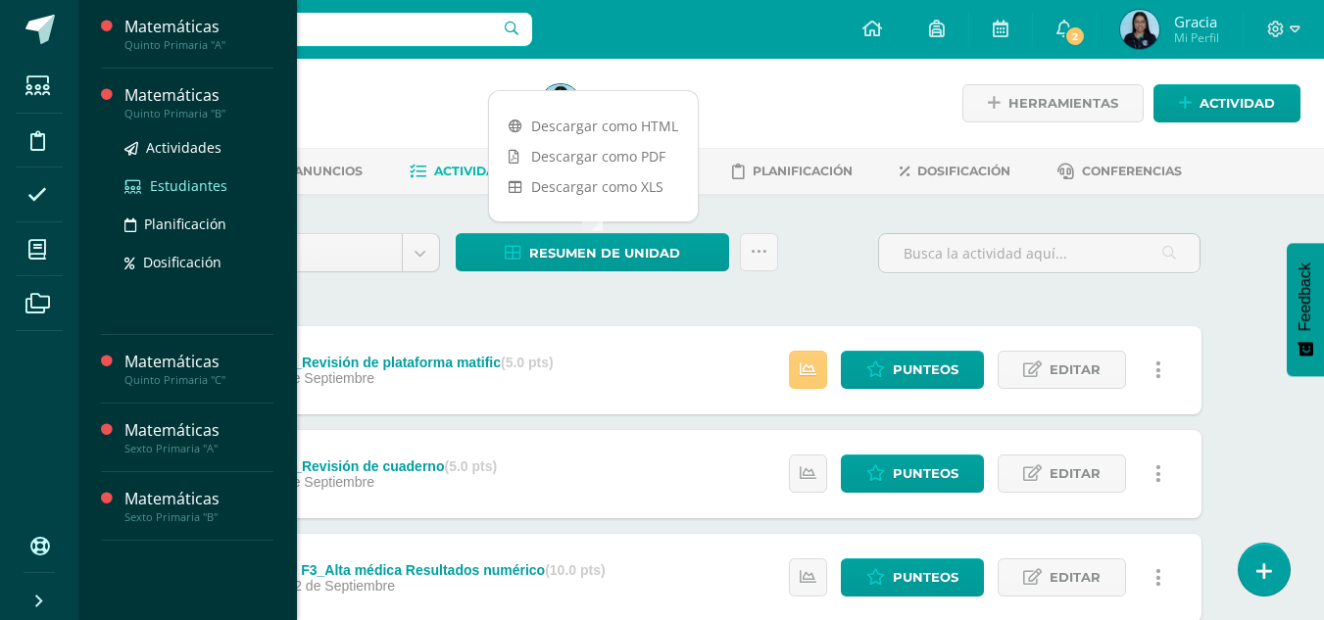
click at [171, 179] on span "Estudiantes" at bounding box center [188, 185] width 77 height 19
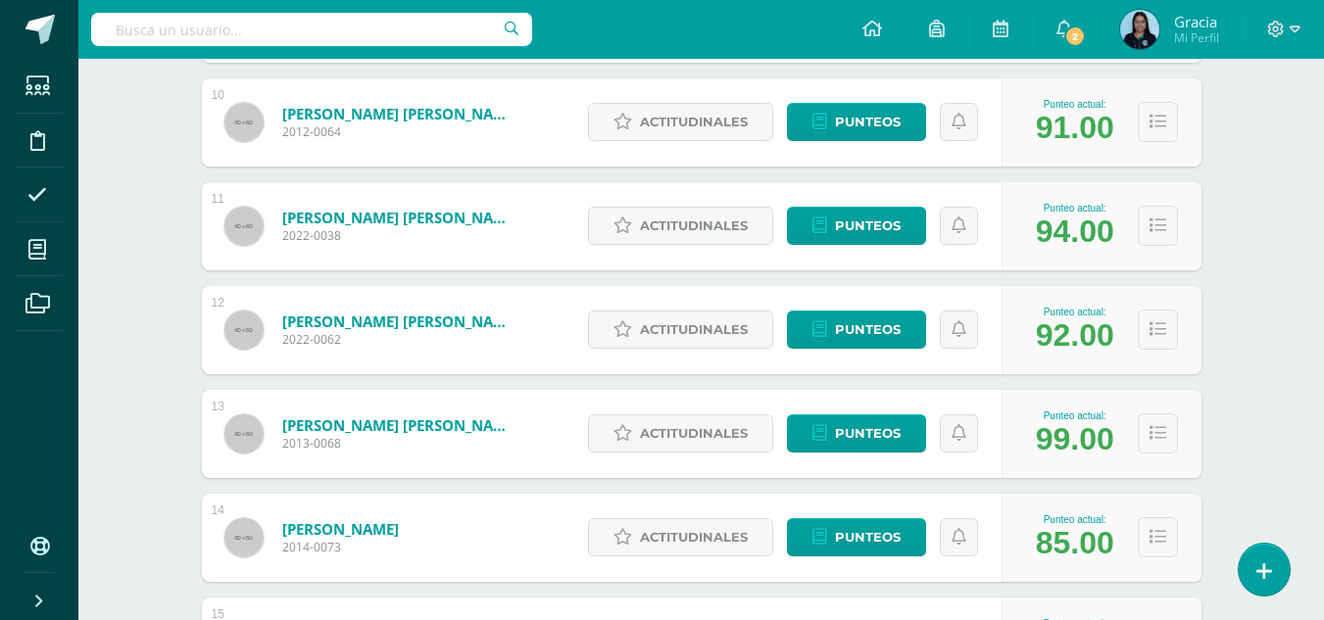
scroll to position [1285, 0]
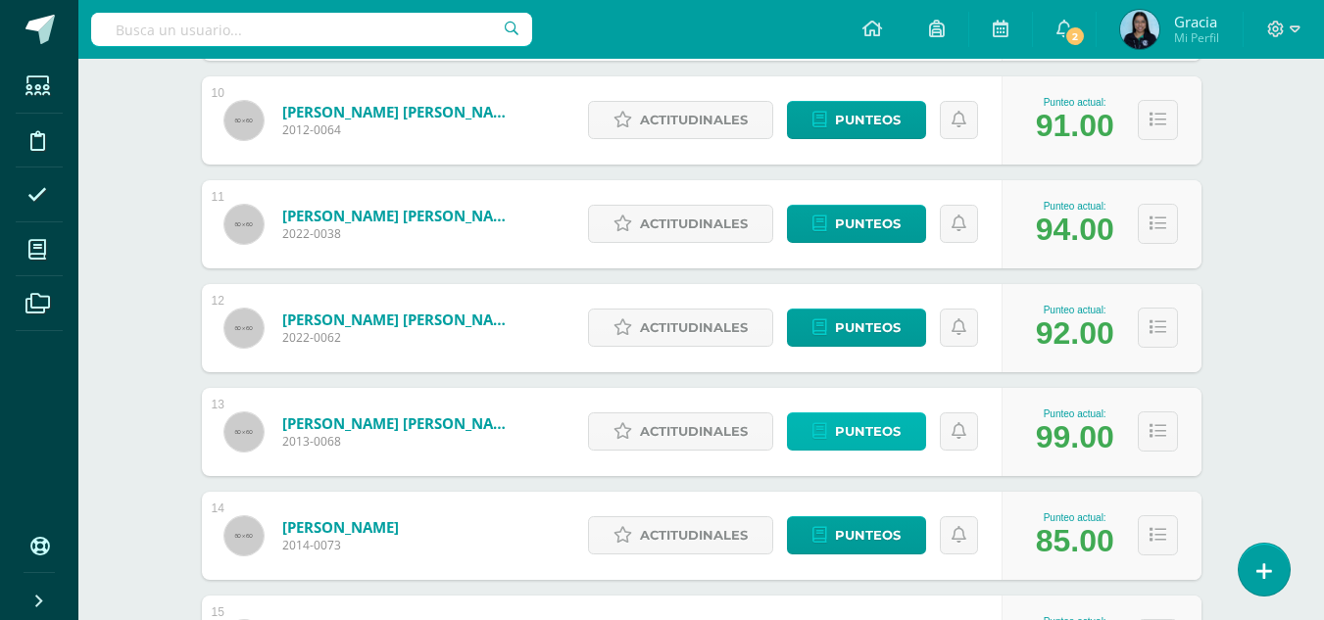
click at [890, 440] on span "Punteos" at bounding box center [868, 432] width 66 height 36
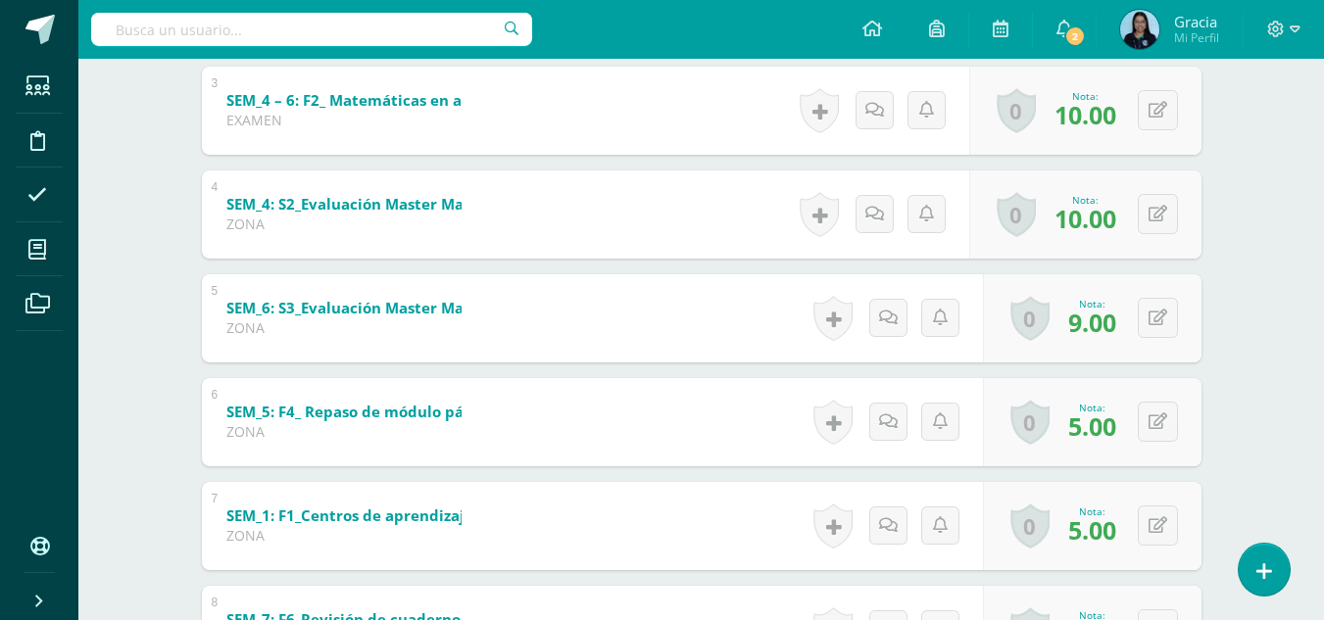
scroll to position [656, 0]
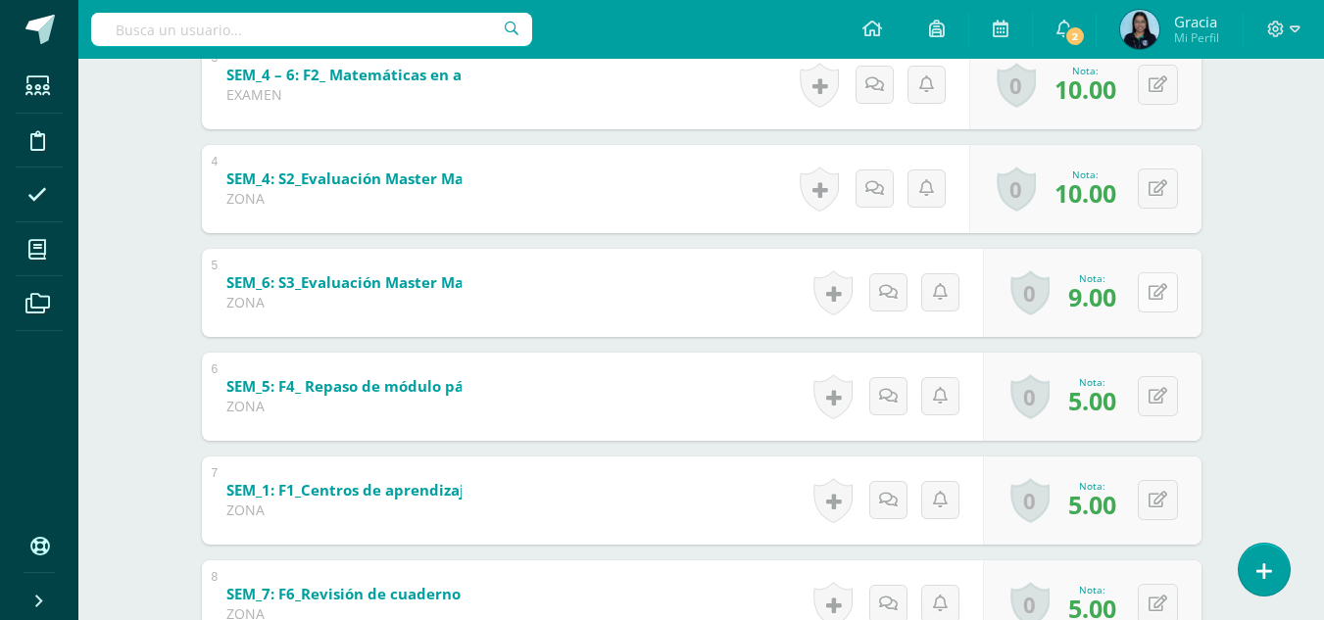
click at [1143, 304] on div "0 Logros Logros obtenidos Aún no hay logros agregados Nota: 9.00" at bounding box center [1092, 293] width 219 height 88
click at [1174, 305] on button at bounding box center [1170, 292] width 41 height 41
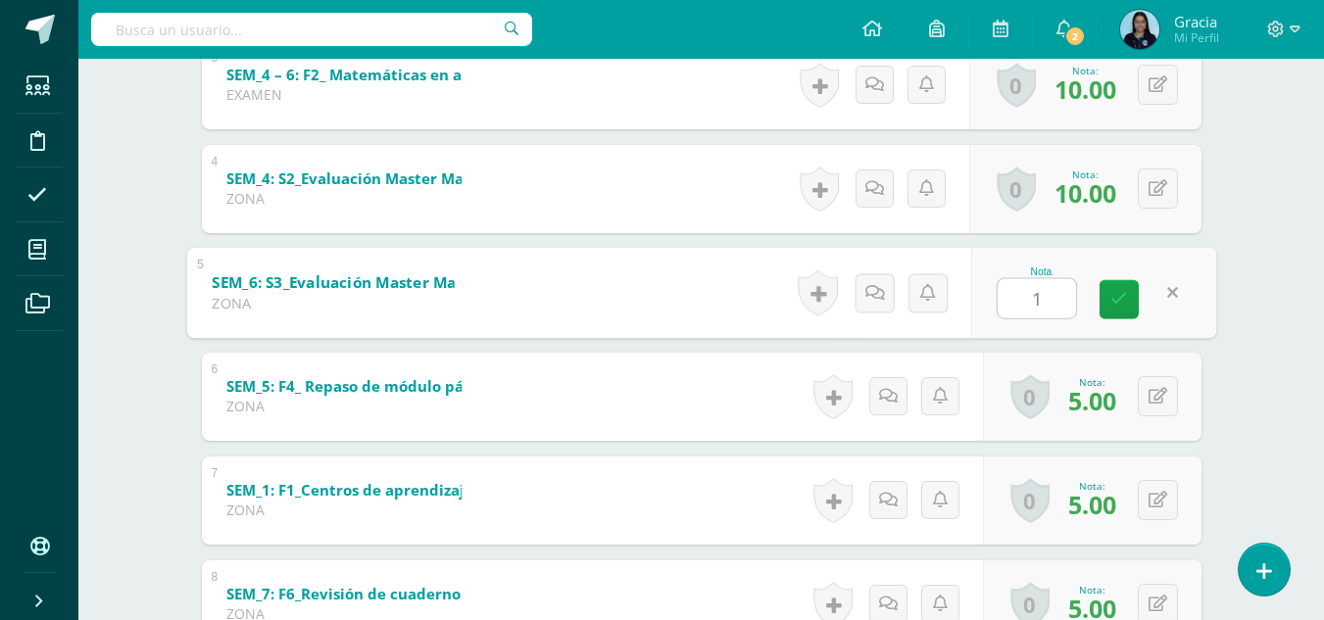
type input "10"
click at [1115, 298] on icon at bounding box center [1119, 299] width 18 height 17
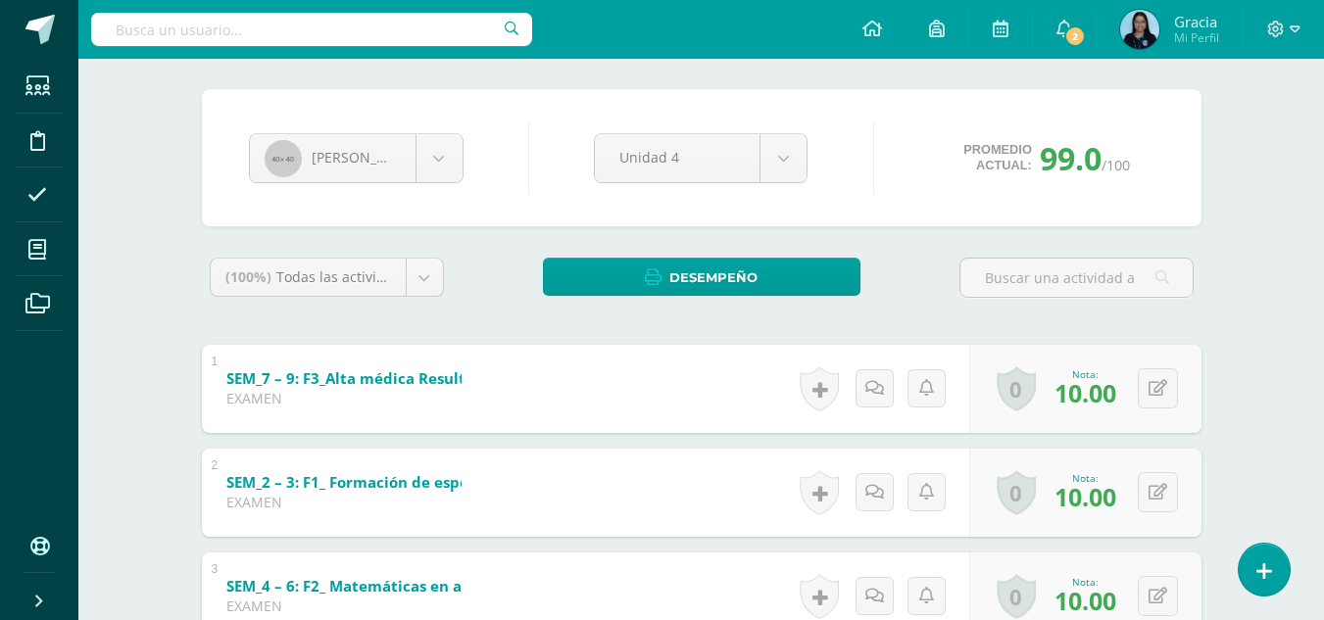
scroll to position [0, 0]
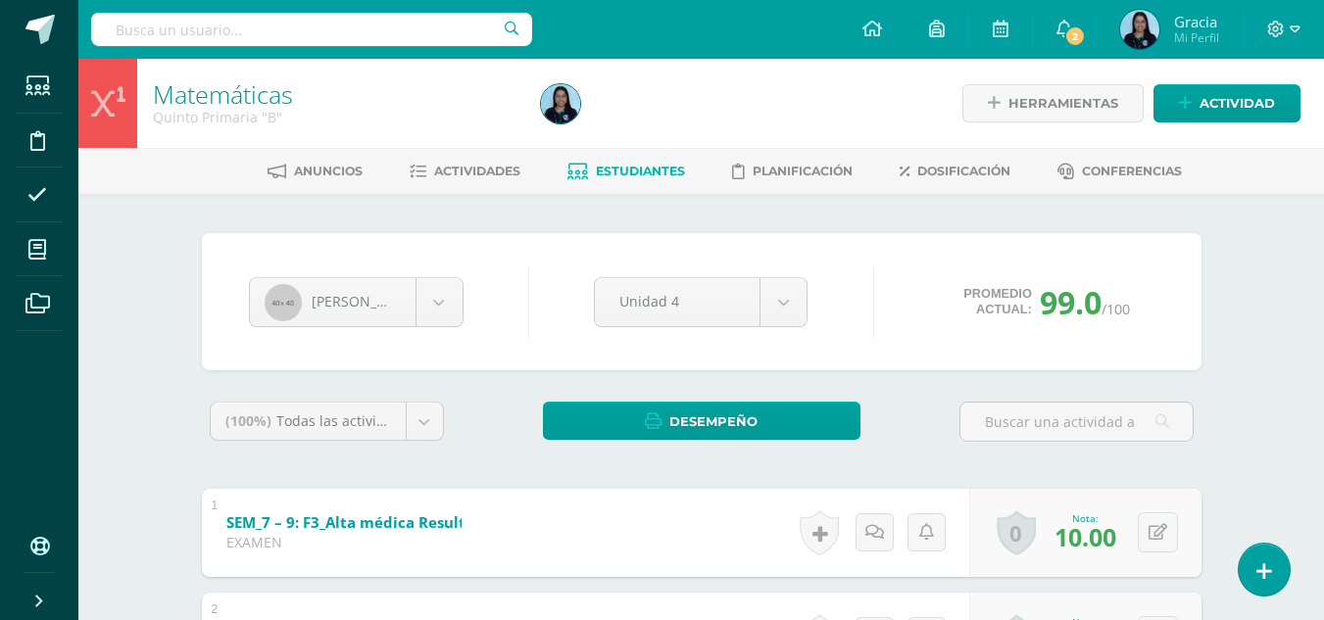
click at [621, 176] on span "Estudiantes" at bounding box center [640, 171] width 89 height 15
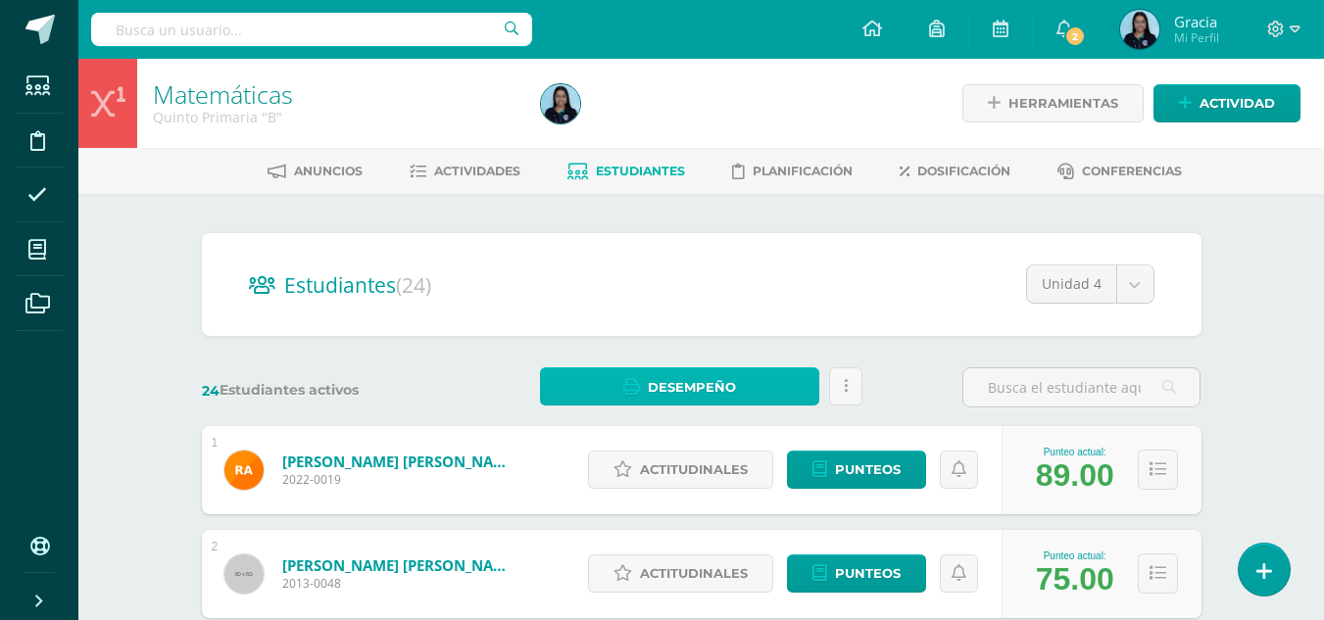
click at [679, 387] on span "Desempeño" at bounding box center [692, 387] width 88 height 36
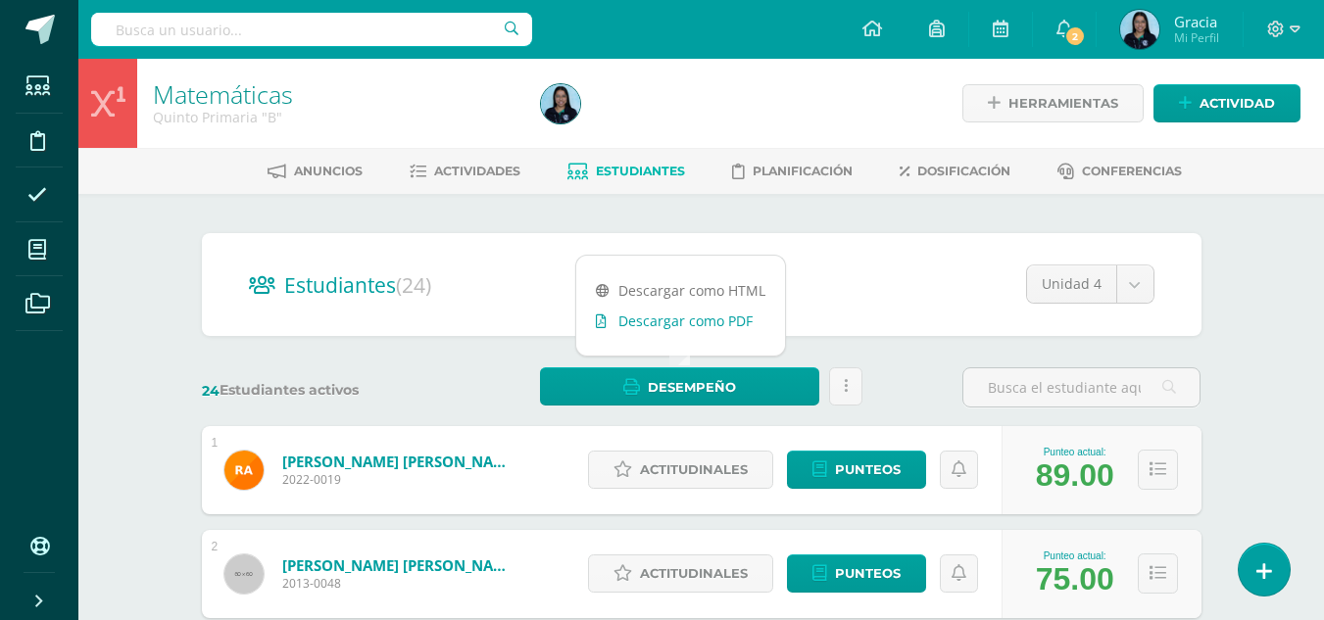
click at [674, 324] on link "Descargar como PDF" at bounding box center [680, 321] width 209 height 30
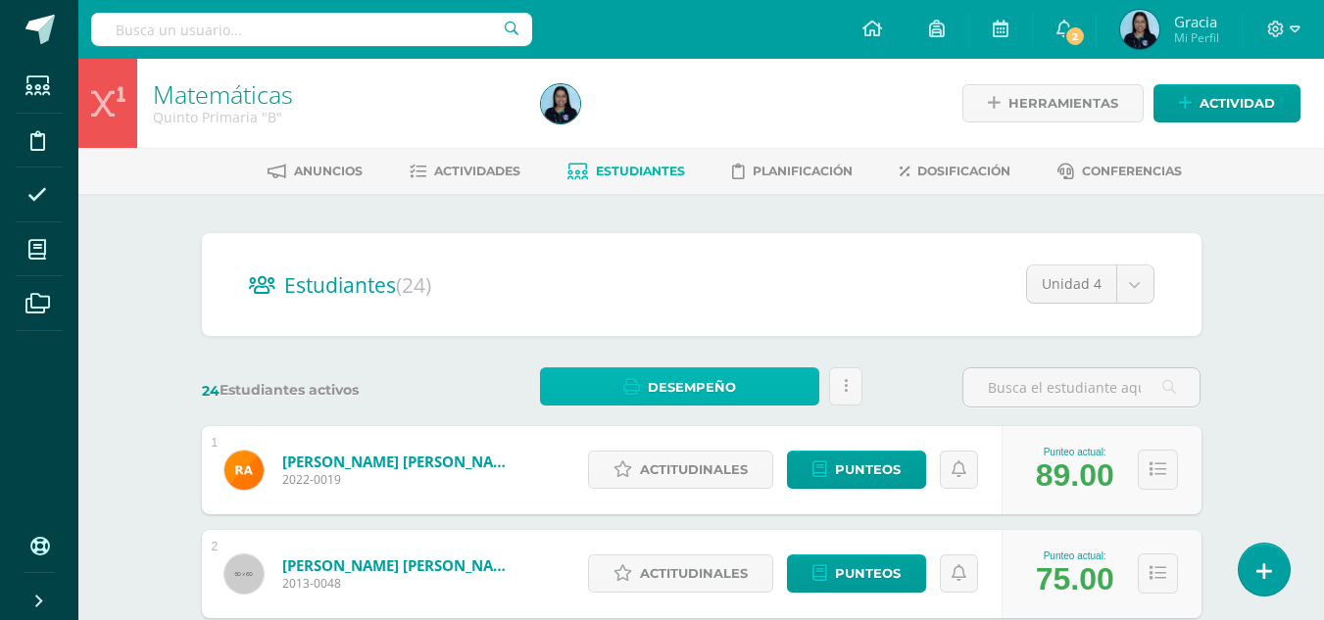
click at [628, 386] on icon at bounding box center [631, 387] width 17 height 17
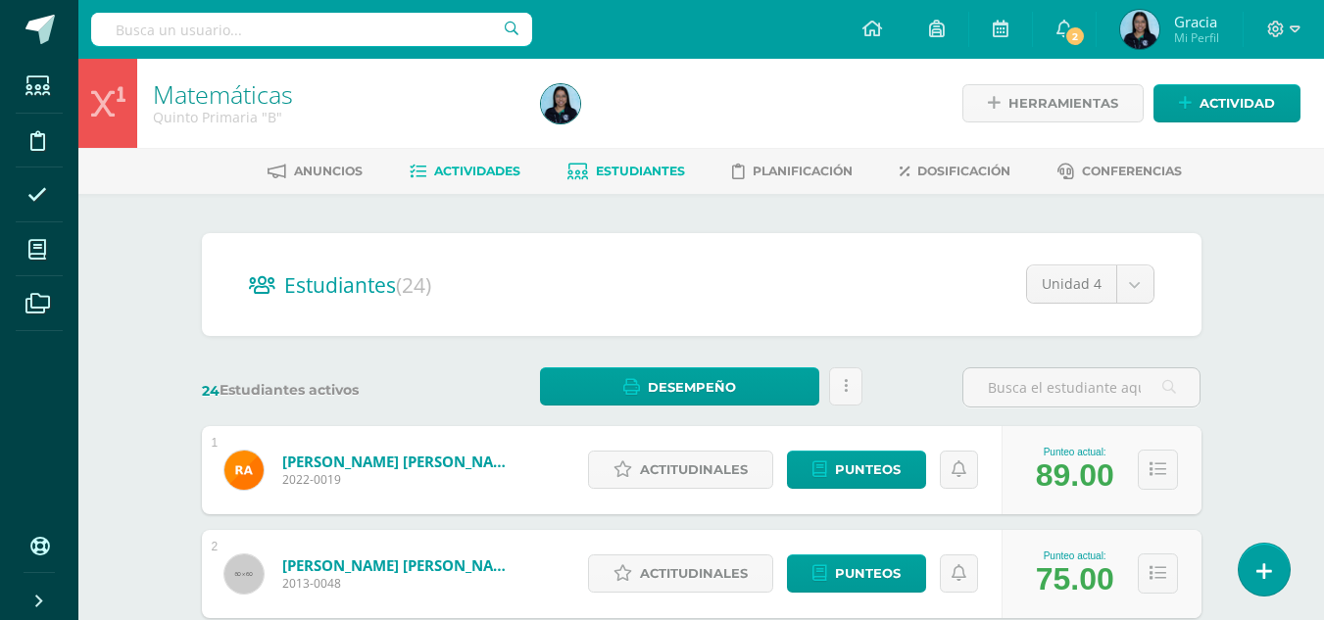
click at [479, 171] on span "Actividades" at bounding box center [477, 171] width 86 height 15
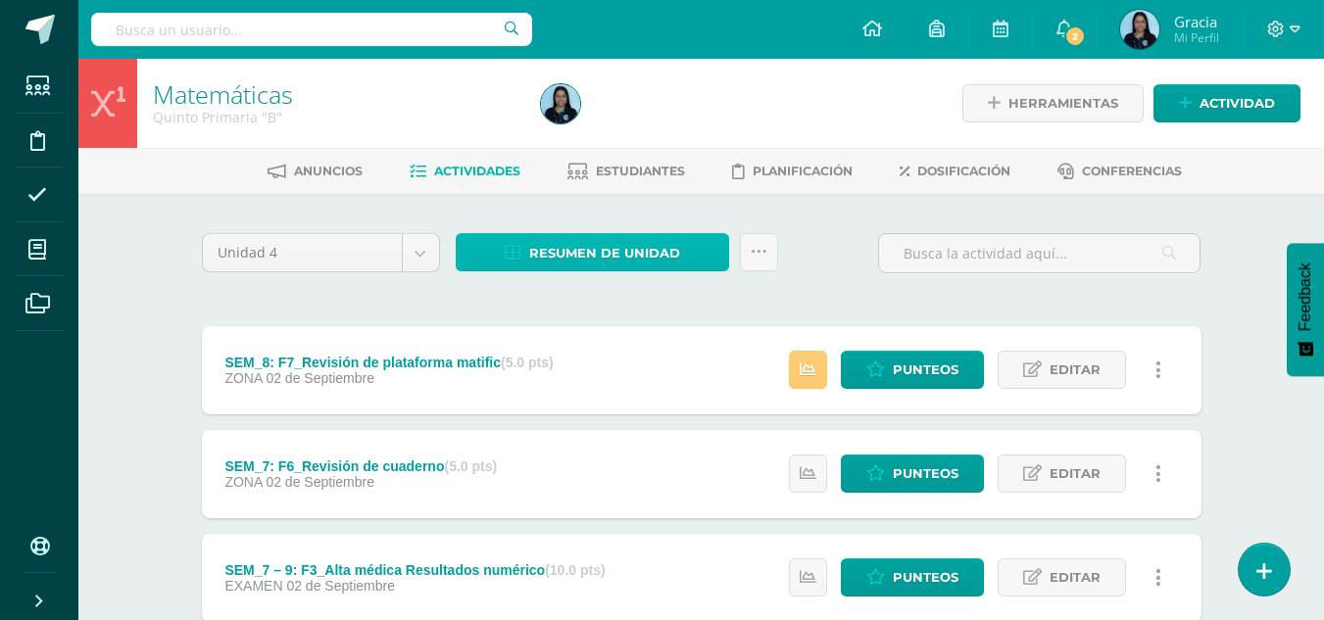
click at [547, 266] on span "Resumen de unidad" at bounding box center [604, 253] width 151 height 36
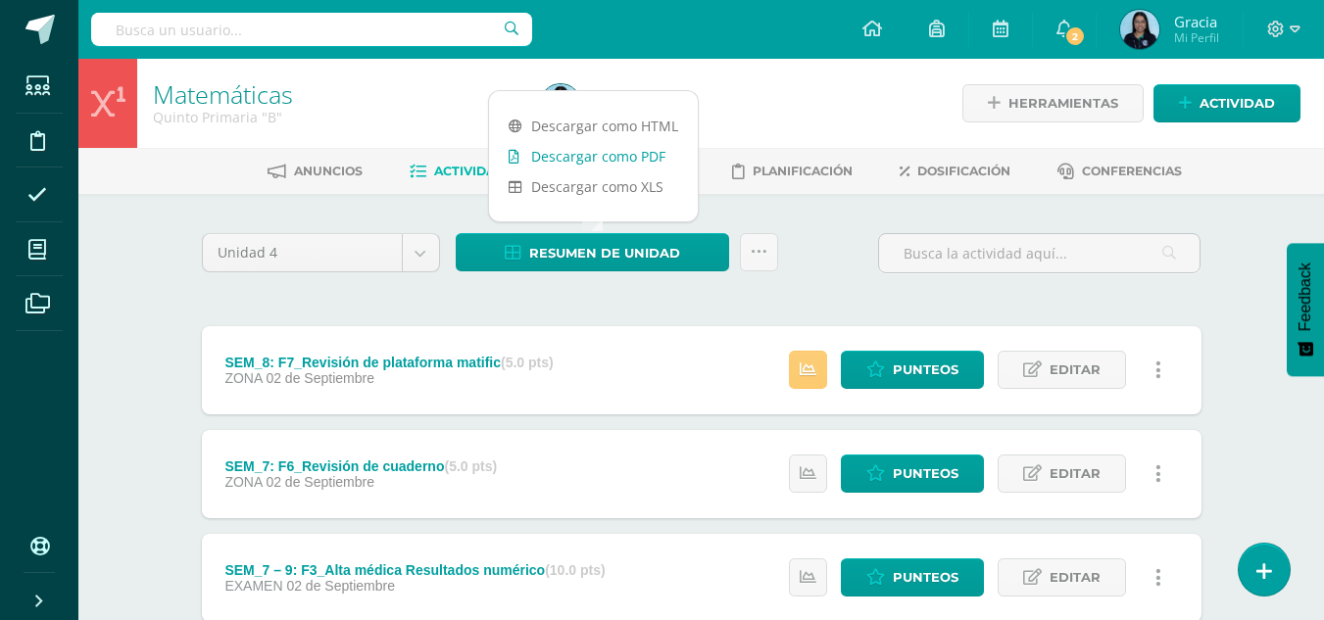
click at [575, 152] on link "Descargar como PDF" at bounding box center [593, 156] width 209 height 30
click at [576, 164] on link "Descargar como PDF" at bounding box center [593, 156] width 209 height 30
